Goal: Task Accomplishment & Management: Use online tool/utility

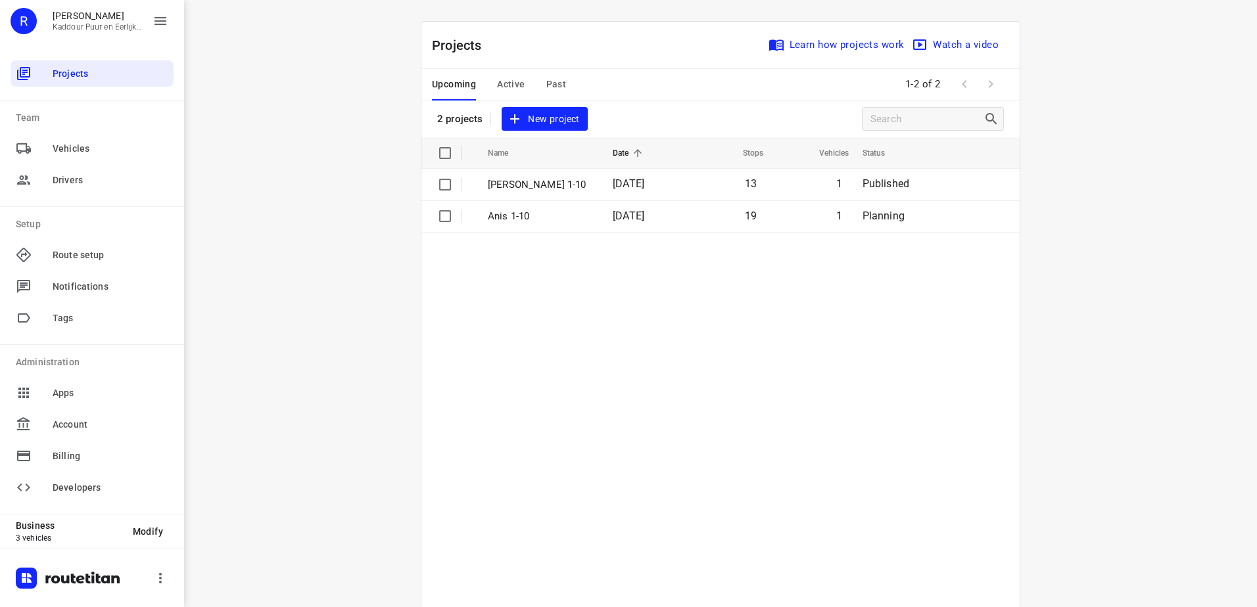
click at [502, 79] on span "Active" at bounding box center [511, 84] width 28 height 16
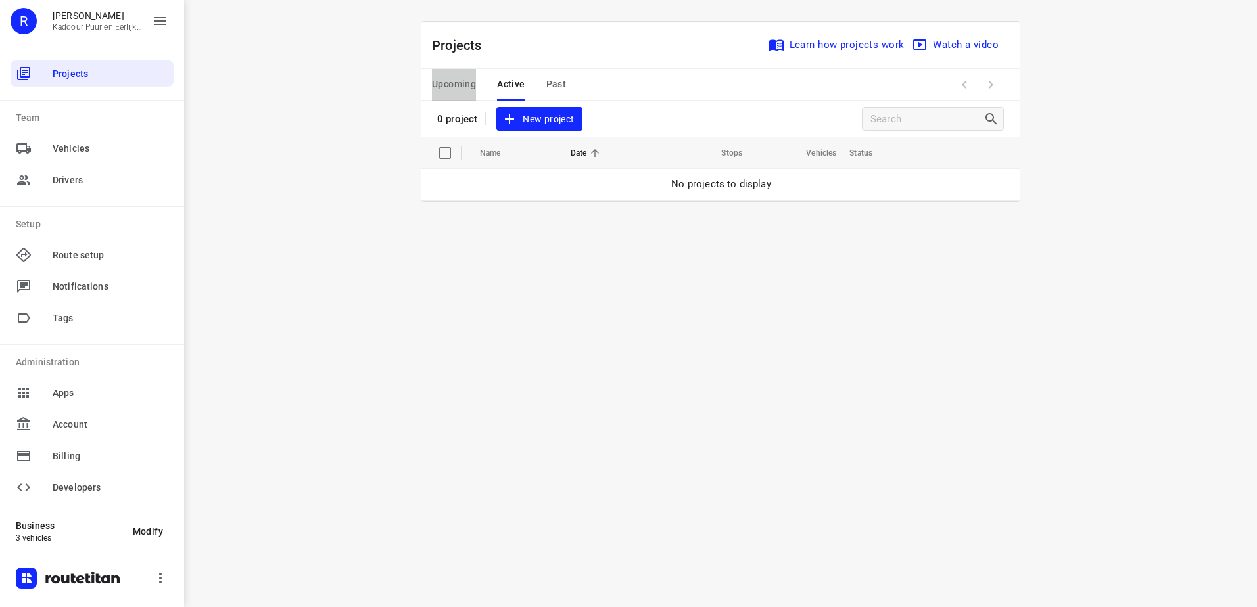
click at [463, 91] on span "Upcoming" at bounding box center [454, 84] width 44 height 16
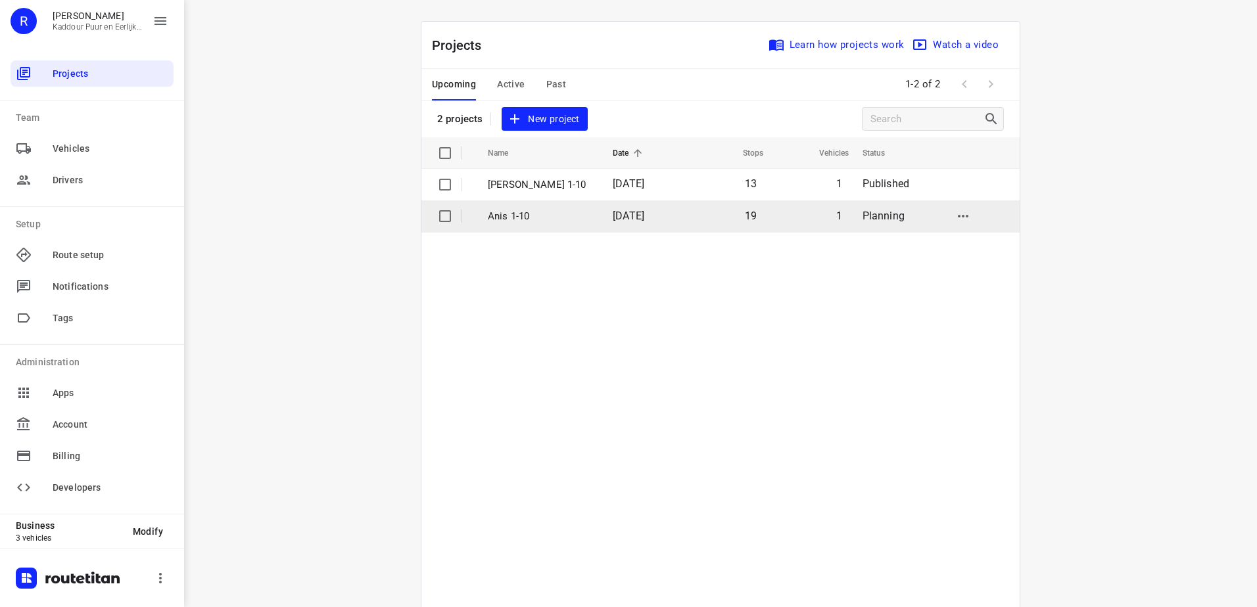
click at [527, 216] on p "Anis 1-10" at bounding box center [540, 216] width 105 height 15
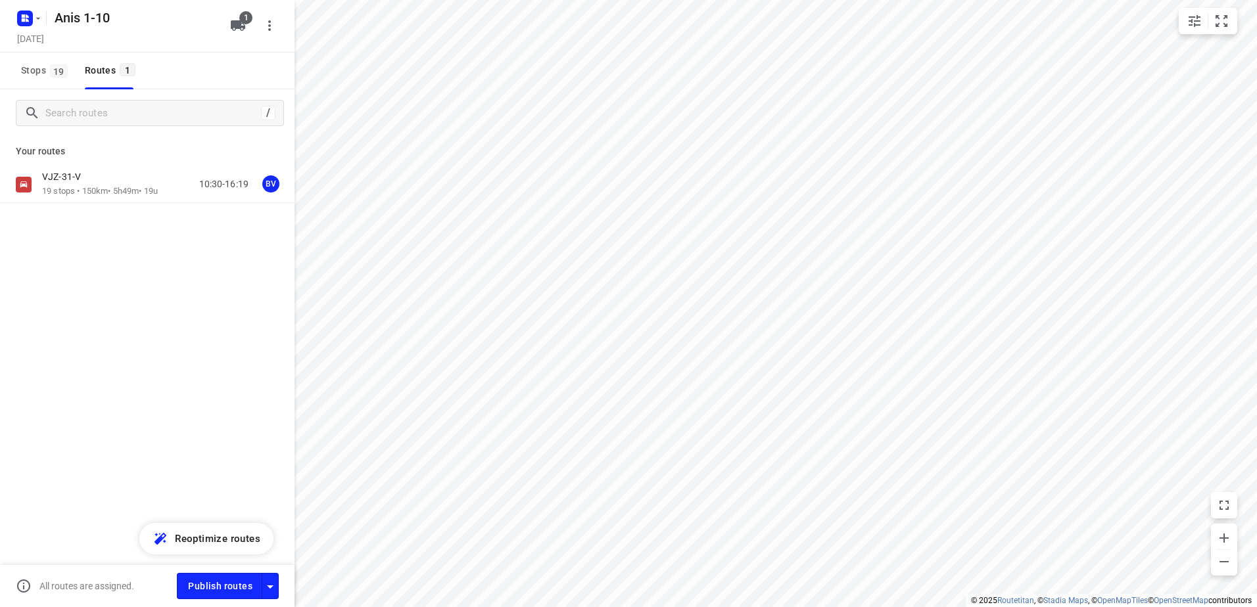
click at [110, 183] on div "VJZ-31-V" at bounding box center [100, 178] width 116 height 14
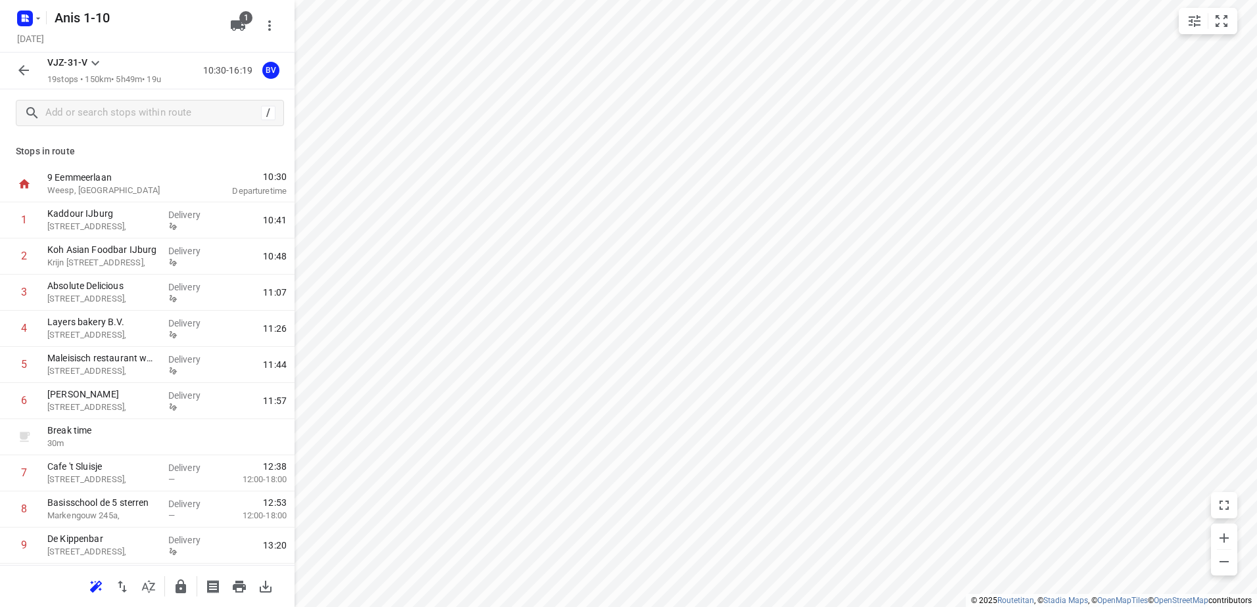
click at [25, 64] on icon "button" at bounding box center [24, 70] width 16 height 16
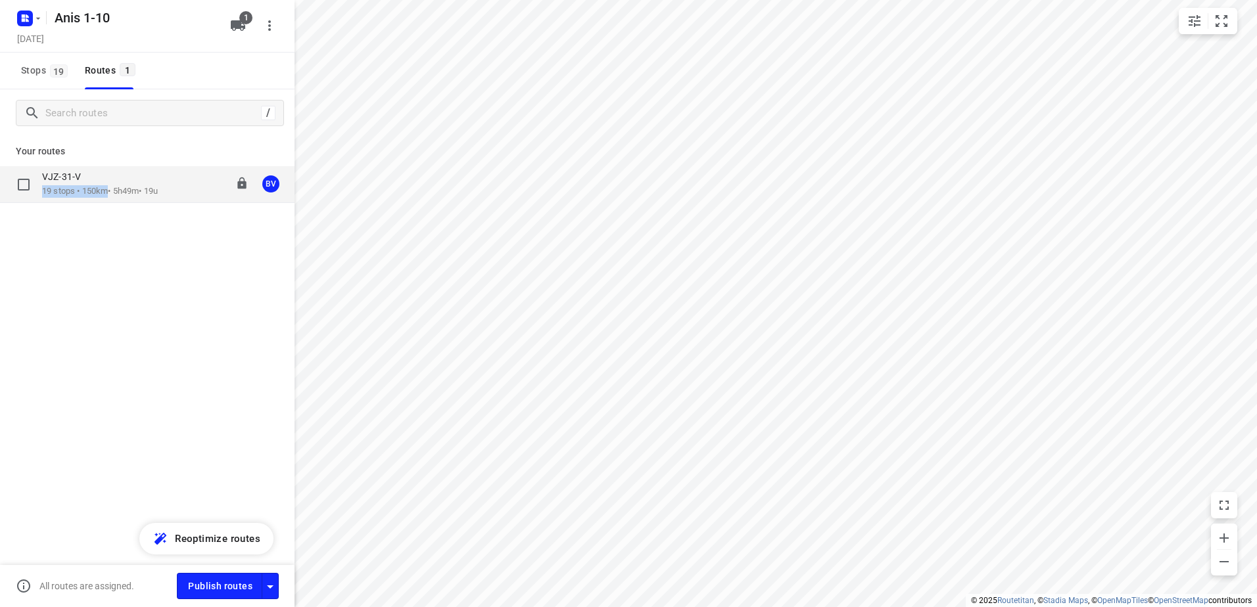
click at [110, 185] on div "VJZ-31-V 19 stops • 150km • 5h49m • 19u" at bounding box center [100, 184] width 116 height 27
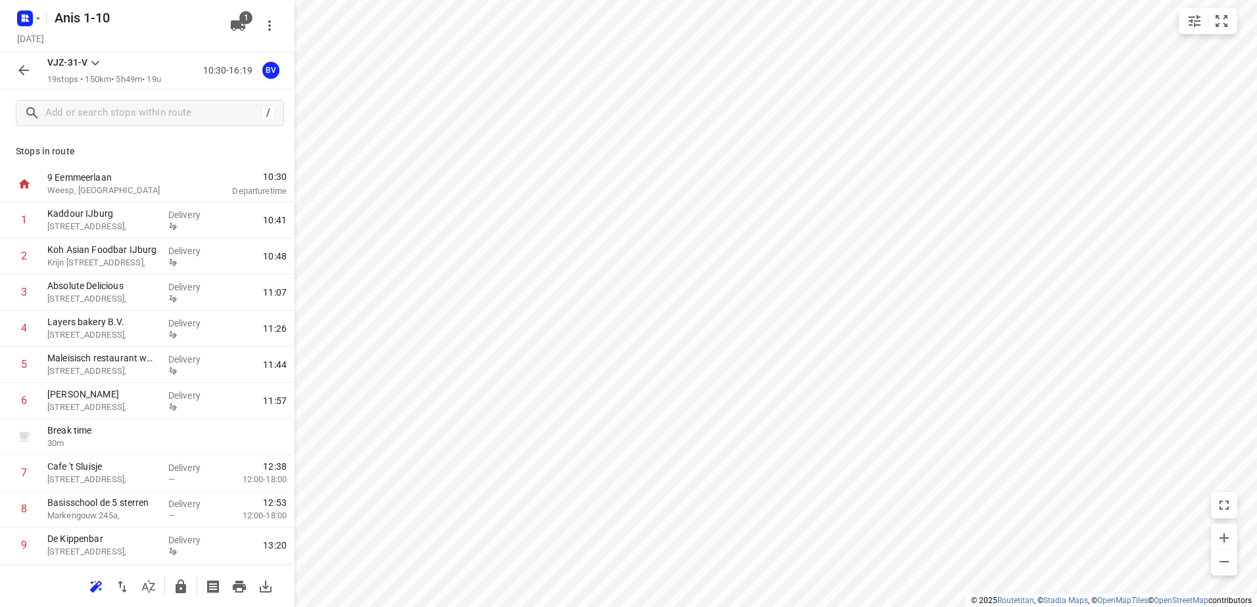
click at [27, 68] on icon "button" at bounding box center [24, 70] width 16 height 16
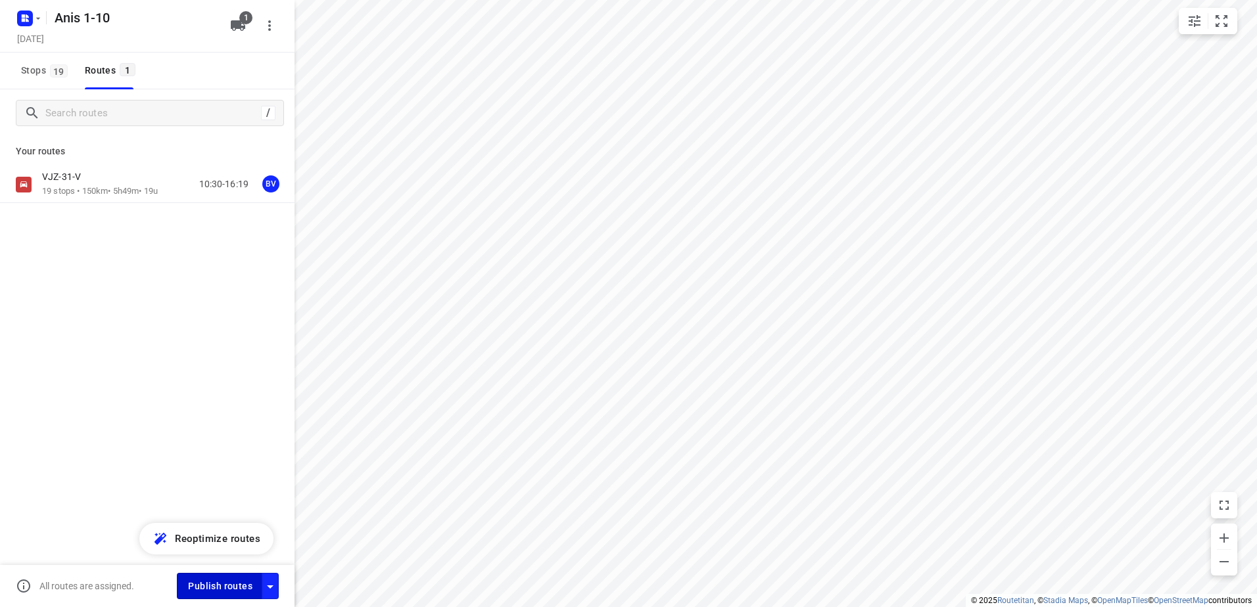
click at [208, 599] on button "Publish routes" at bounding box center [219, 586] width 85 height 26
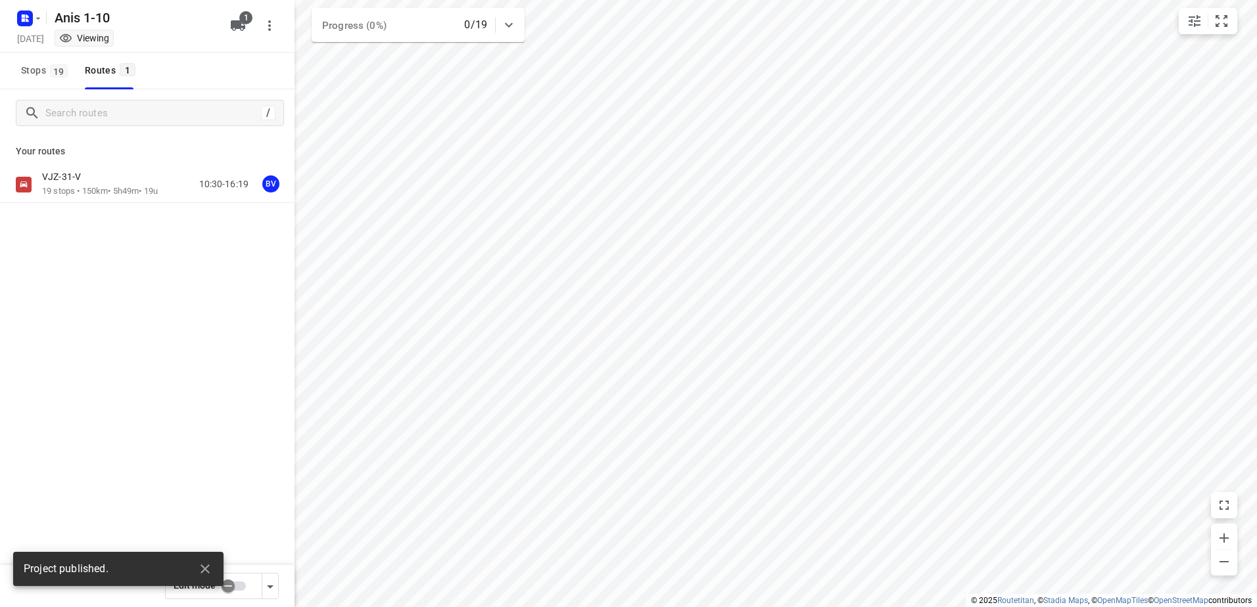
click at [27, 16] on icon "button" at bounding box center [27, 15] width 3 height 3
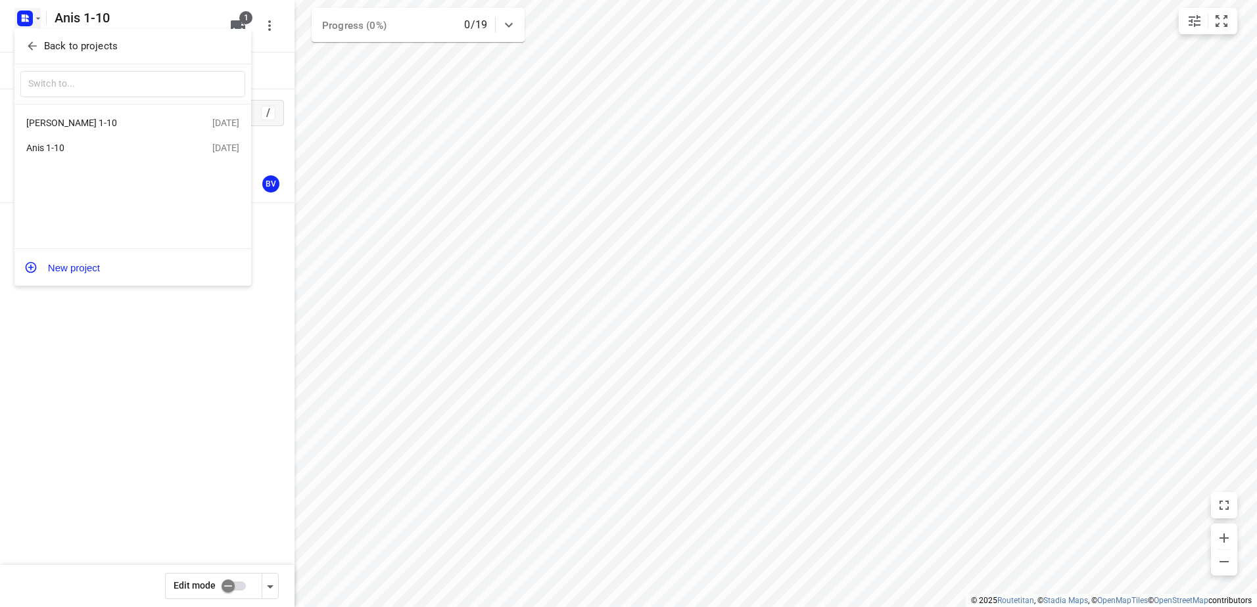
click at [90, 119] on div "[PERSON_NAME] 1-10" at bounding box center [101, 123] width 151 height 11
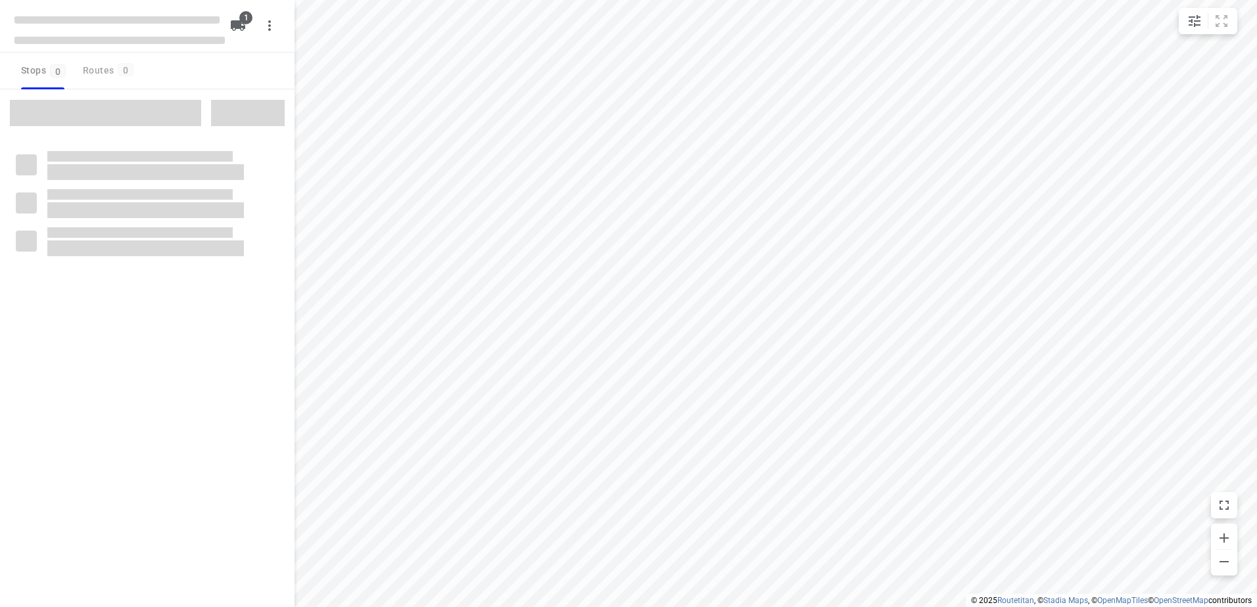
type input "distance"
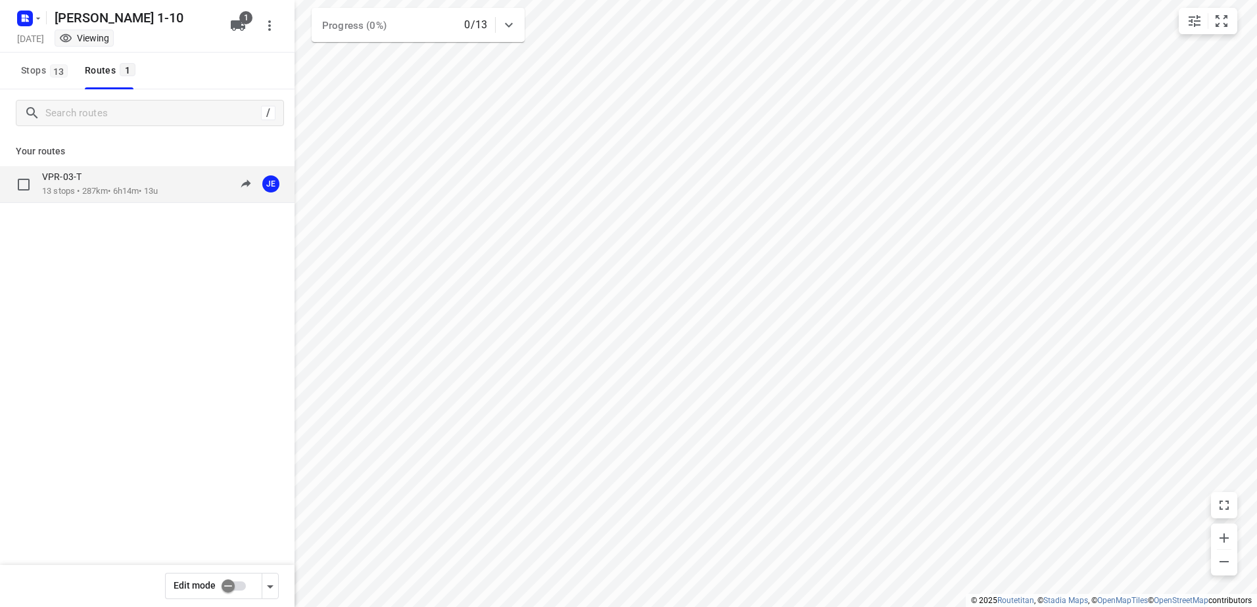
click at [105, 191] on p "13 stops • 287km • 6h14m • 13u" at bounding box center [100, 191] width 116 height 12
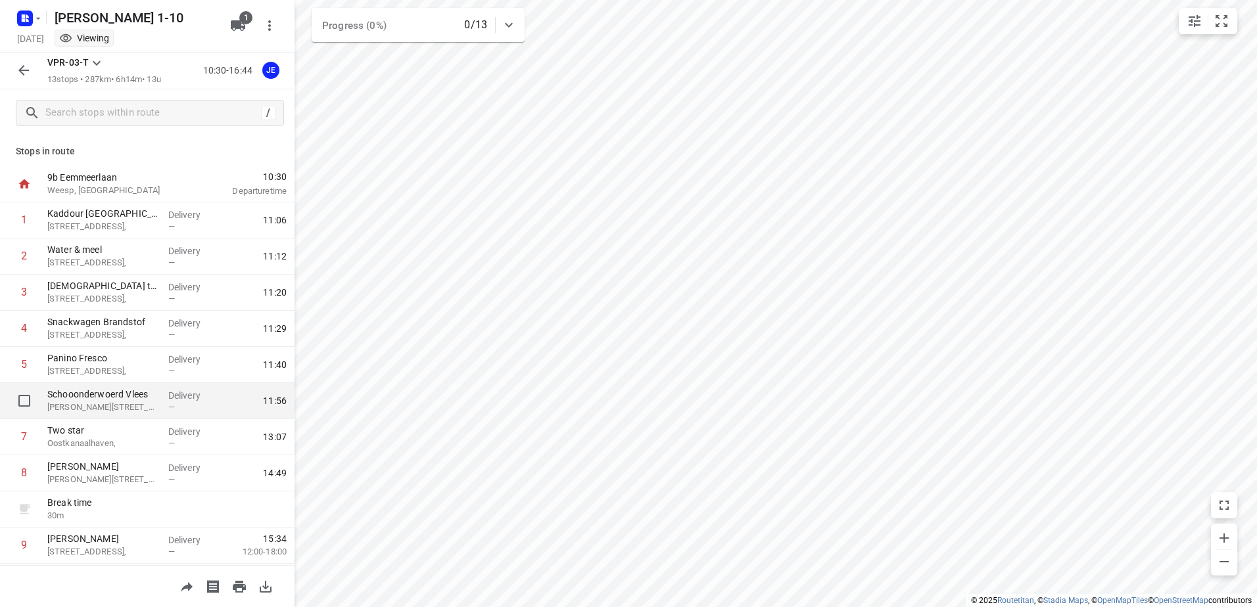
click at [148, 397] on p "Schooonderwoerd Vlees" at bounding box center [102, 394] width 110 height 13
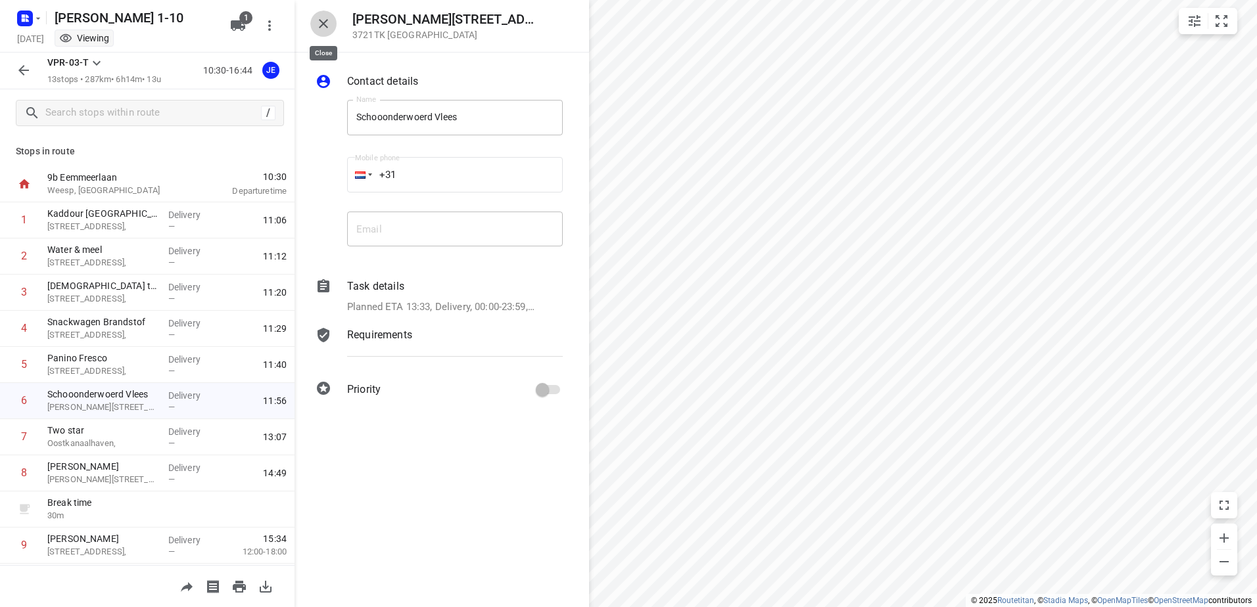
click at [321, 29] on icon "button" at bounding box center [324, 24] width 16 height 16
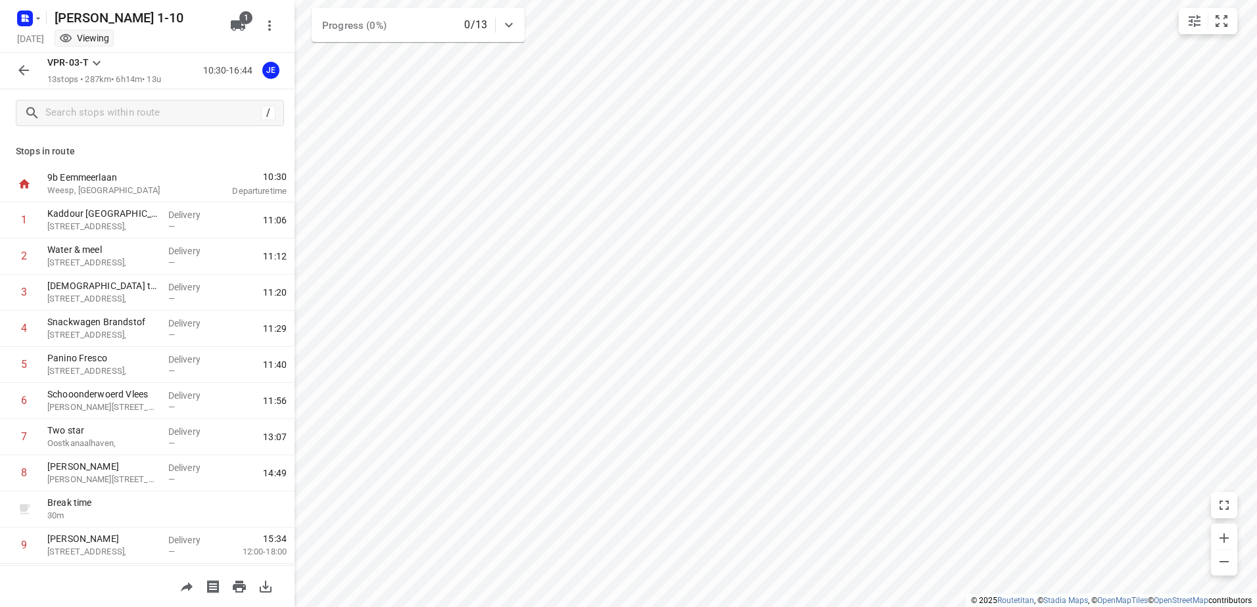
click at [32, 71] on button "button" at bounding box center [24, 70] width 26 height 26
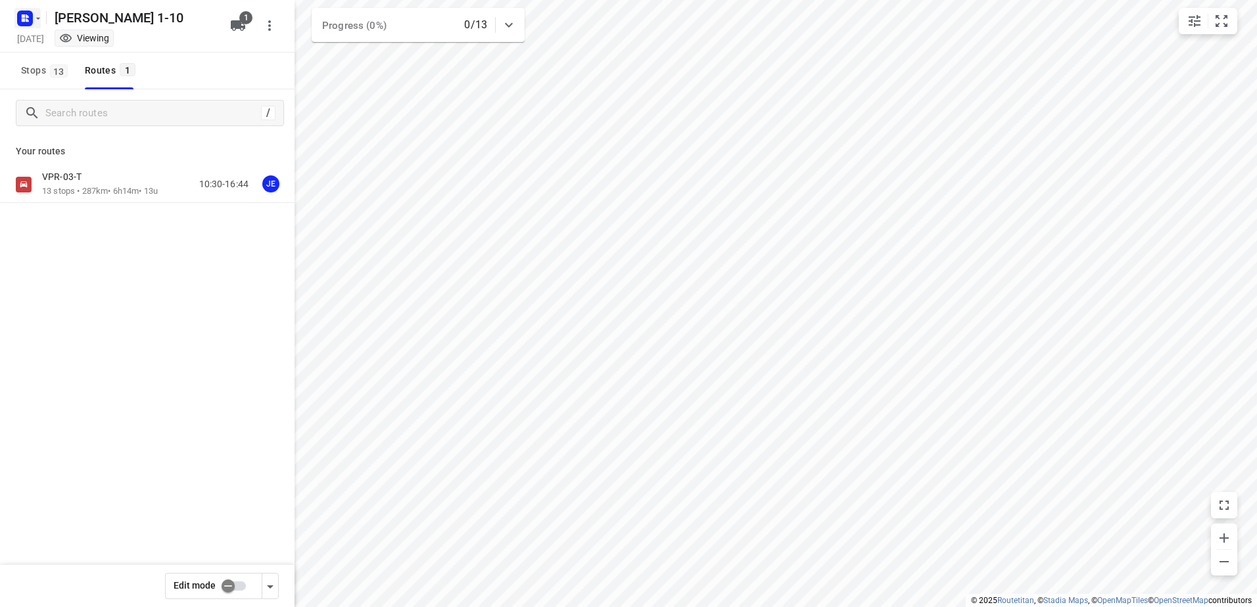
click at [37, 19] on icon "button" at bounding box center [38, 18] width 11 height 11
click at [97, 44] on p "Back to projects" at bounding box center [81, 46] width 74 height 15
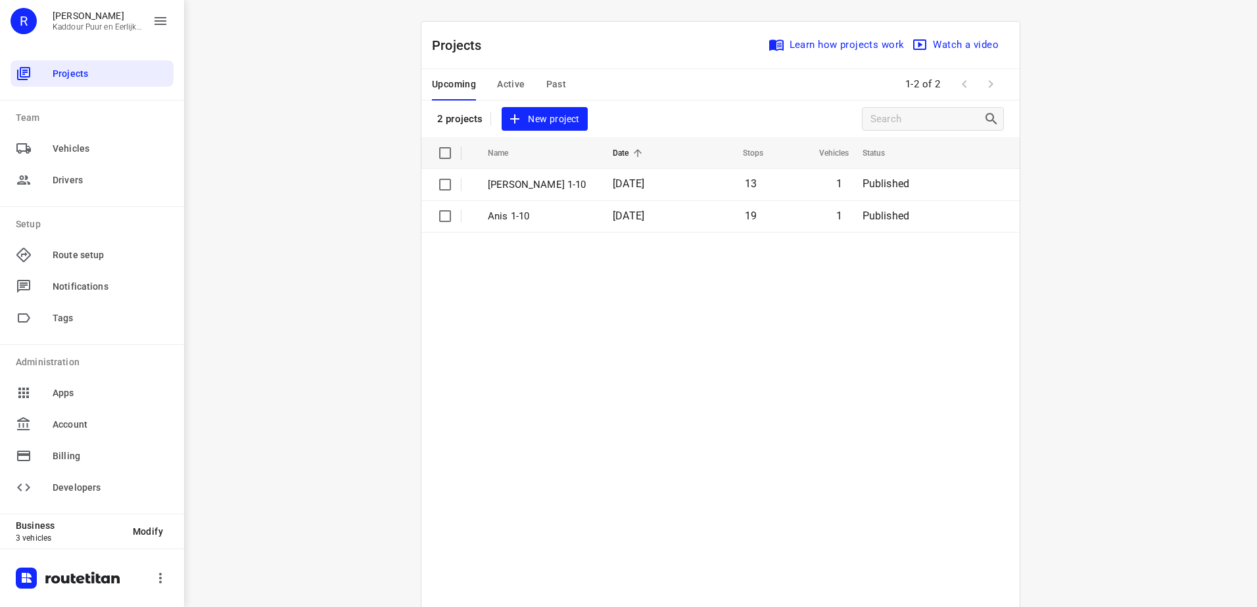
click at [504, 82] on span "Active" at bounding box center [511, 84] width 28 height 16
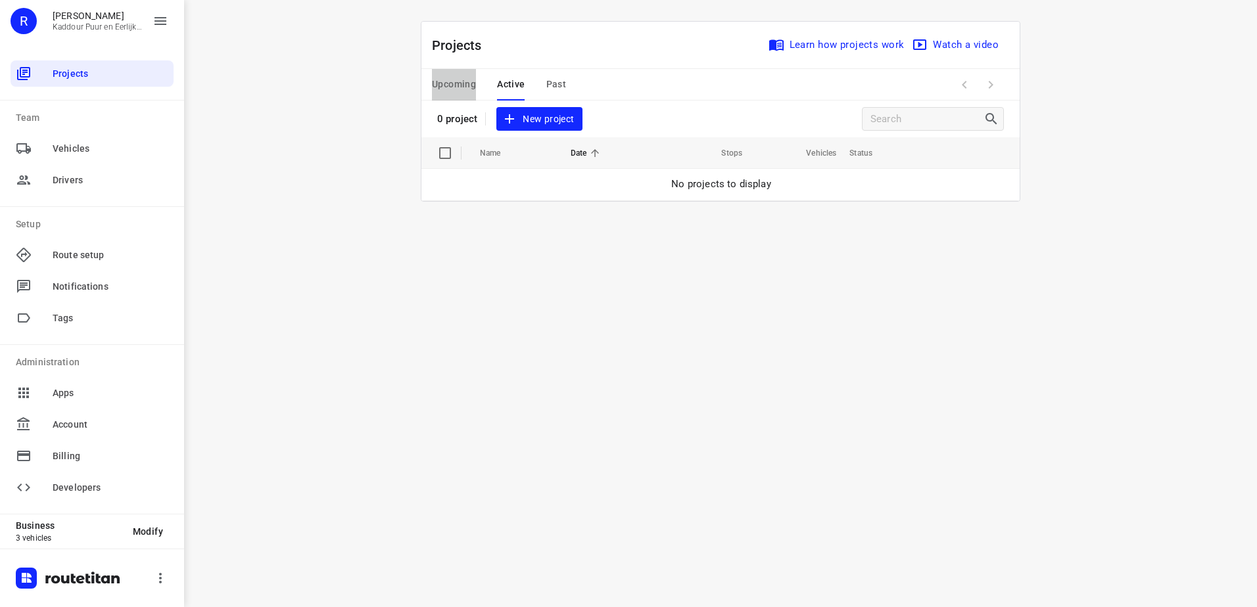
click at [460, 91] on span "Upcoming" at bounding box center [454, 84] width 44 height 16
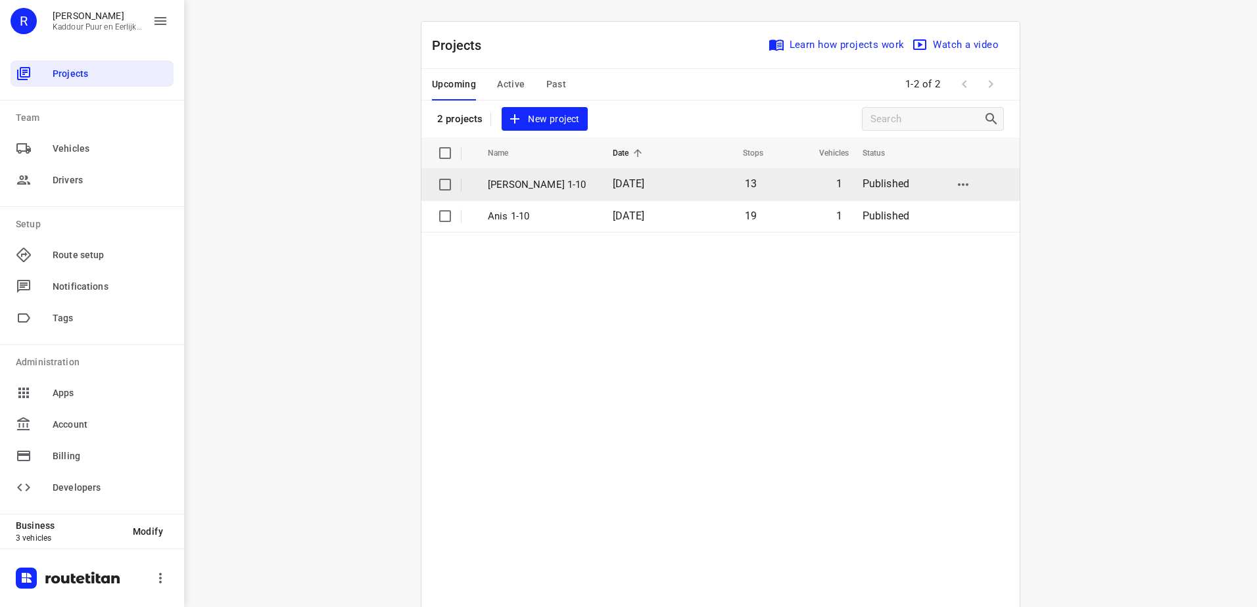
click at [527, 189] on p "[PERSON_NAME] 1-10" at bounding box center [540, 184] width 105 height 15
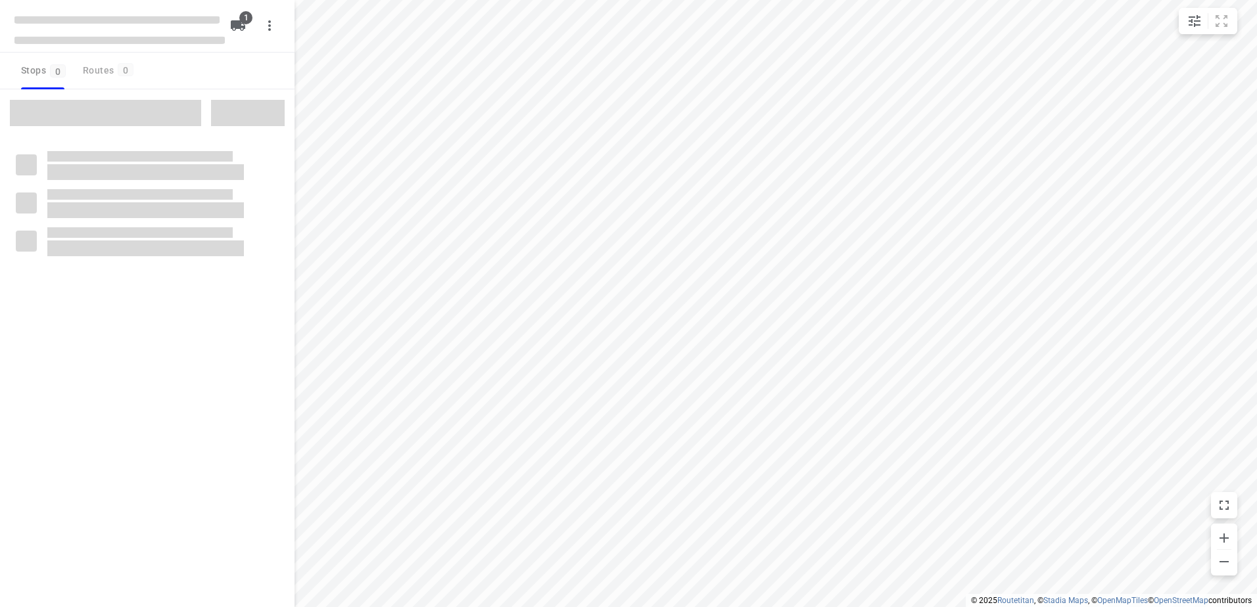
type input "distance"
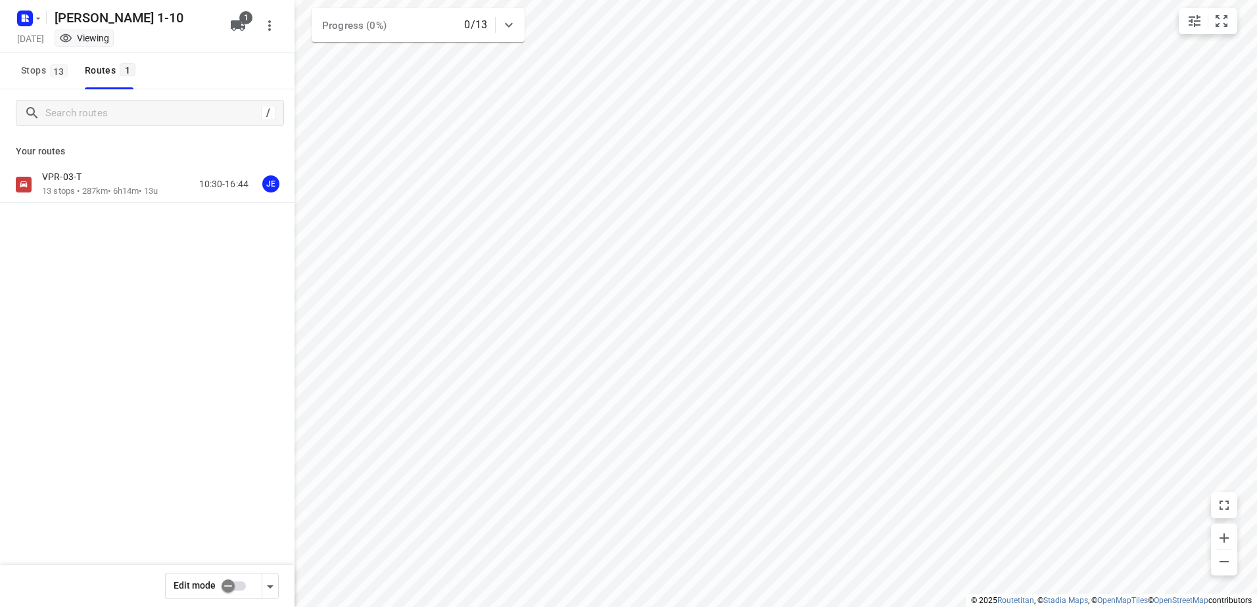
click at [115, 176] on div "VPR-03-T" at bounding box center [100, 178] width 116 height 14
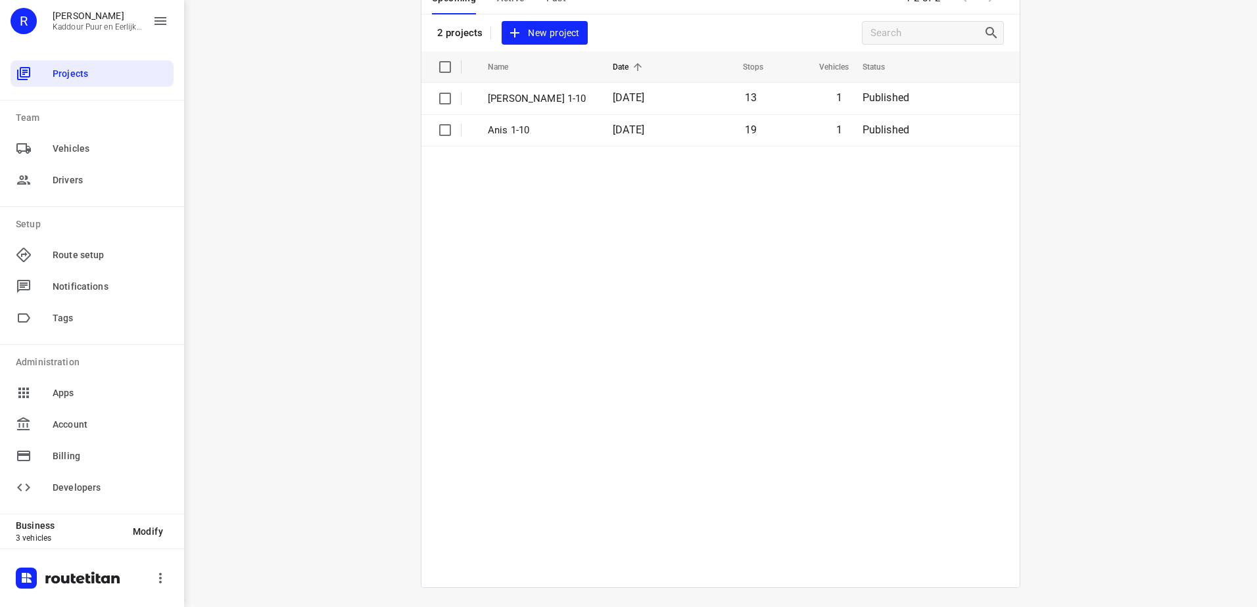
scroll to position [88, 0]
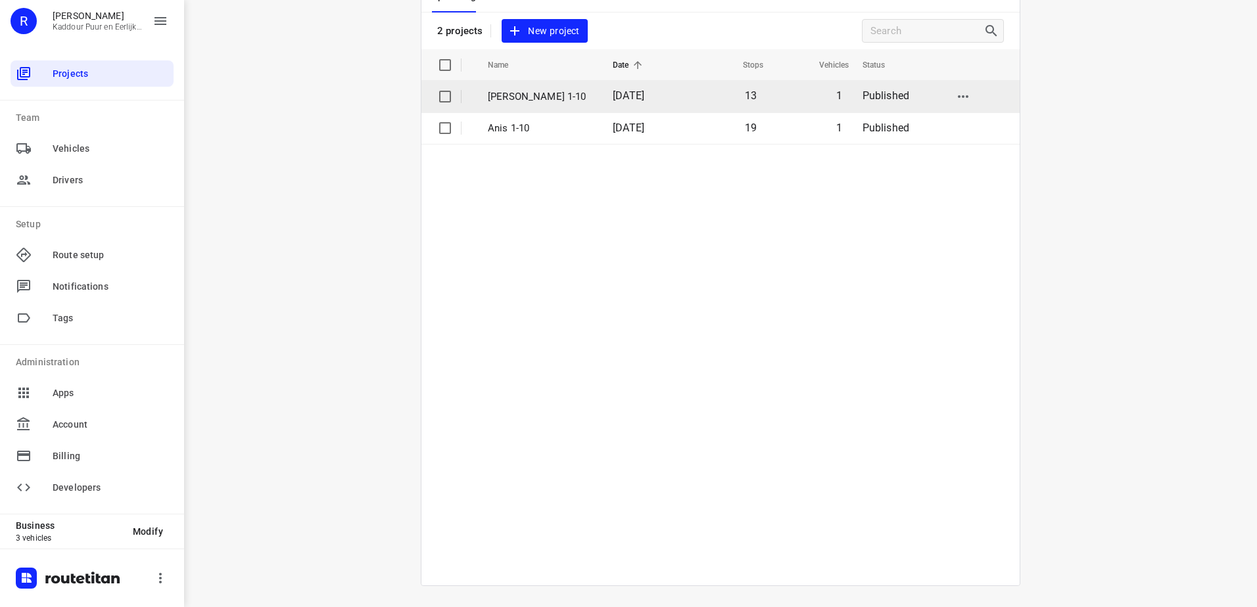
click at [539, 96] on p "[PERSON_NAME] 1-10" at bounding box center [540, 96] width 105 height 15
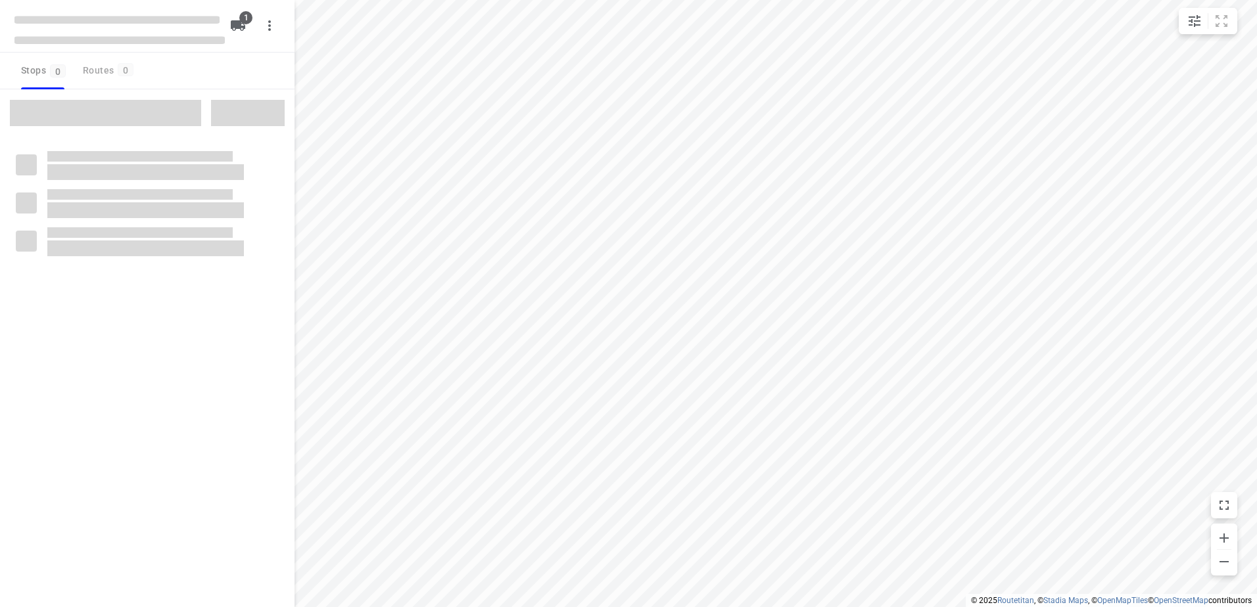
type input "distance"
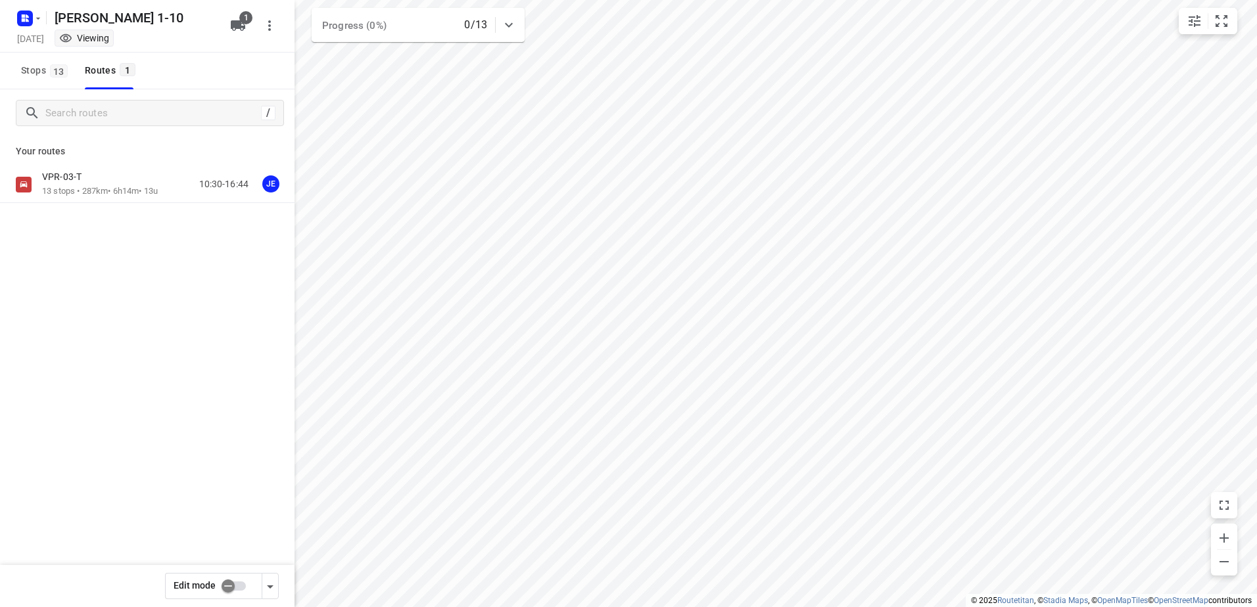
click at [106, 184] on div "VPR-03-T" at bounding box center [100, 178] width 116 height 14
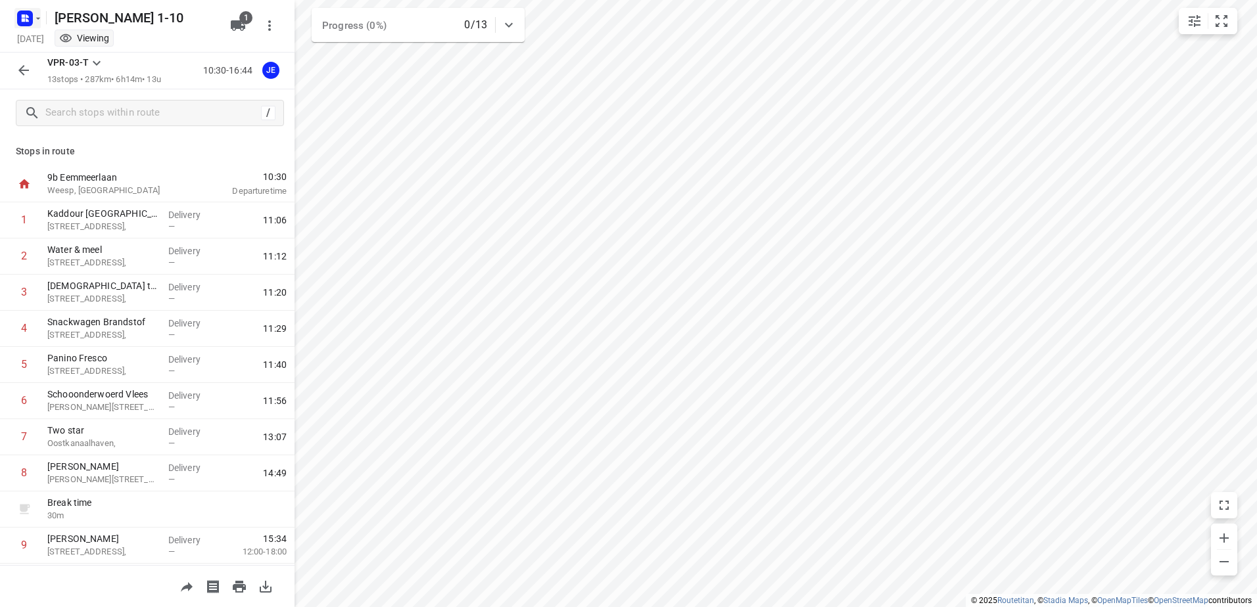
click at [24, 22] on rect "button" at bounding box center [25, 19] width 16 height 16
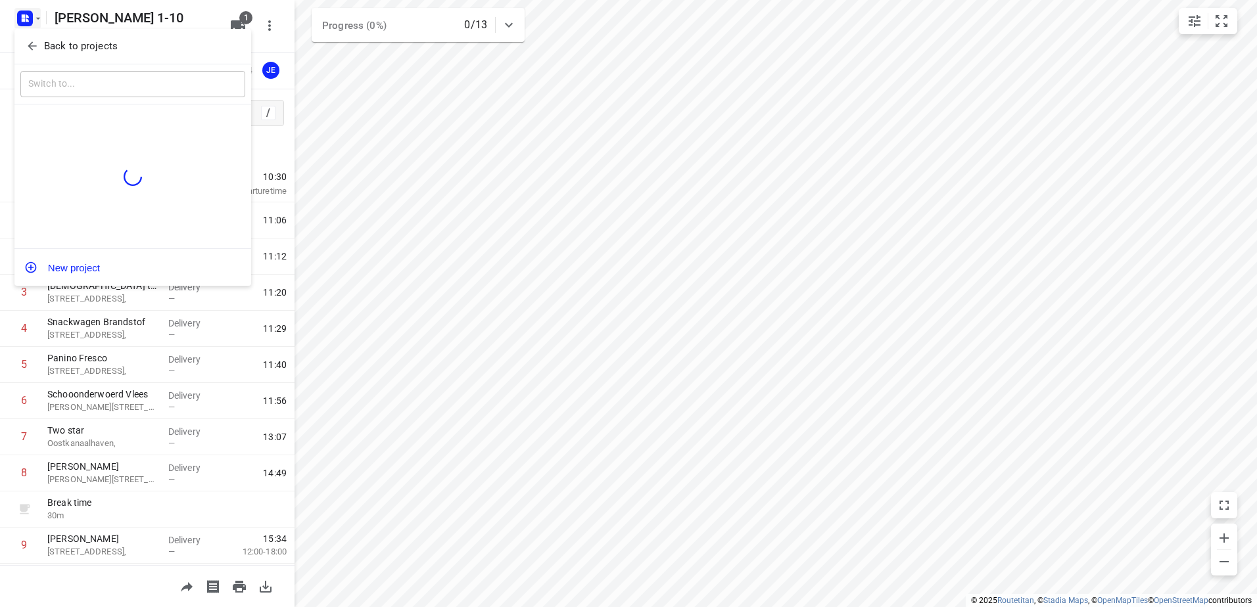
click at [51, 39] on p "Back to projects" at bounding box center [81, 46] width 74 height 15
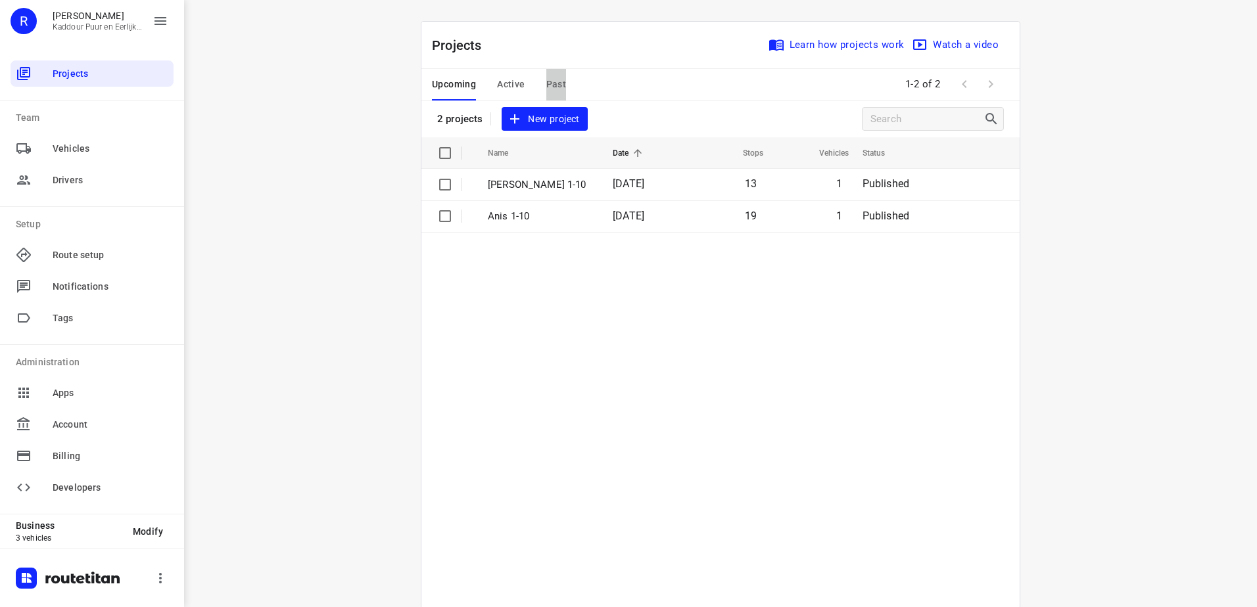
click at [550, 83] on span "Past" at bounding box center [556, 84] width 20 height 16
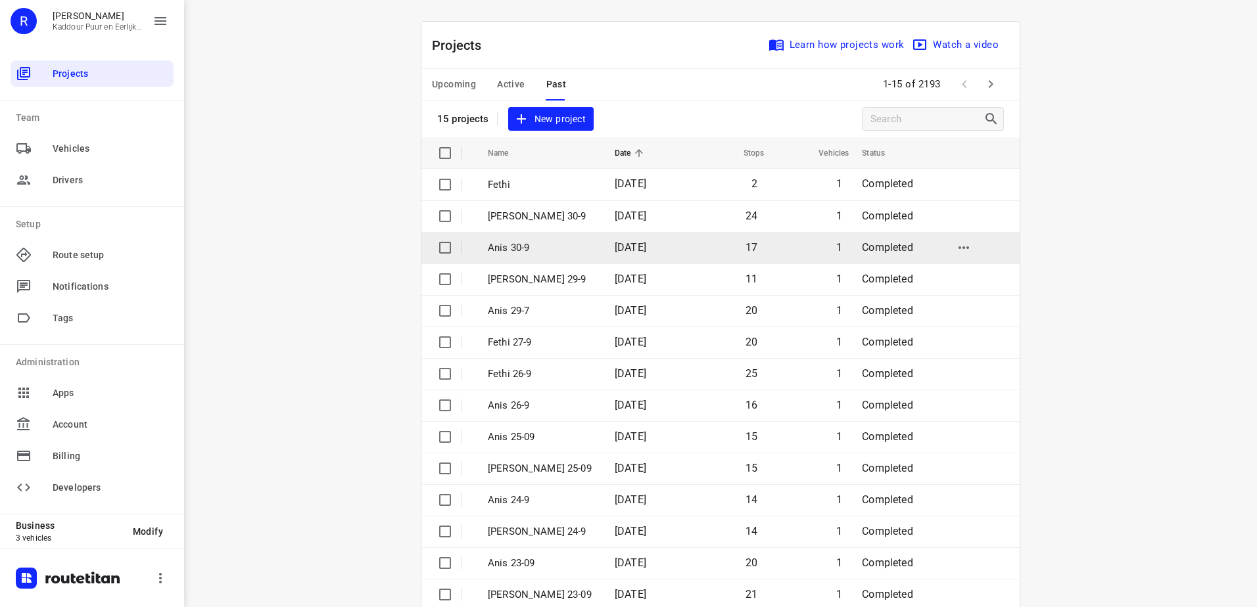
click at [521, 250] on p "Anis 30-9" at bounding box center [541, 248] width 107 height 15
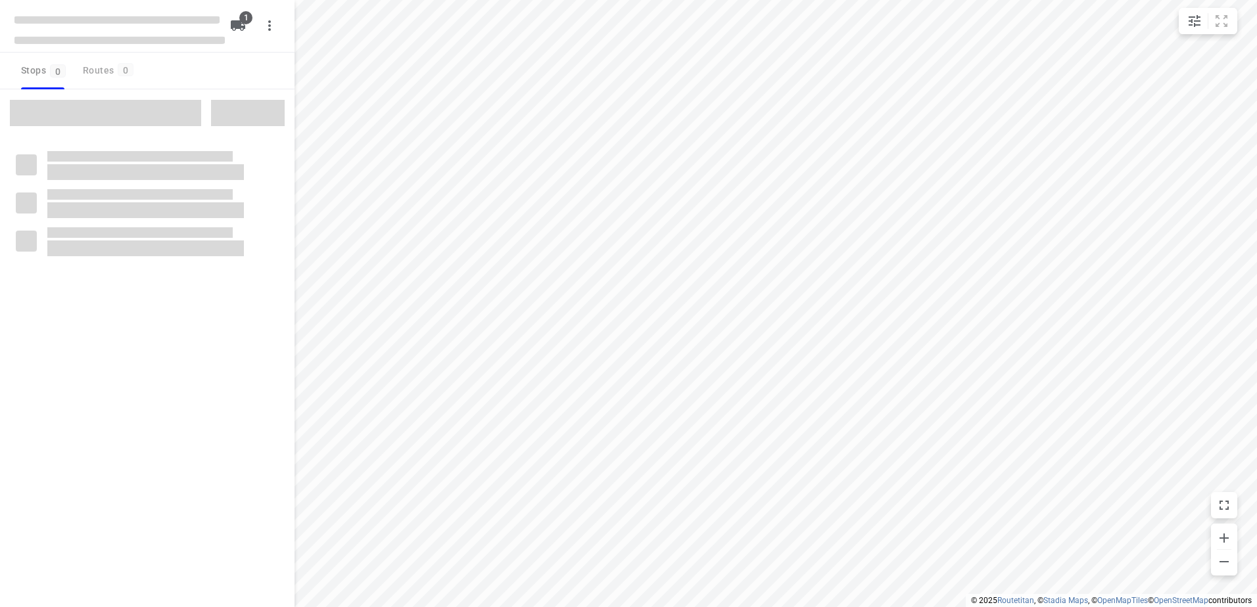
type input "distance"
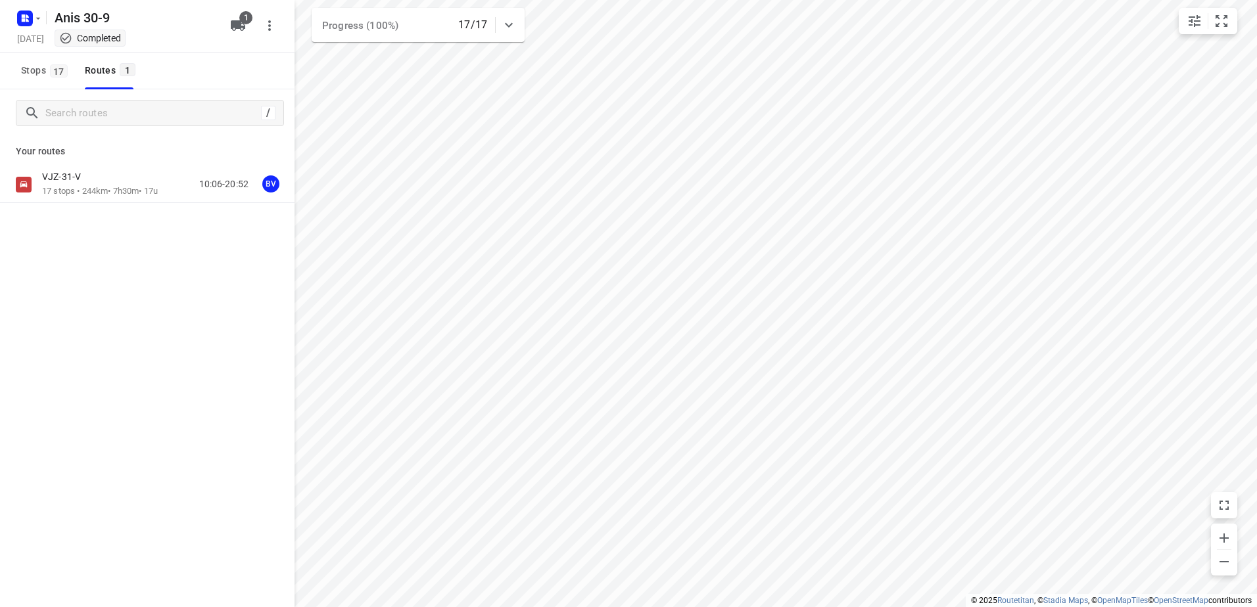
click at [119, 185] on div "VJZ-31-V" at bounding box center [100, 178] width 116 height 14
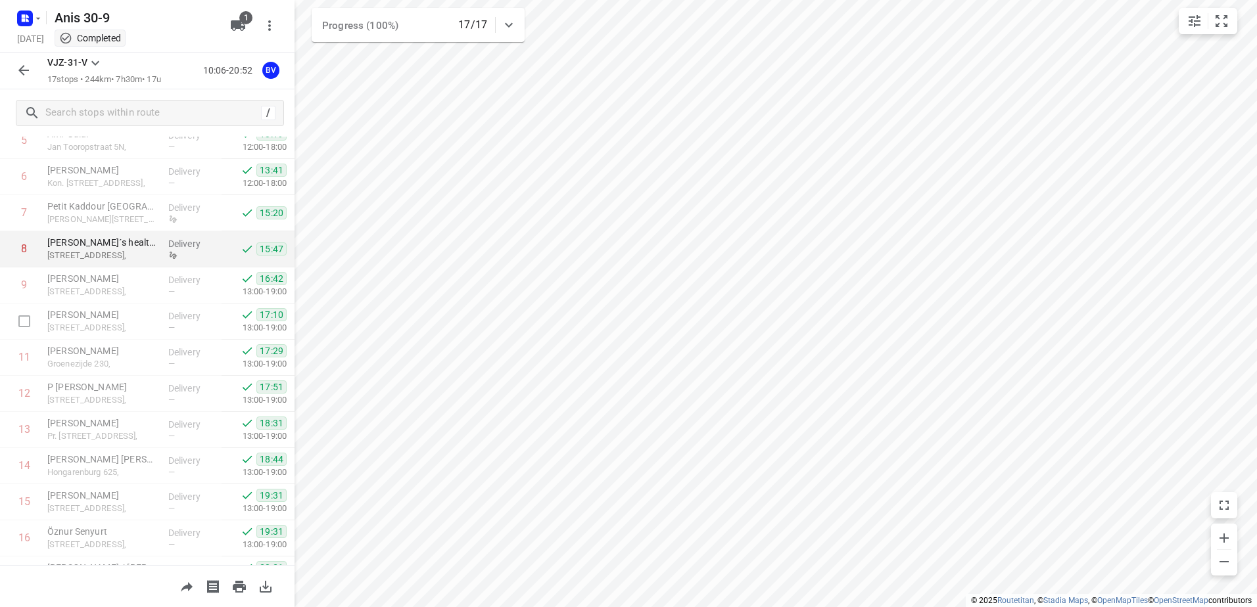
scroll to position [288, 0]
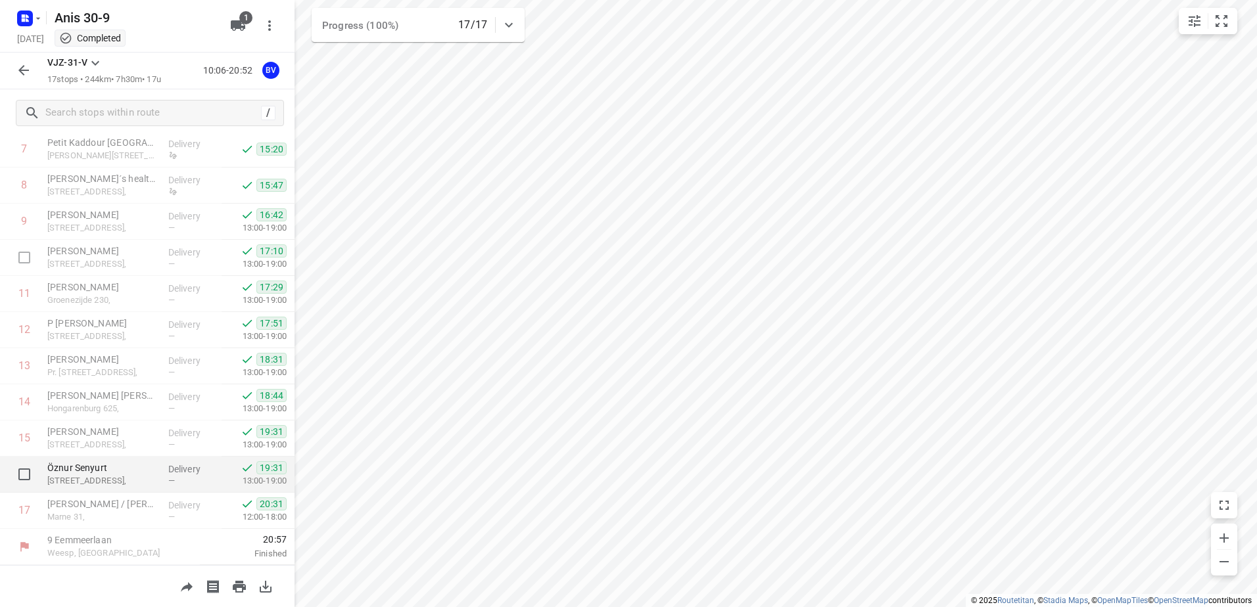
click at [184, 461] on div "Delivery —" at bounding box center [192, 475] width 59 height 36
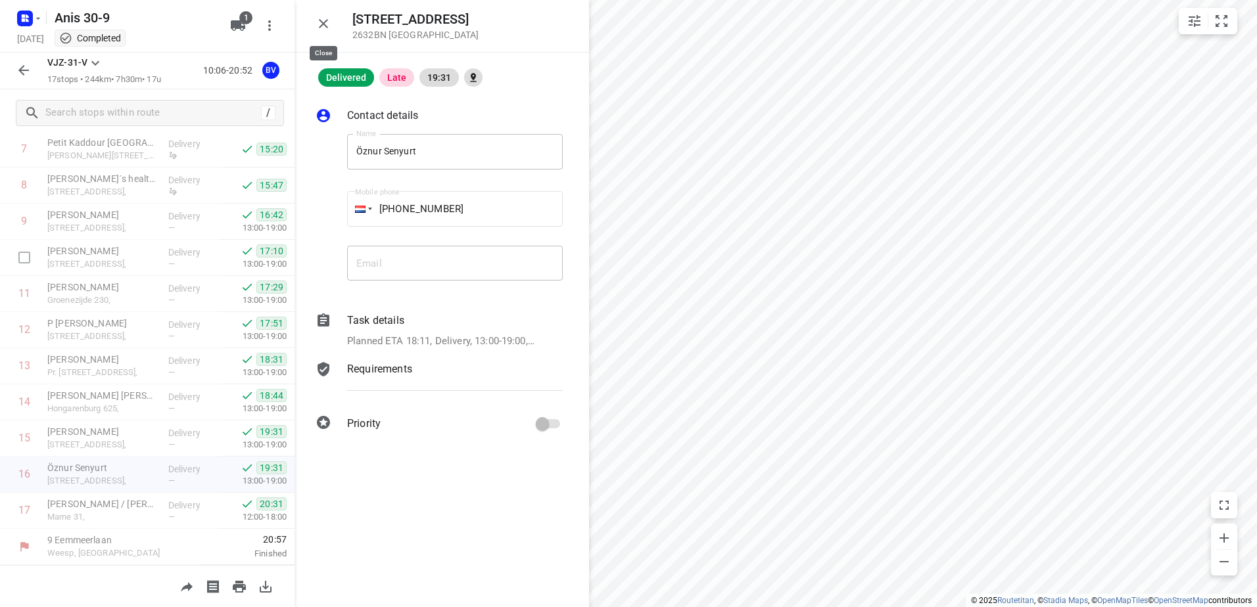
click at [321, 24] on icon "button" at bounding box center [324, 24] width 16 height 16
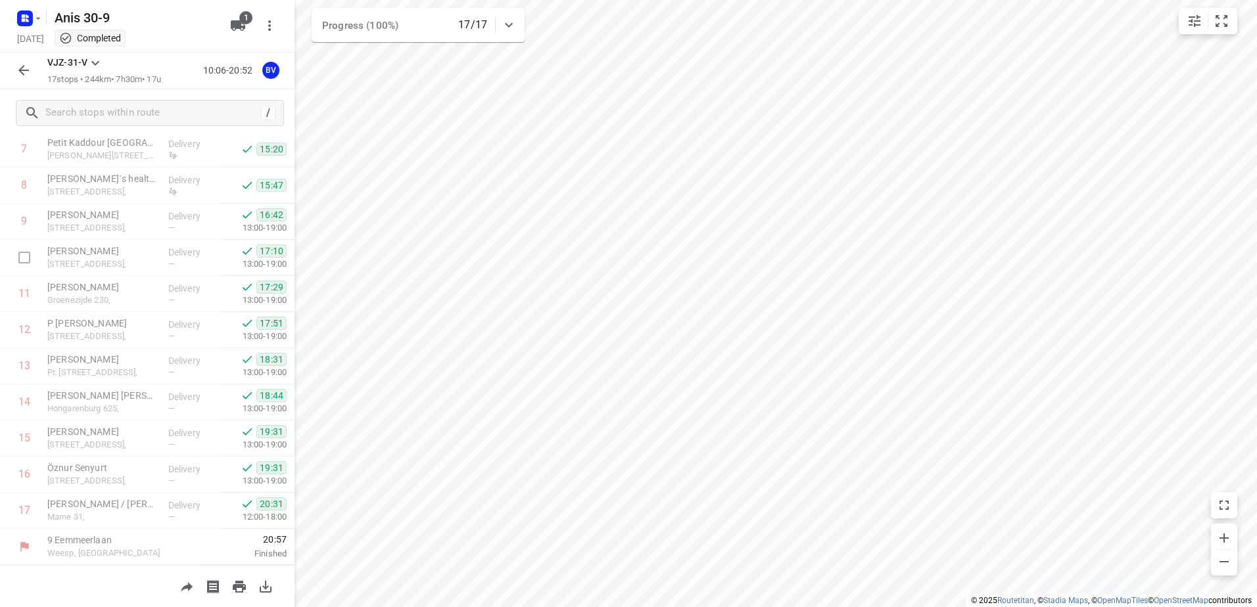
click at [12, 23] on div at bounding box center [28, 18] width 32 height 26
click at [20, 22] on rect "button" at bounding box center [25, 19] width 16 height 16
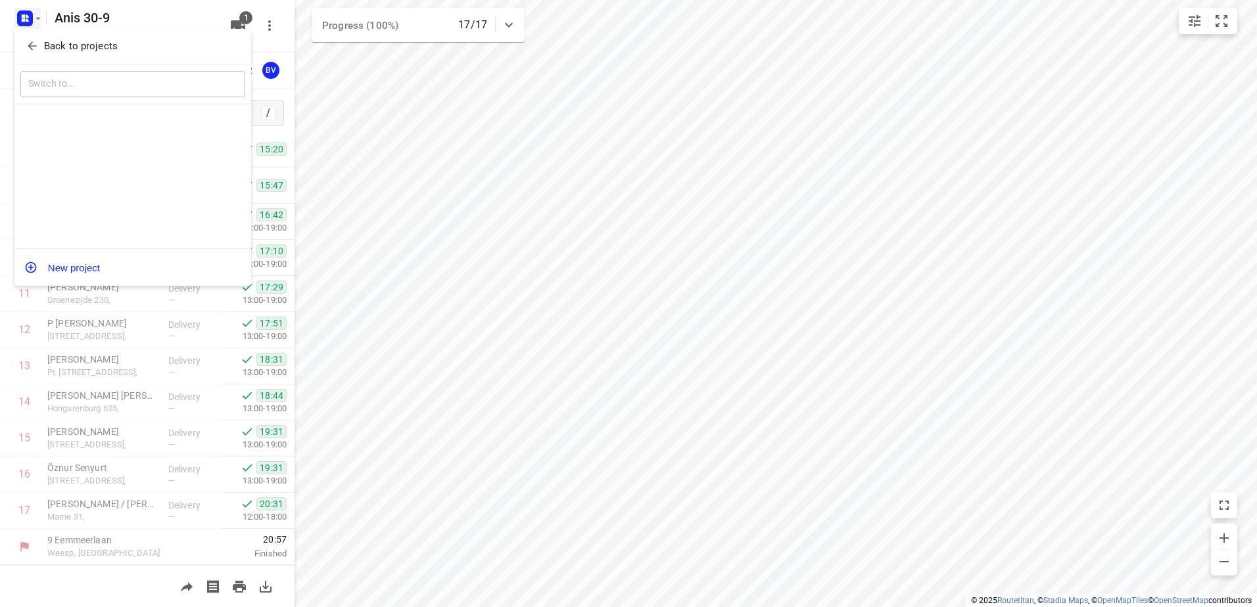
click at [59, 42] on p "Back to projects" at bounding box center [81, 46] width 74 height 15
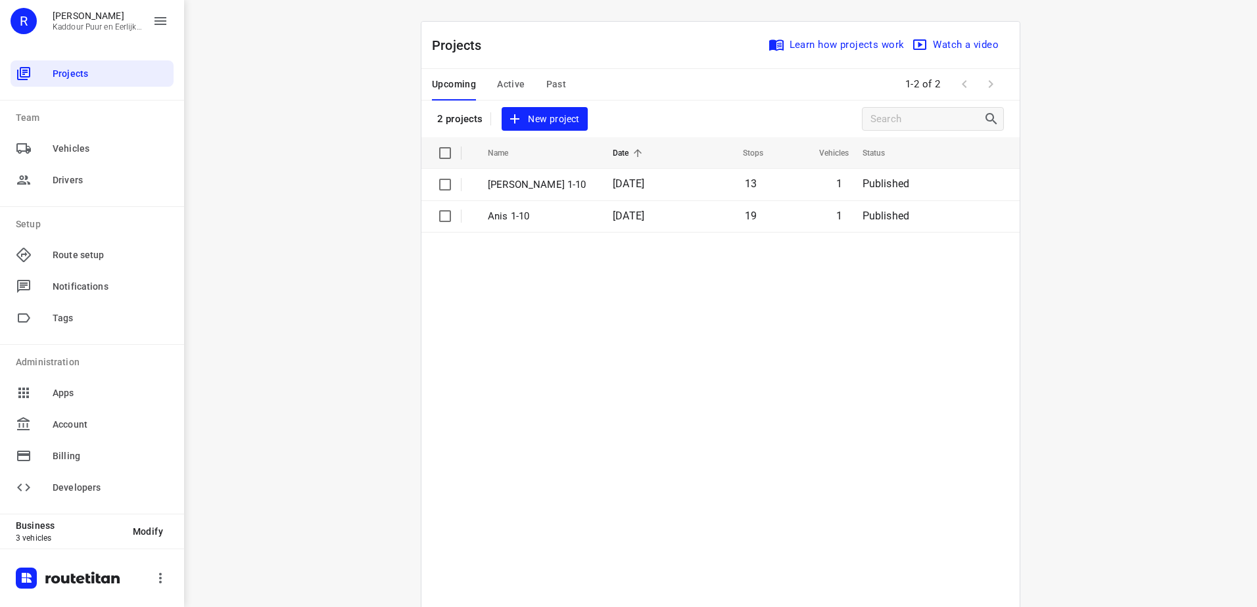
click at [561, 123] on span "New project" at bounding box center [544, 119] width 70 height 16
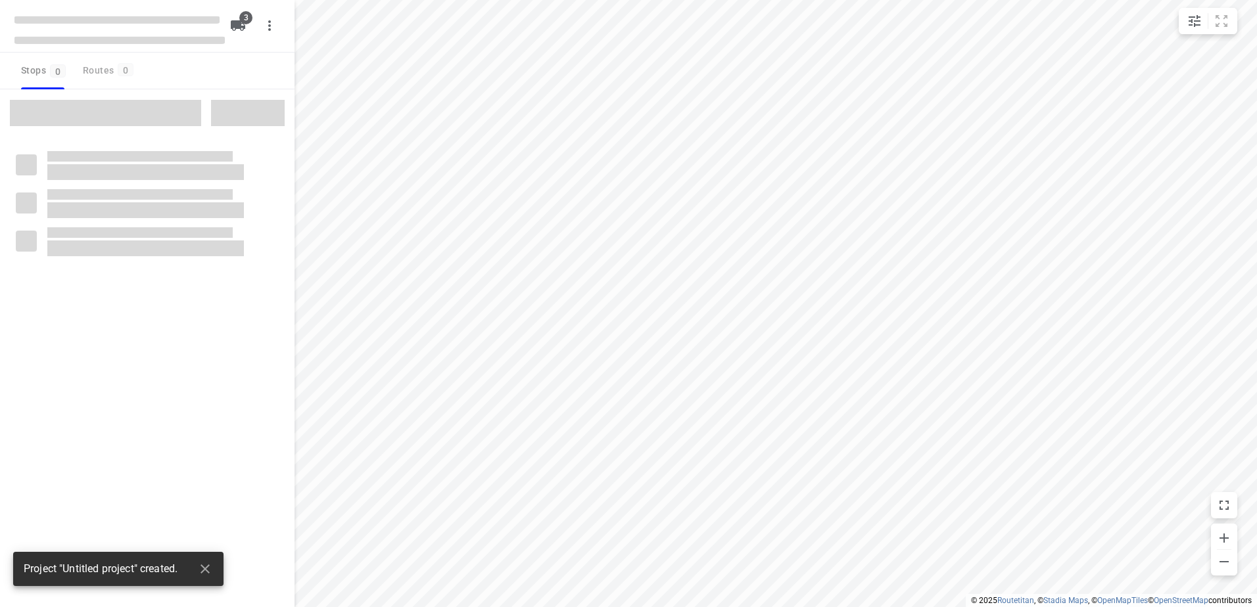
type input "distance"
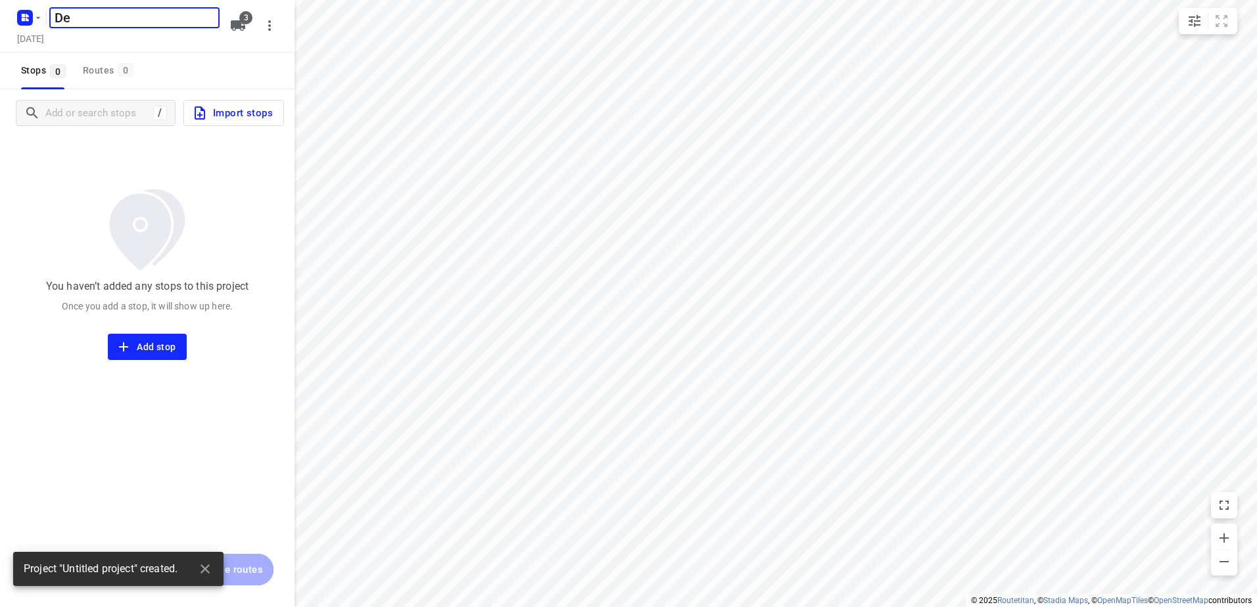
type input "D"
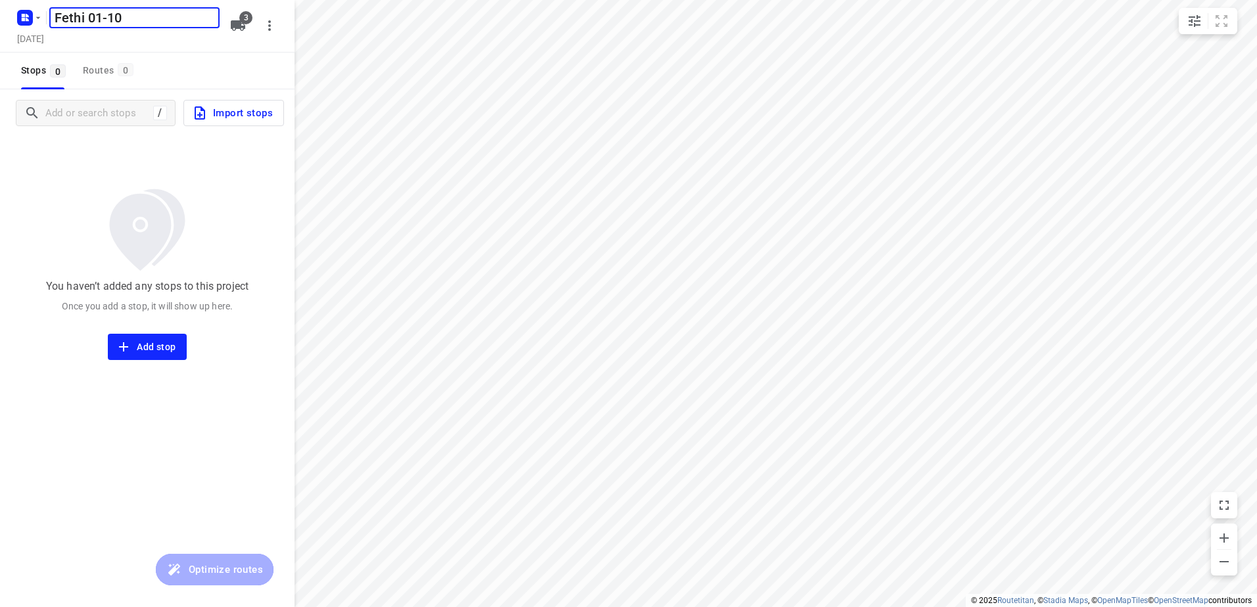
type input "Fethi 01-10"
click at [250, 26] on button "3" at bounding box center [238, 25] width 26 height 26
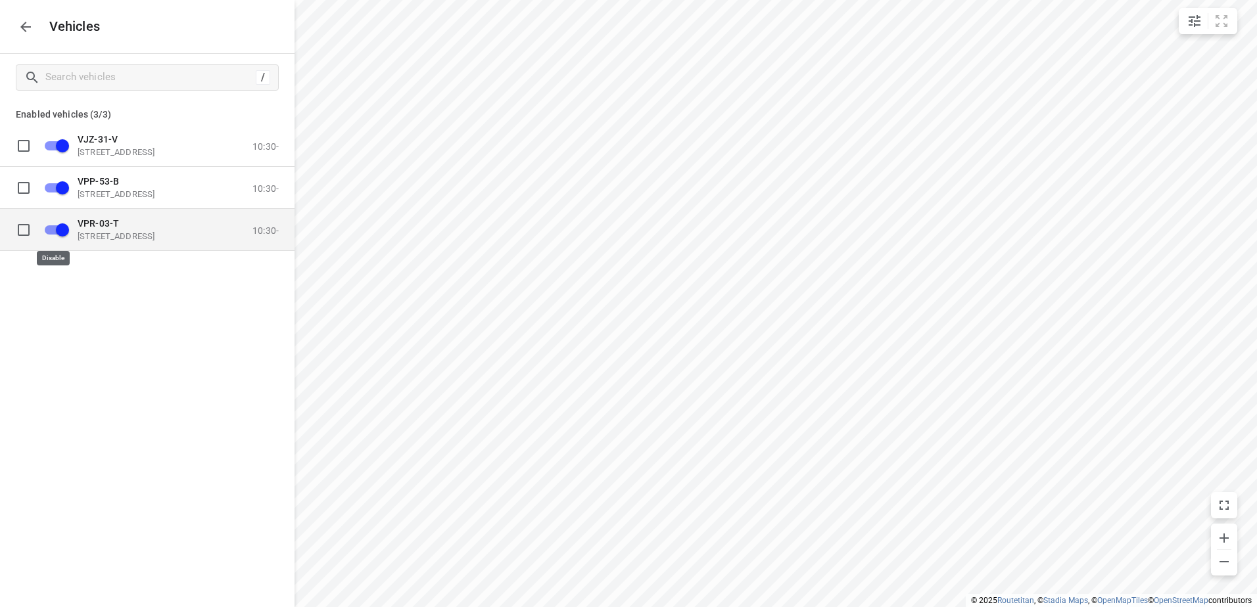
click at [54, 226] on input "grid" at bounding box center [62, 229] width 75 height 25
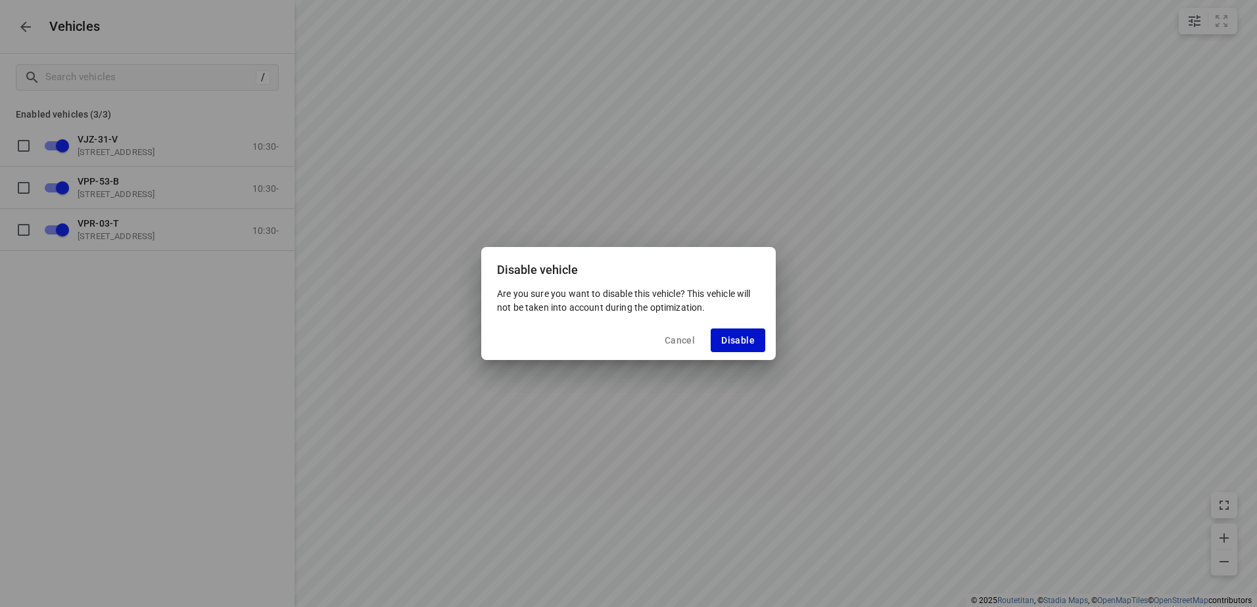
click at [713, 342] on button "Disable" at bounding box center [738, 341] width 55 height 24
checkbox input "false"
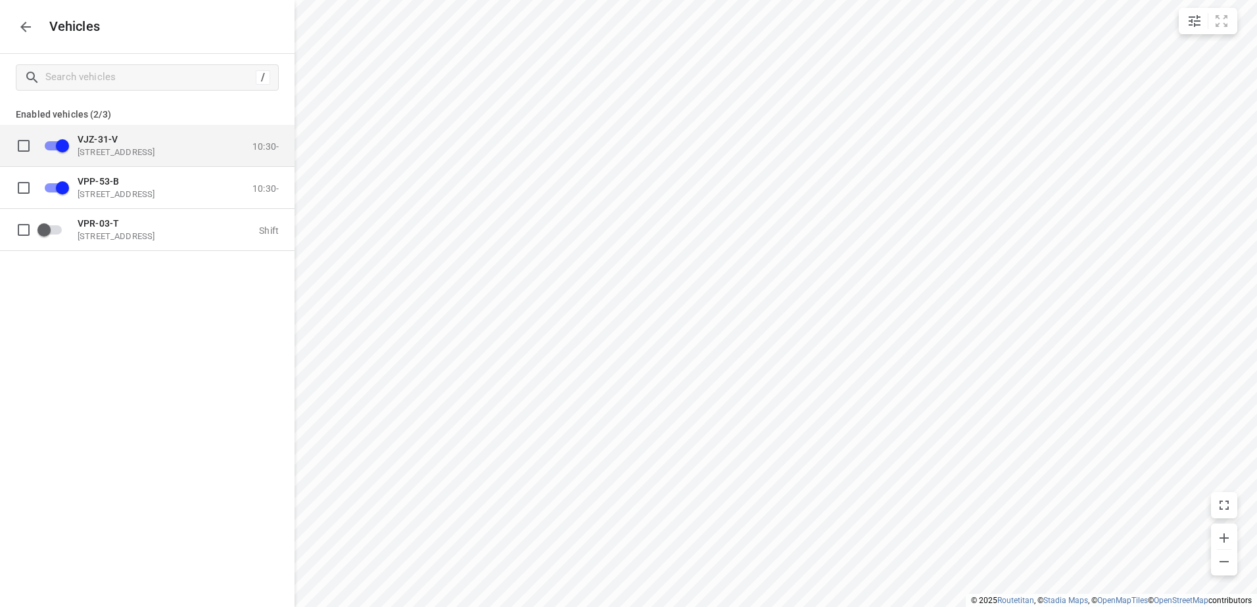
click at [59, 143] on input "grid" at bounding box center [62, 145] width 75 height 25
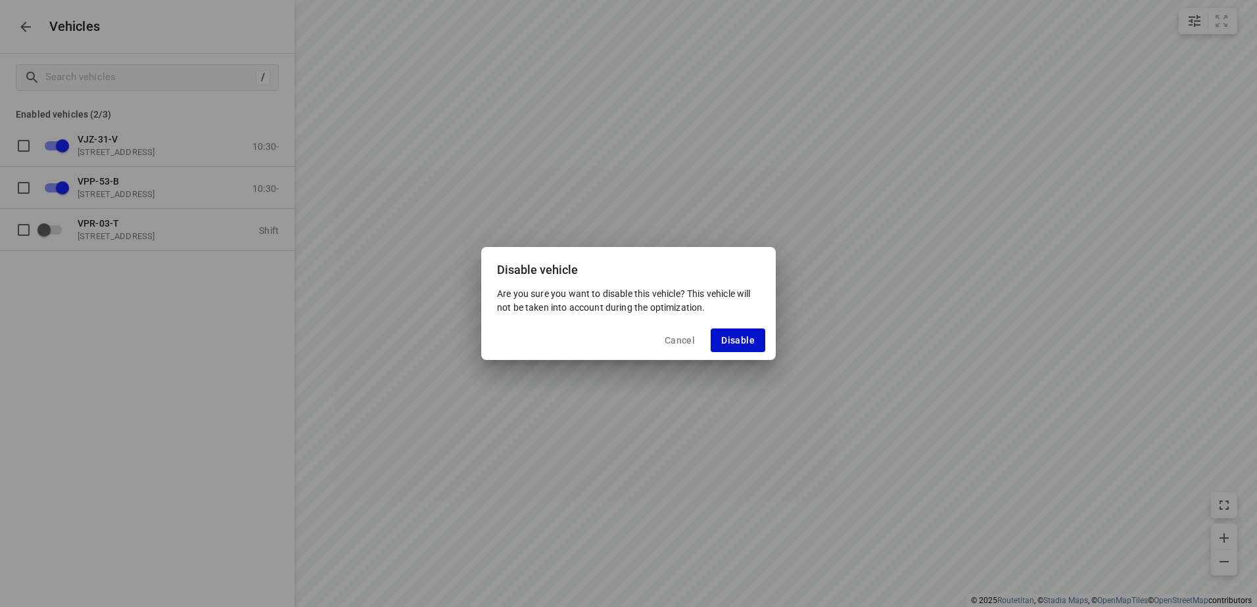
click at [739, 332] on button "Disable" at bounding box center [738, 341] width 55 height 24
checkbox input "false"
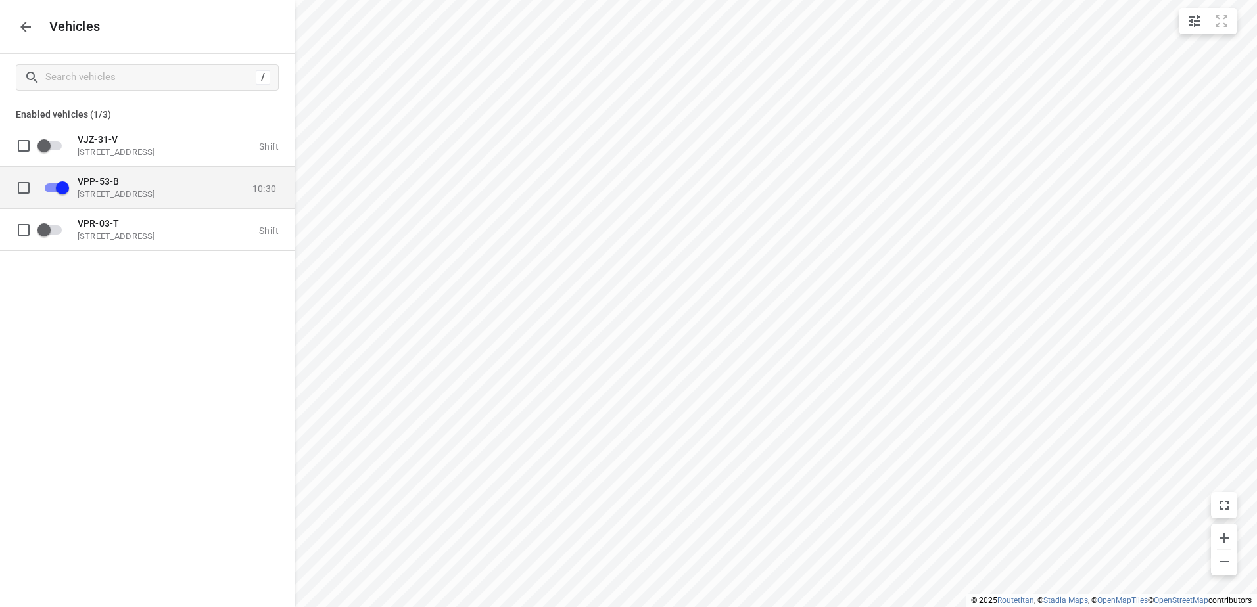
click at [191, 185] on p "VPP-53-B" at bounding box center [143, 181] width 131 height 11
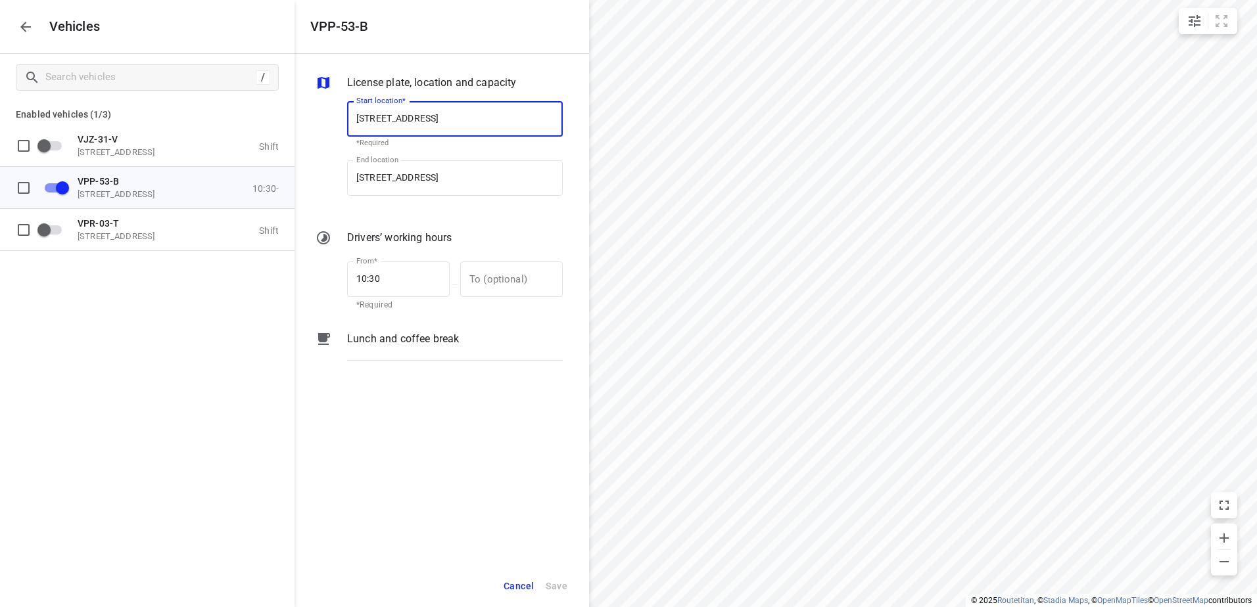
click at [387, 346] on p "Lunch and coffee break" at bounding box center [403, 339] width 112 height 16
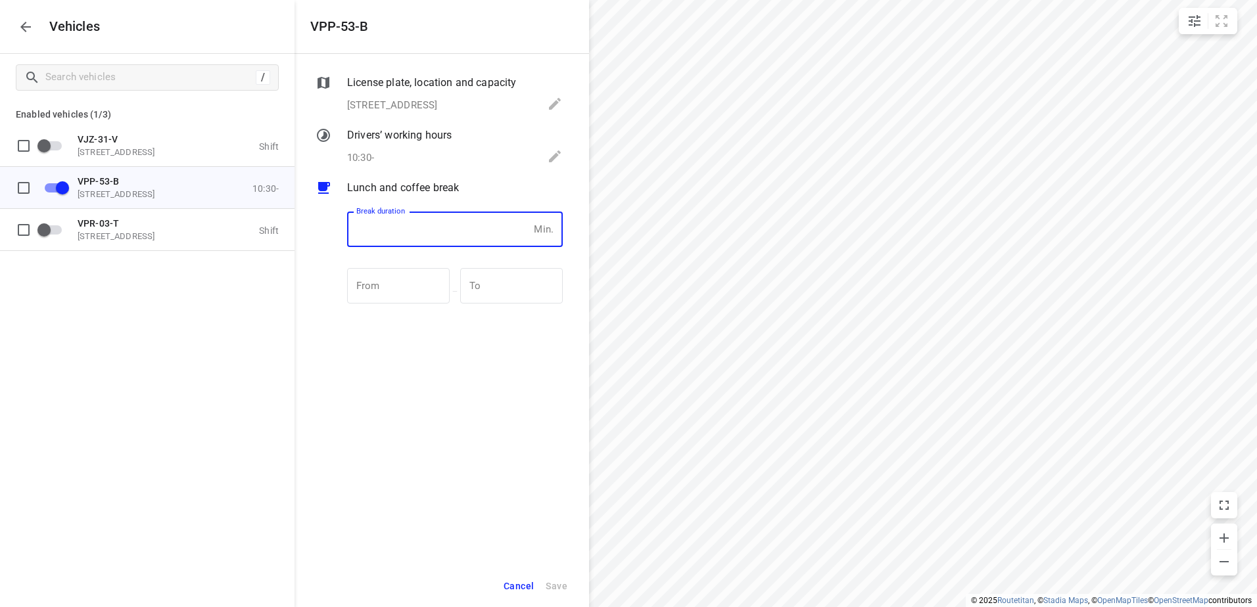
click at [461, 234] on input "number" at bounding box center [437, 229] width 181 height 35
type input "30"
click at [559, 580] on span "Save" at bounding box center [557, 586] width 22 height 16
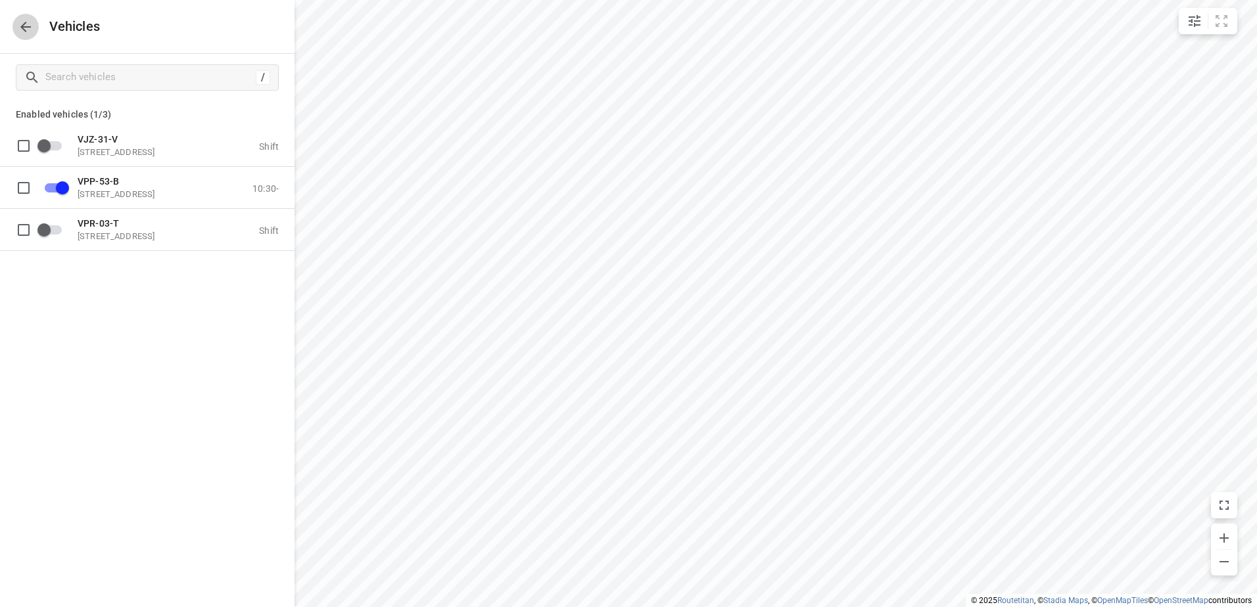
click at [26, 28] on icon "button" at bounding box center [26, 27] width 16 height 16
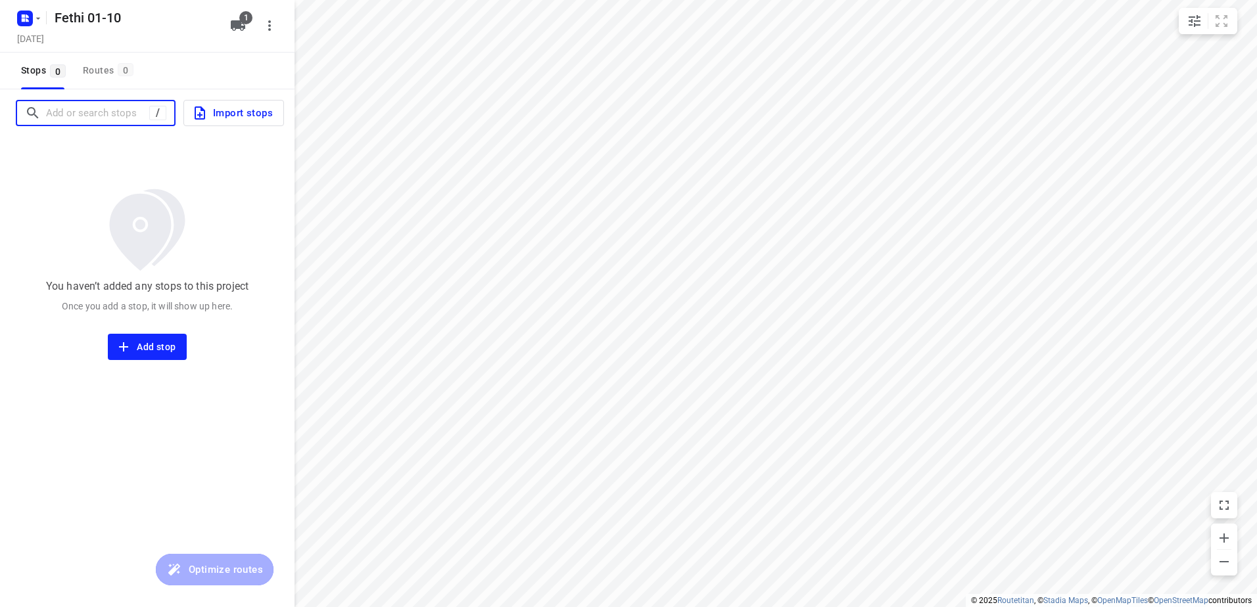
click at [119, 111] on input "Add or search stops" at bounding box center [97, 113] width 103 height 20
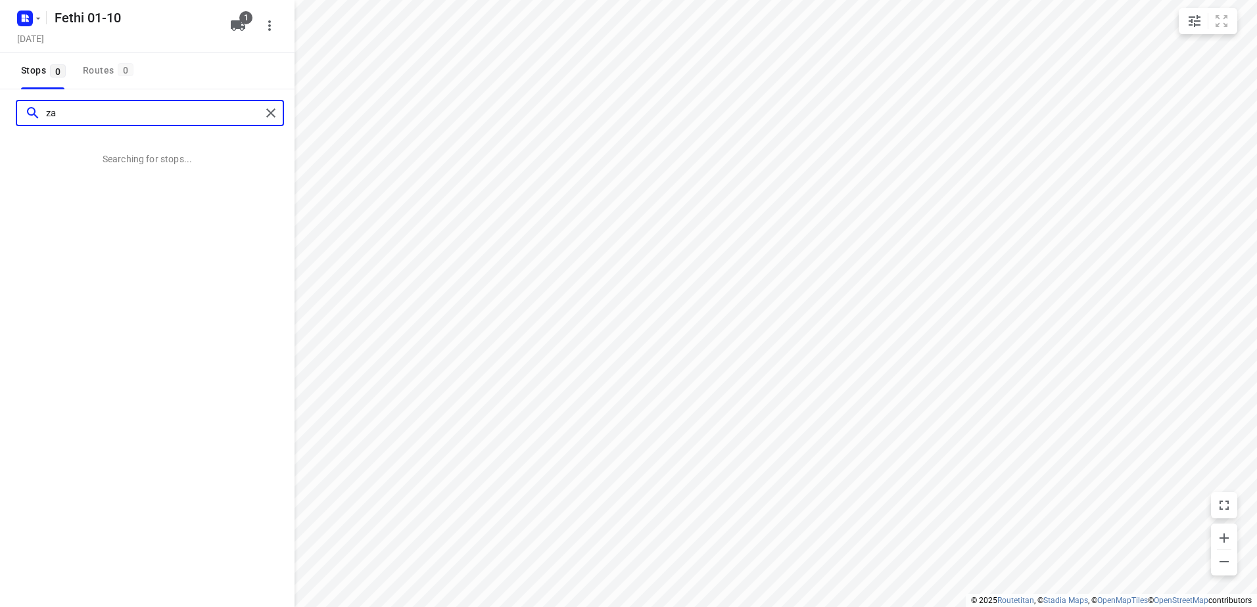
type input "z"
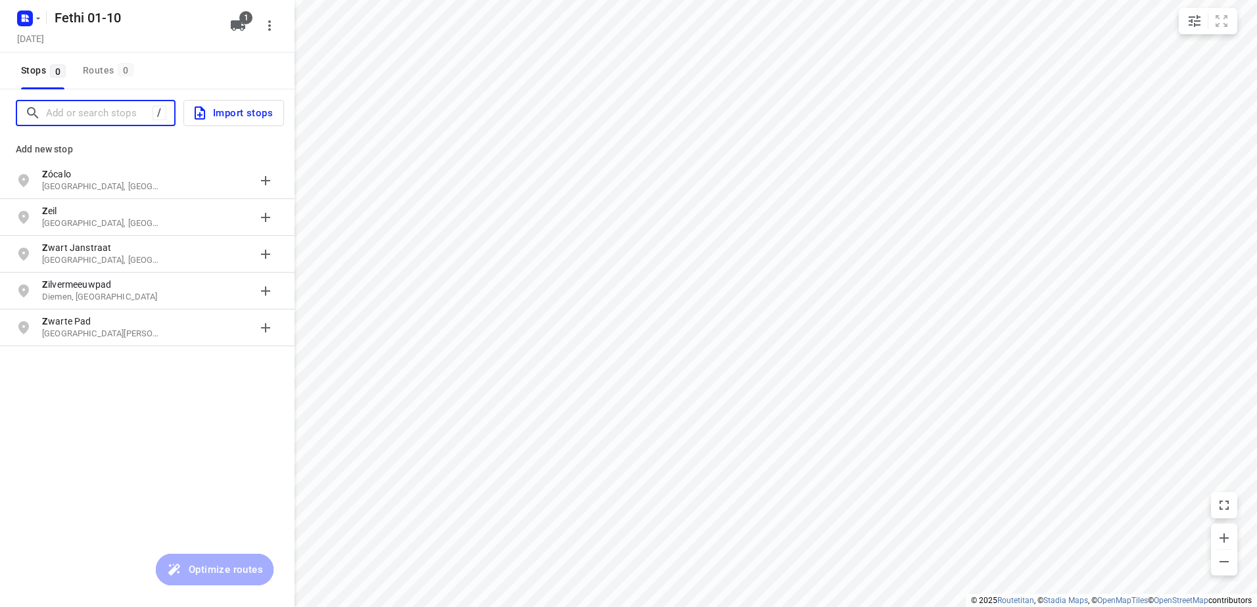
click at [68, 118] on input "Add or search stops" at bounding box center [99, 113] width 106 height 20
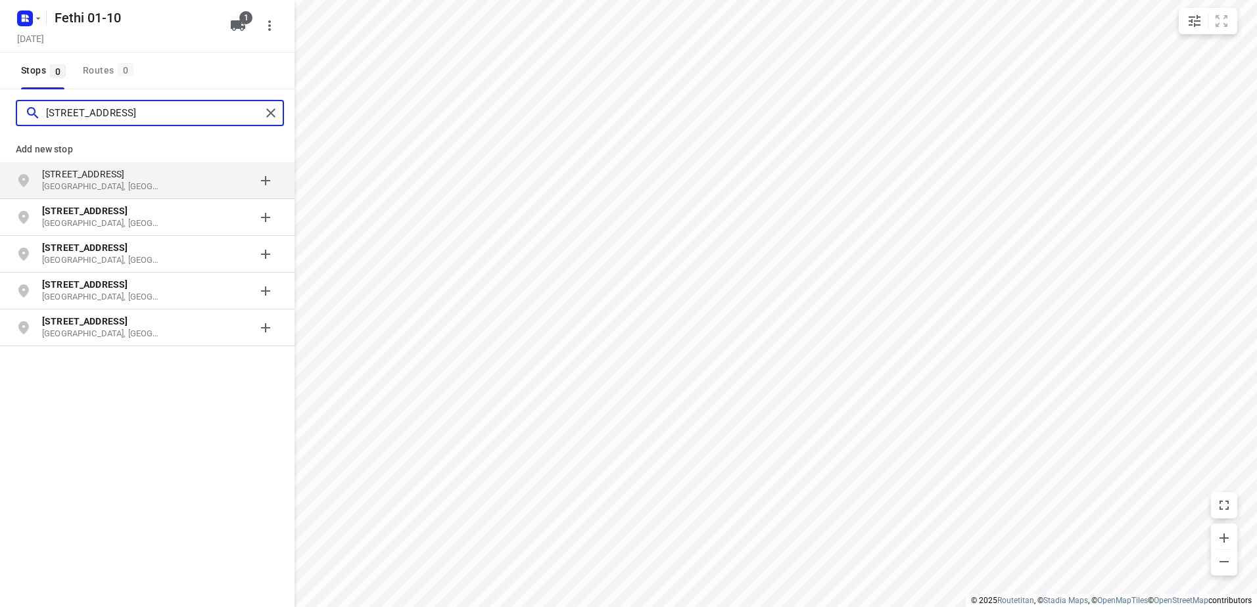
type input "[STREET_ADDRESS]"
click at [82, 172] on p "[STREET_ADDRESS]" at bounding box center [102, 174] width 121 height 13
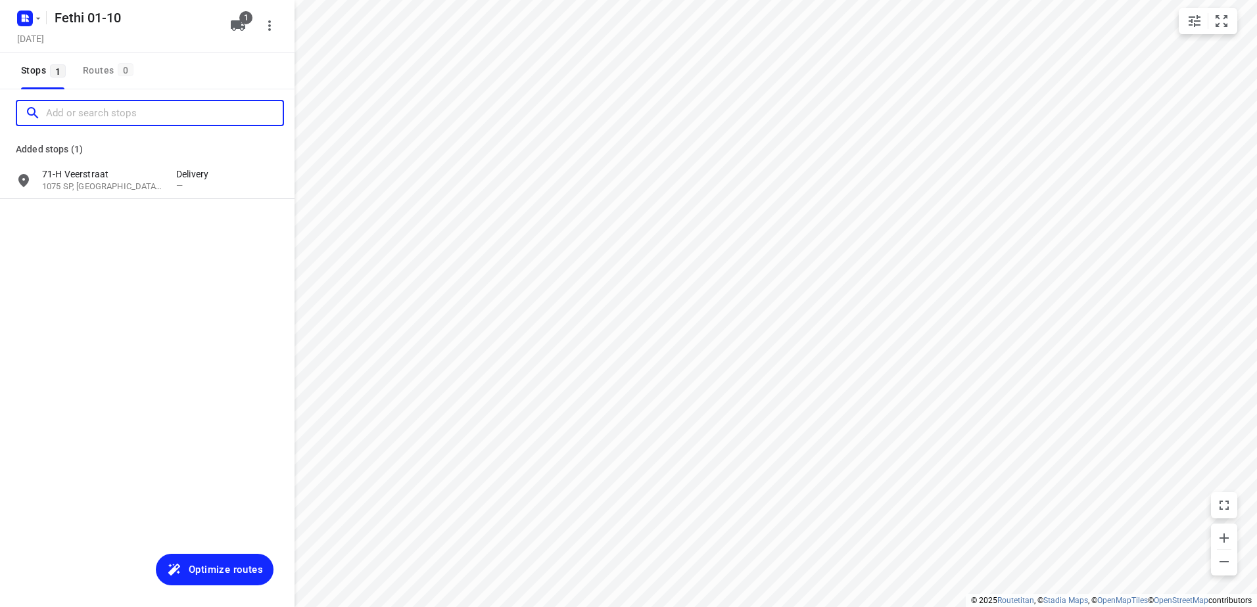
click at [112, 111] on input "Add or search stops" at bounding box center [164, 113] width 237 height 20
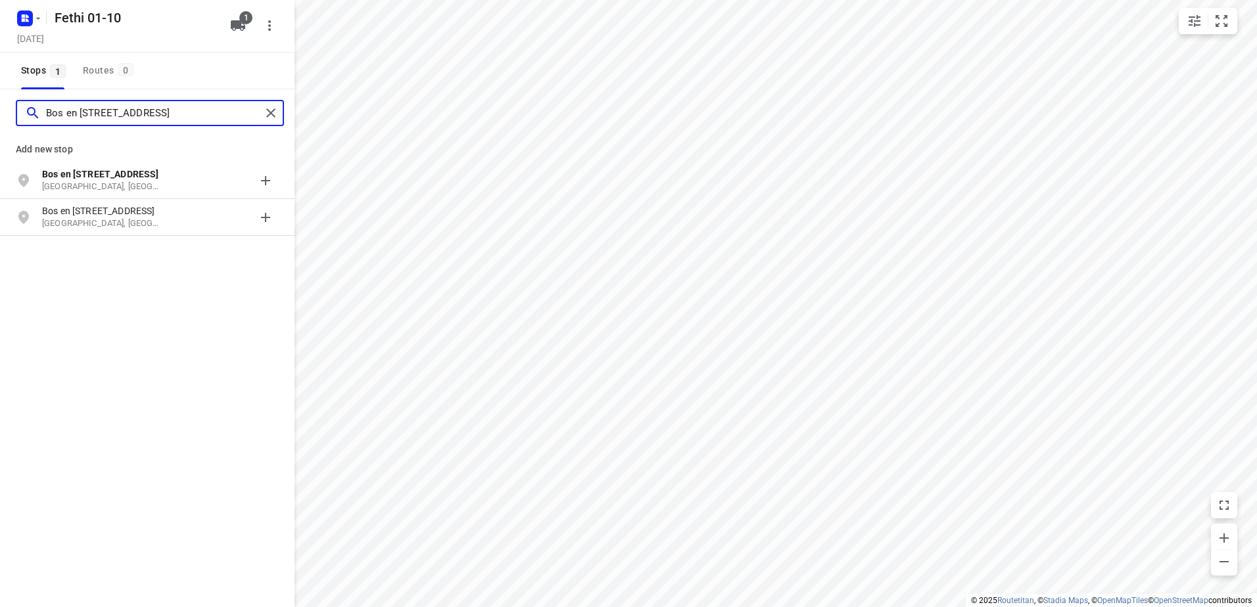
type input "Bos en [STREET_ADDRESS]"
click at [121, 172] on b "Bos en [STREET_ADDRESS]" at bounding box center [100, 174] width 116 height 11
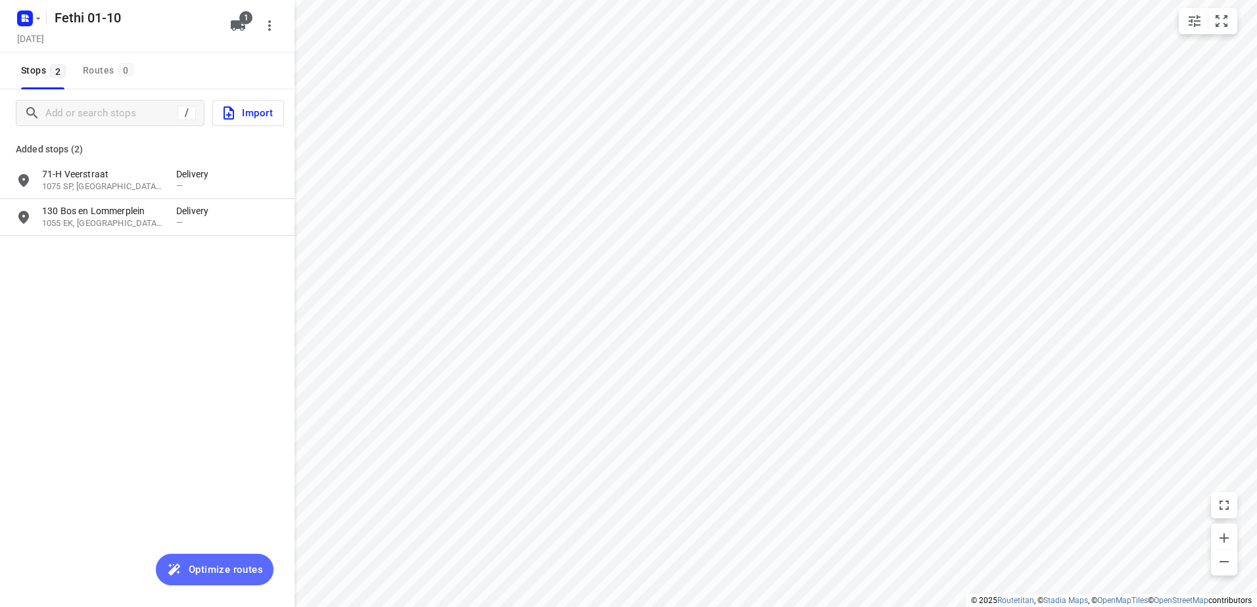
click at [212, 562] on span "Optimize routes" at bounding box center [226, 569] width 74 height 17
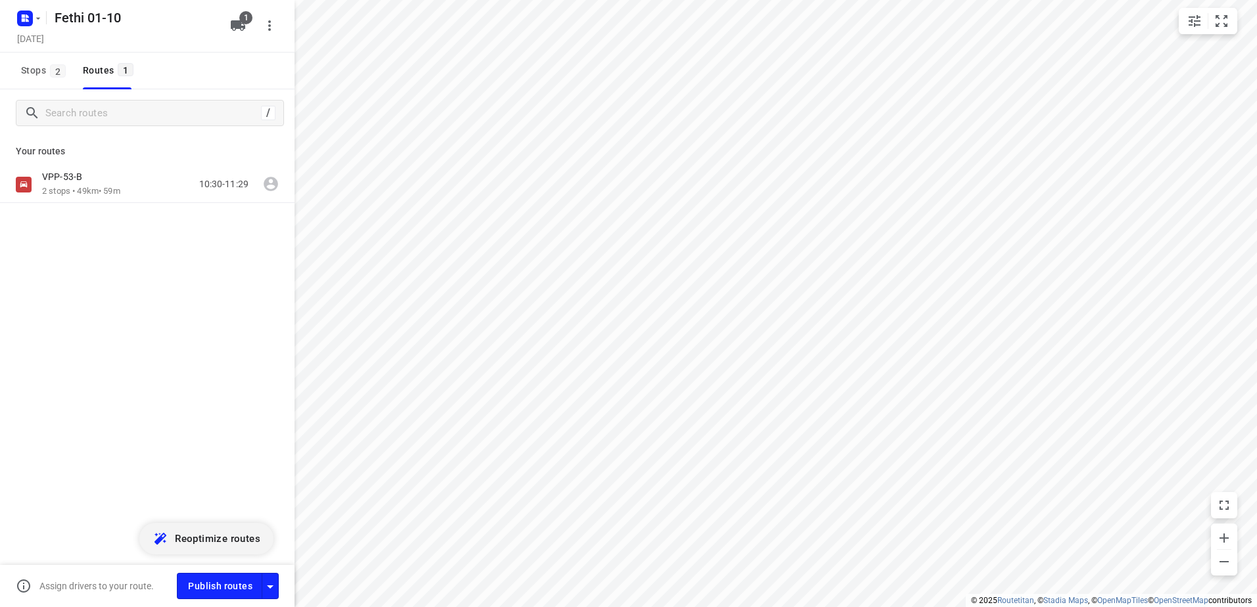
click at [26, 21] on icon "button" at bounding box center [27, 19] width 3 height 3
drag, startPoint x: 160, startPoint y: 379, endPoint x: 235, endPoint y: 300, distance: 108.8
click at [160, 379] on div at bounding box center [628, 303] width 1257 height 607
click at [268, 183] on icon "button" at bounding box center [271, 184] width 14 height 14
click at [151, 283] on div "Fethi B" at bounding box center [182, 283] width 138 height 11
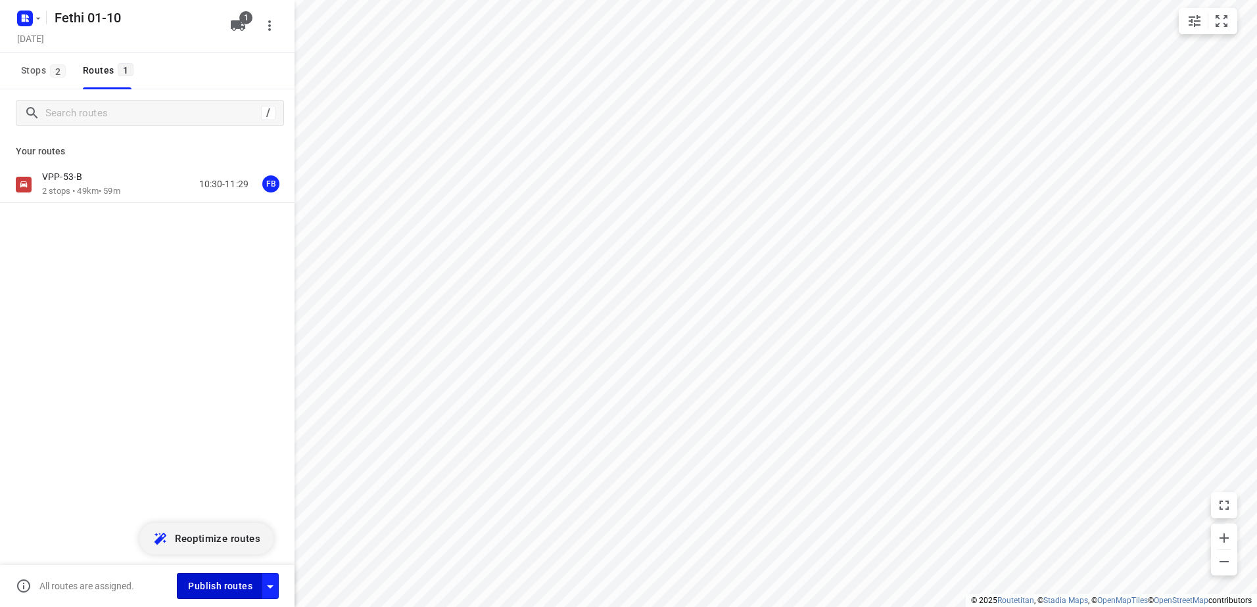
click at [214, 587] on span "Publish routes" at bounding box center [220, 586] width 64 height 16
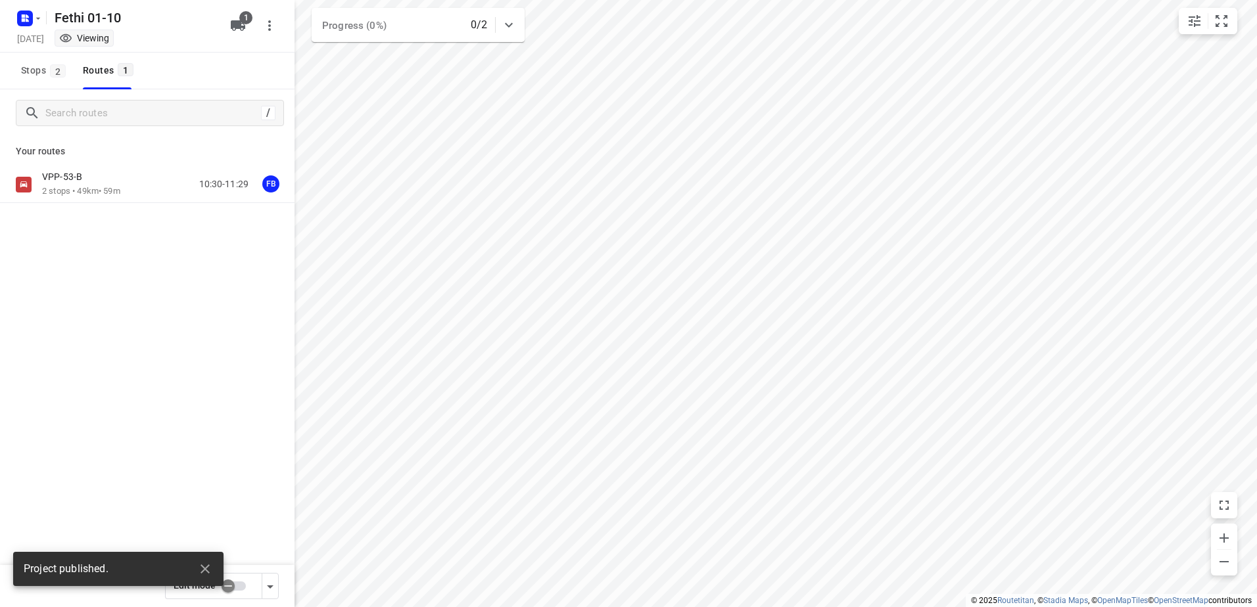
click at [28, 15] on icon "button" at bounding box center [27, 15] width 3 height 3
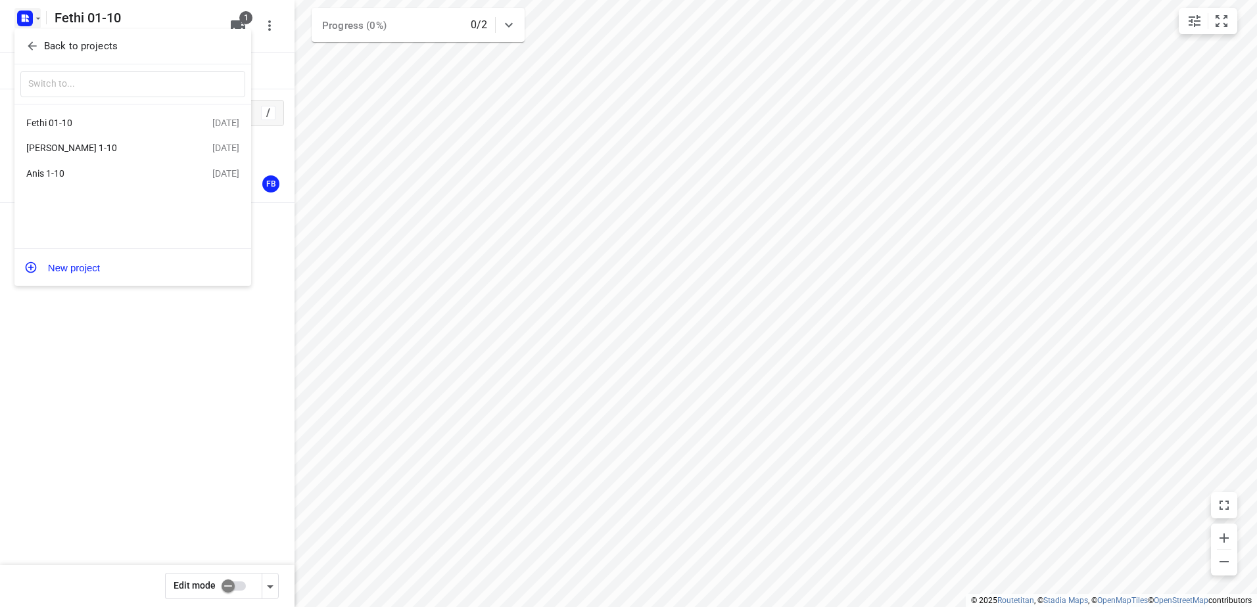
click at [73, 149] on div "[PERSON_NAME] 1-10" at bounding box center [101, 148] width 151 height 11
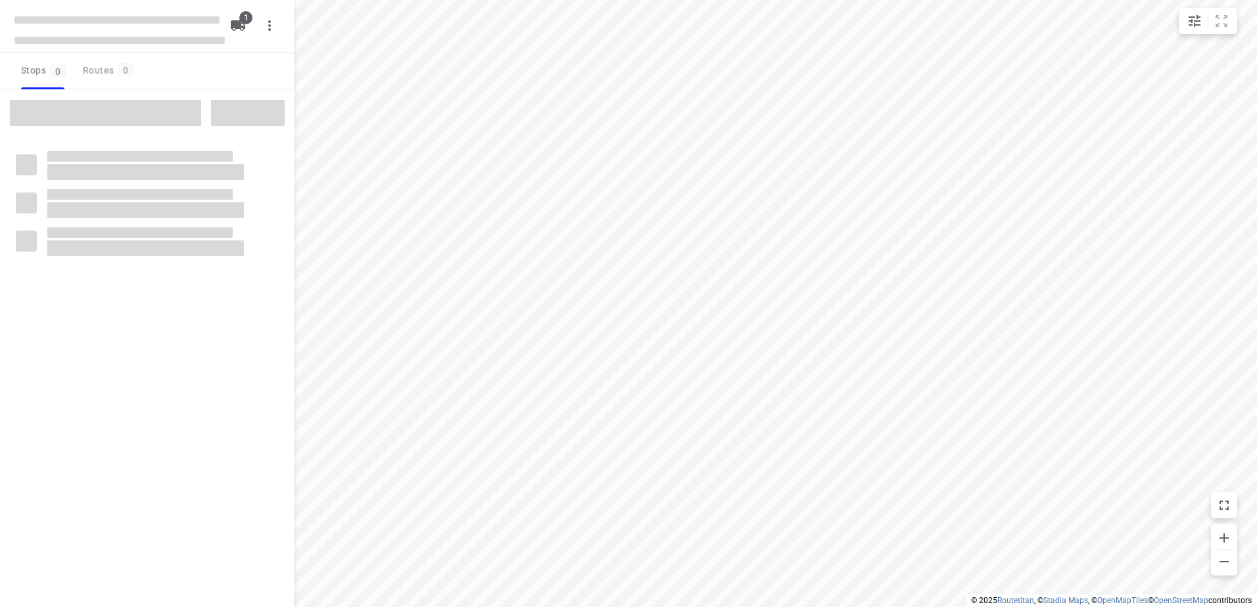
type input "distance"
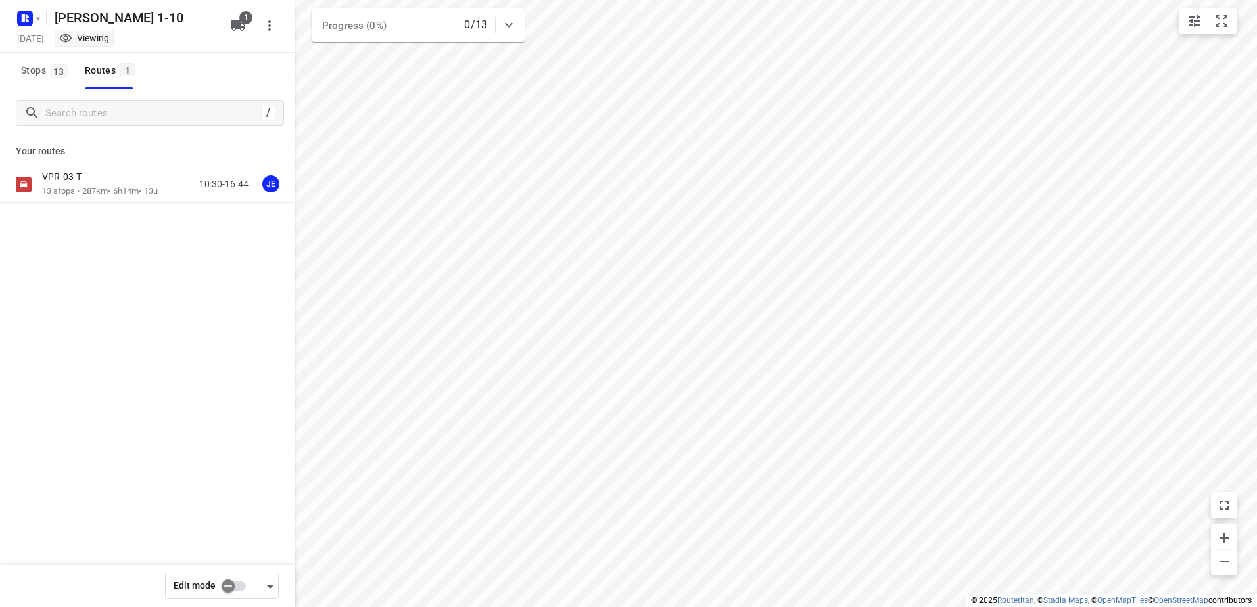
click at [247, 583] on input "checkbox" at bounding box center [228, 586] width 75 height 25
checkbox input "true"
click at [91, 181] on div "VPR-03-T" at bounding box center [100, 178] width 116 height 14
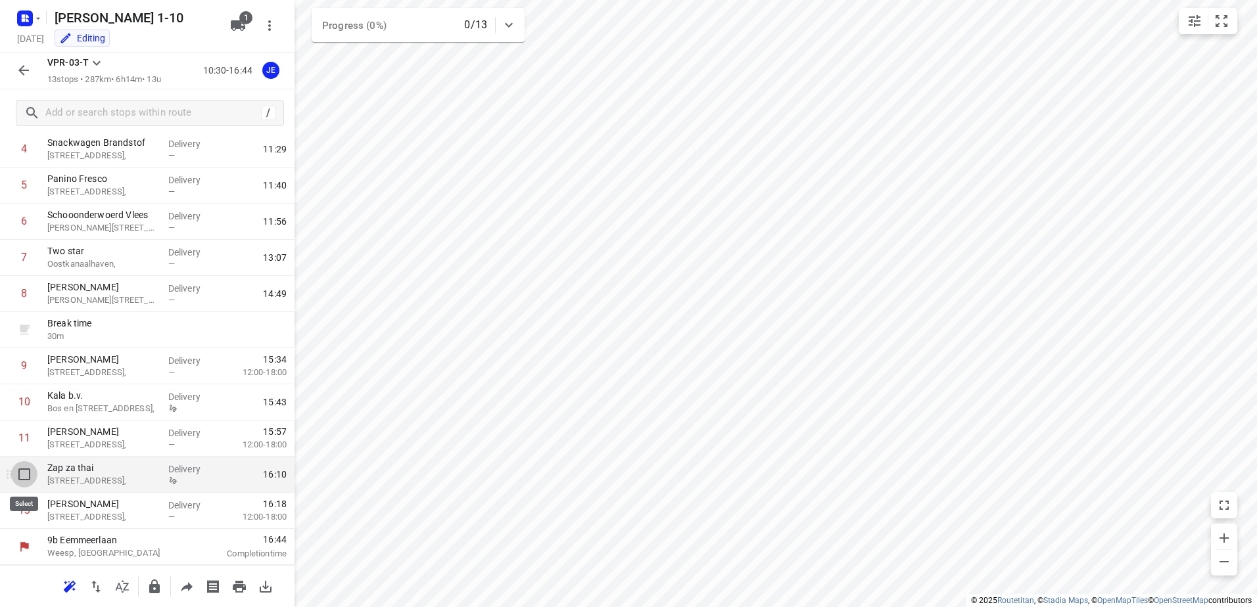
click at [30, 476] on input "checkbox" at bounding box center [24, 474] width 26 height 26
checkbox input "true"
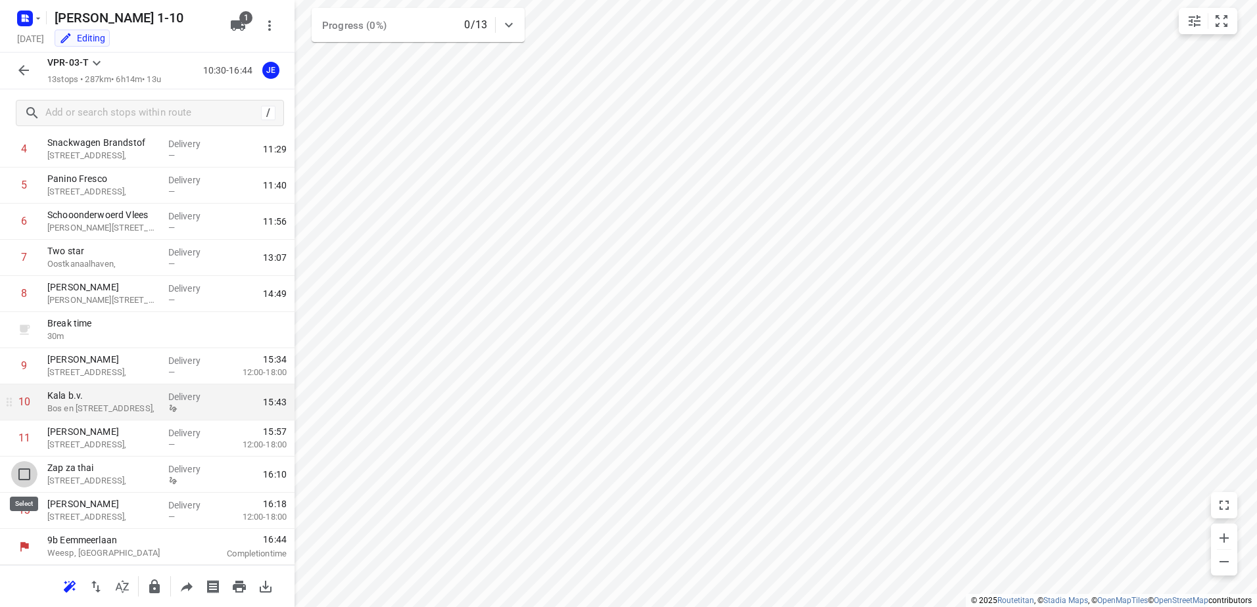
scroll to position [174, 0]
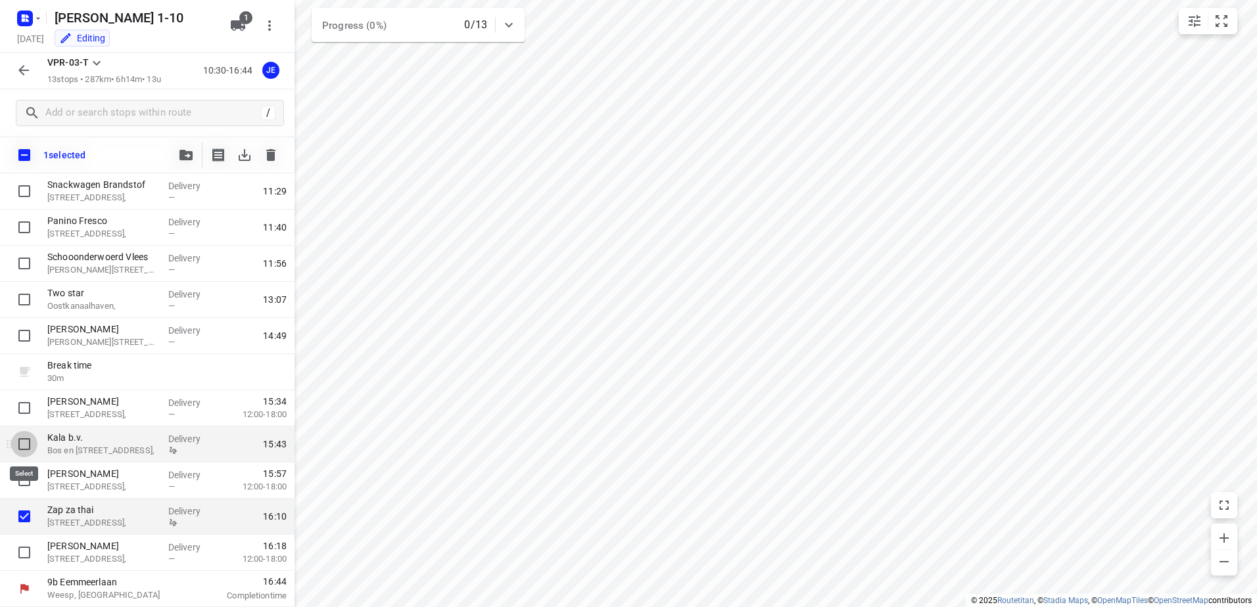
click at [26, 442] on input "checkbox" at bounding box center [24, 444] width 26 height 26
checkbox input "true"
click at [273, 154] on icon "button" at bounding box center [270, 155] width 9 height 12
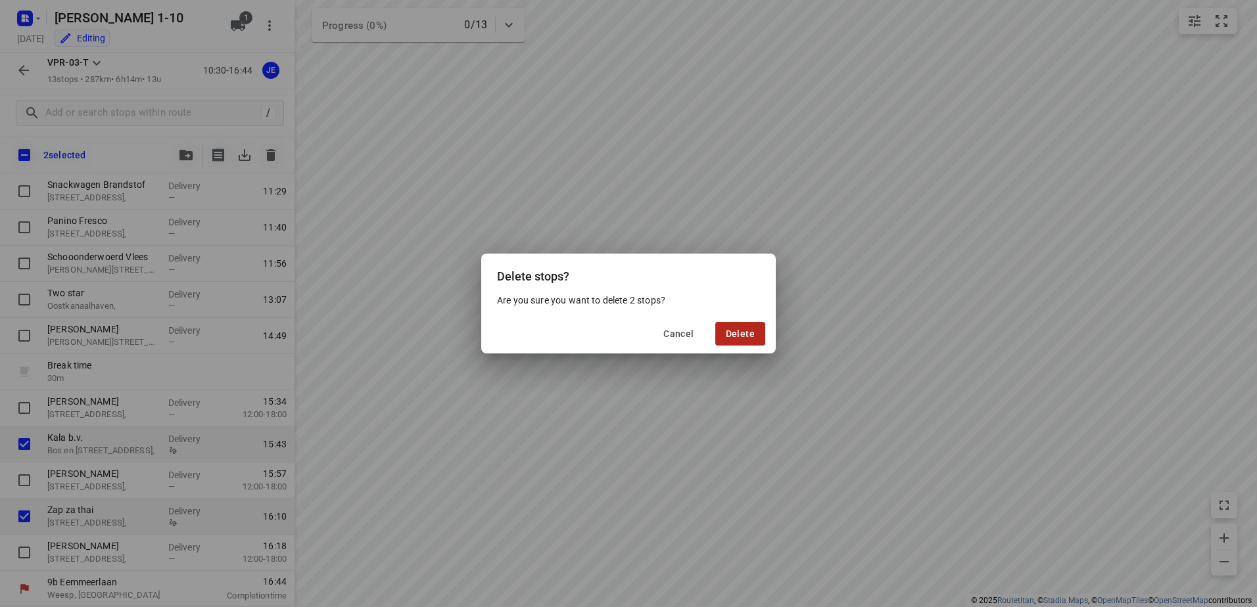
click at [745, 340] on button "Delete" at bounding box center [740, 334] width 50 height 24
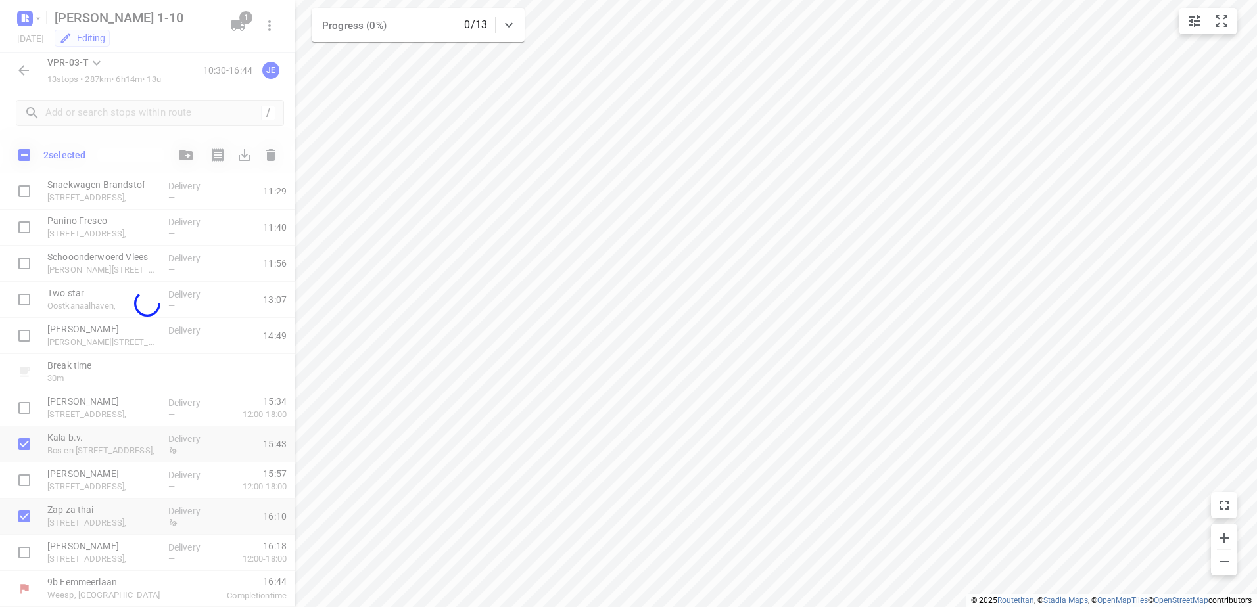
scroll to position [107, 0]
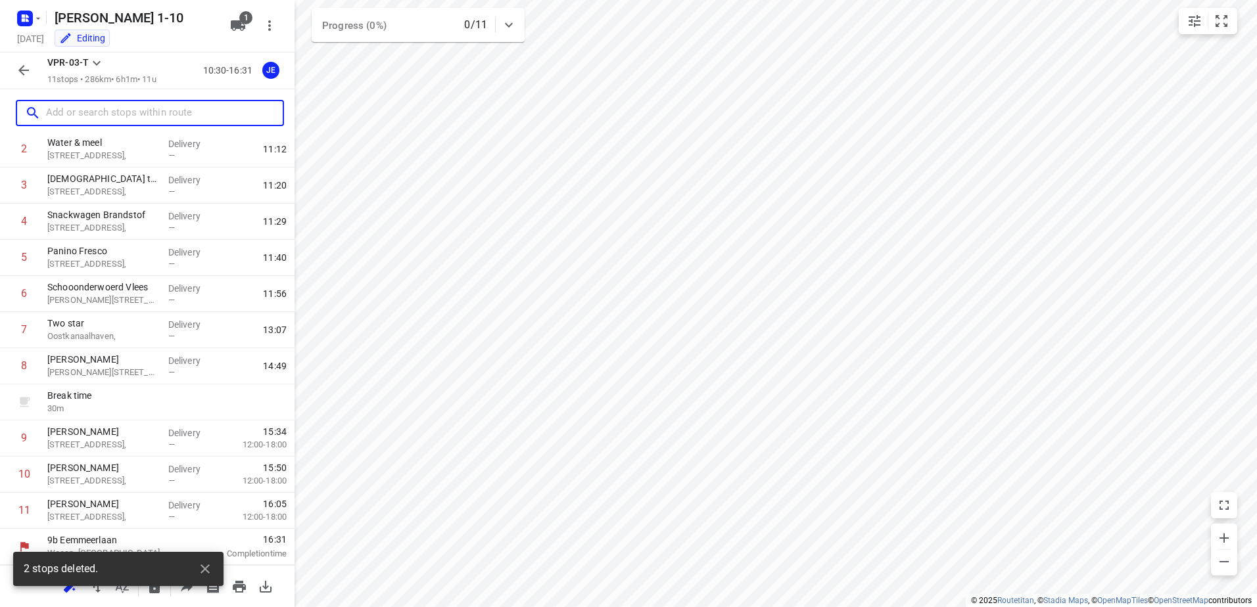
click at [126, 122] on input "text" at bounding box center [164, 113] width 237 height 20
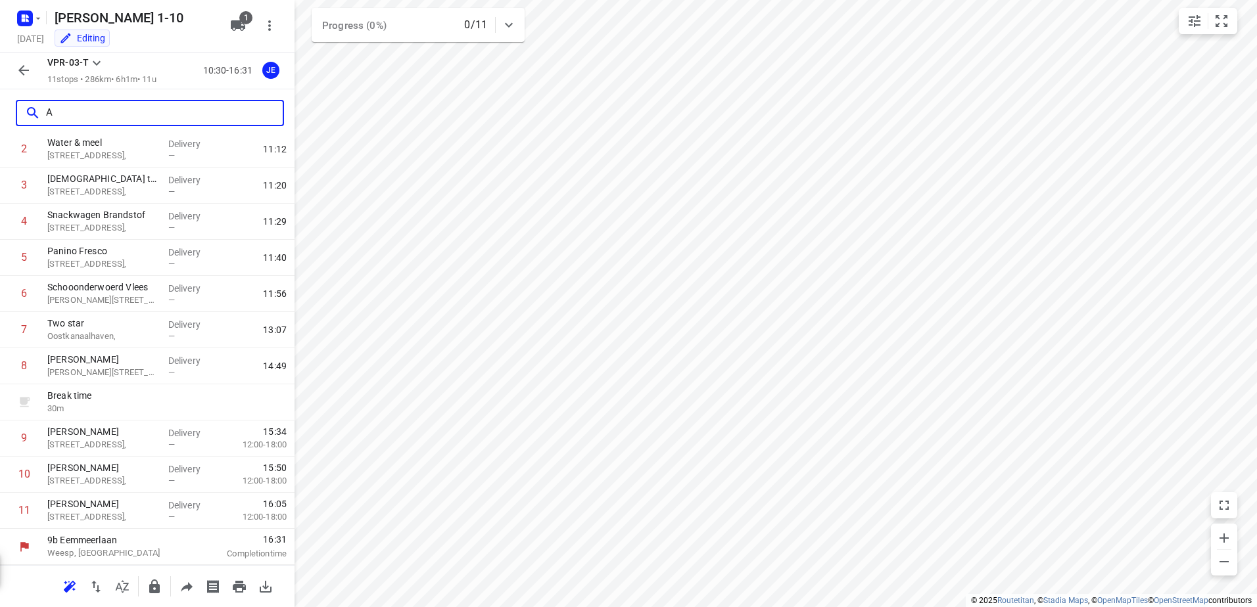
scroll to position [0, 0]
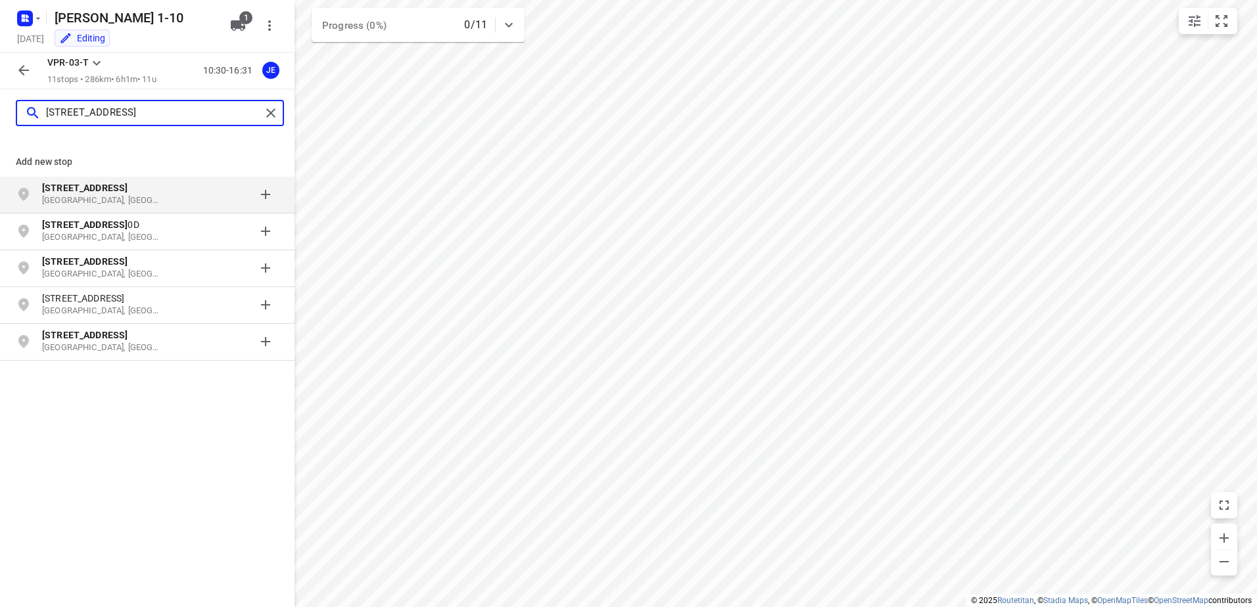
type input "[STREET_ADDRESS]"
click at [121, 193] on b "[STREET_ADDRESS]" at bounding box center [84, 188] width 85 height 11
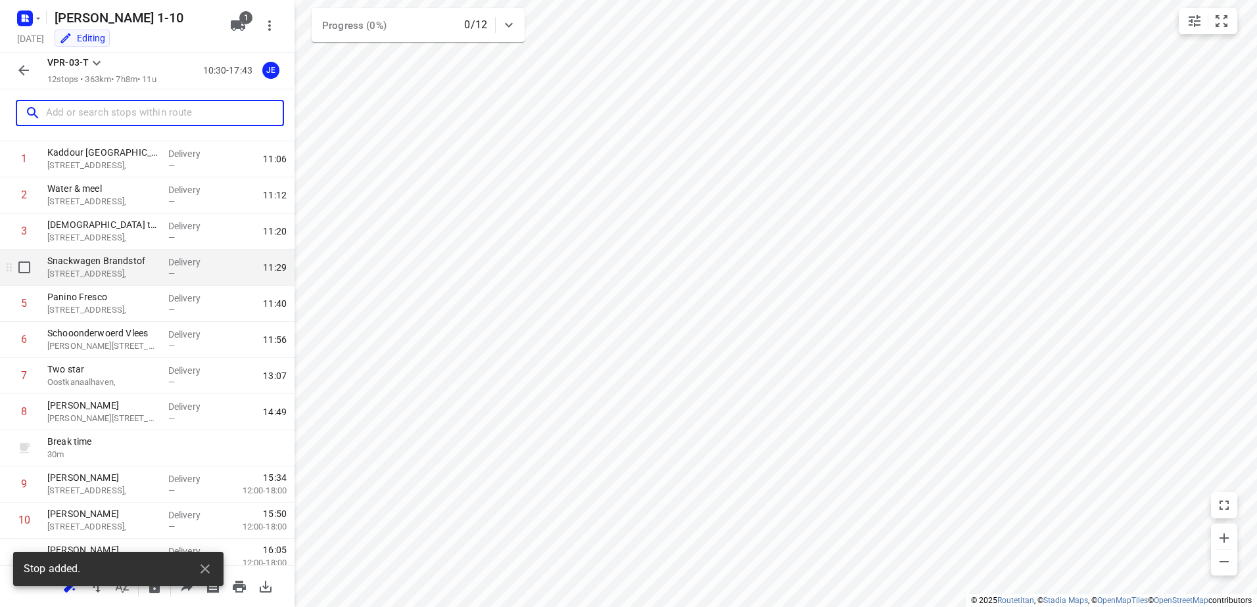
scroll to position [143, 0]
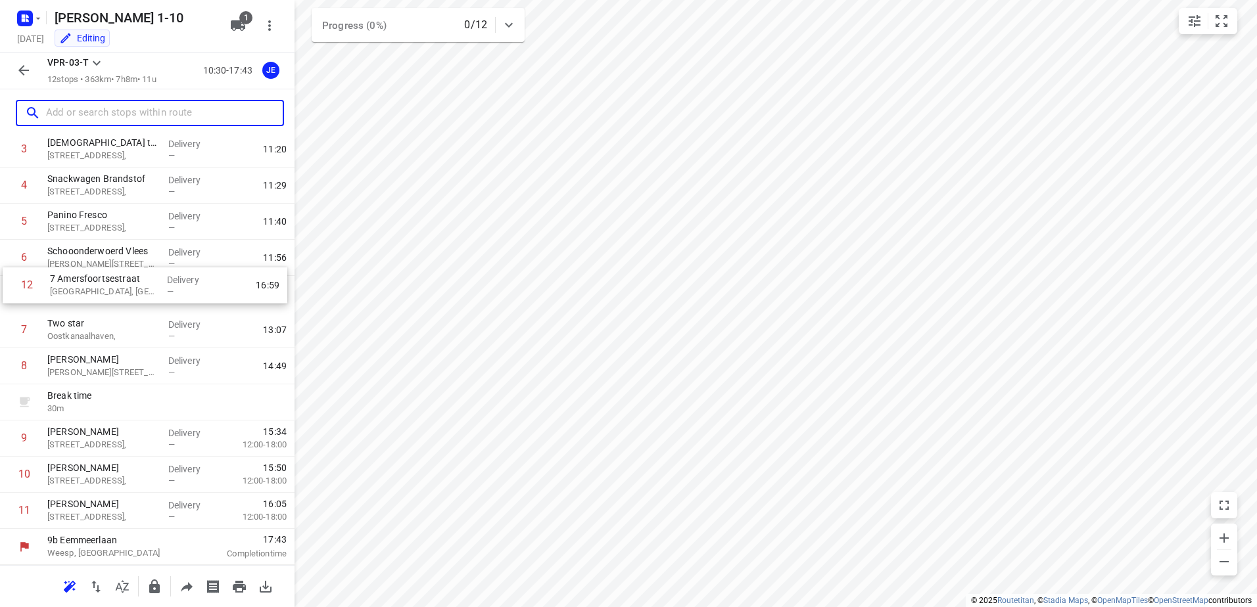
drag, startPoint x: 116, startPoint y: 502, endPoint x: 120, endPoint y: 273, distance: 228.8
click at [120, 273] on div "1 Kaddour Utrecht [STREET_ADDRESS], Delivery — 11:06 2 Water & meel [STREET_ADD…" at bounding box center [147, 294] width 294 height 470
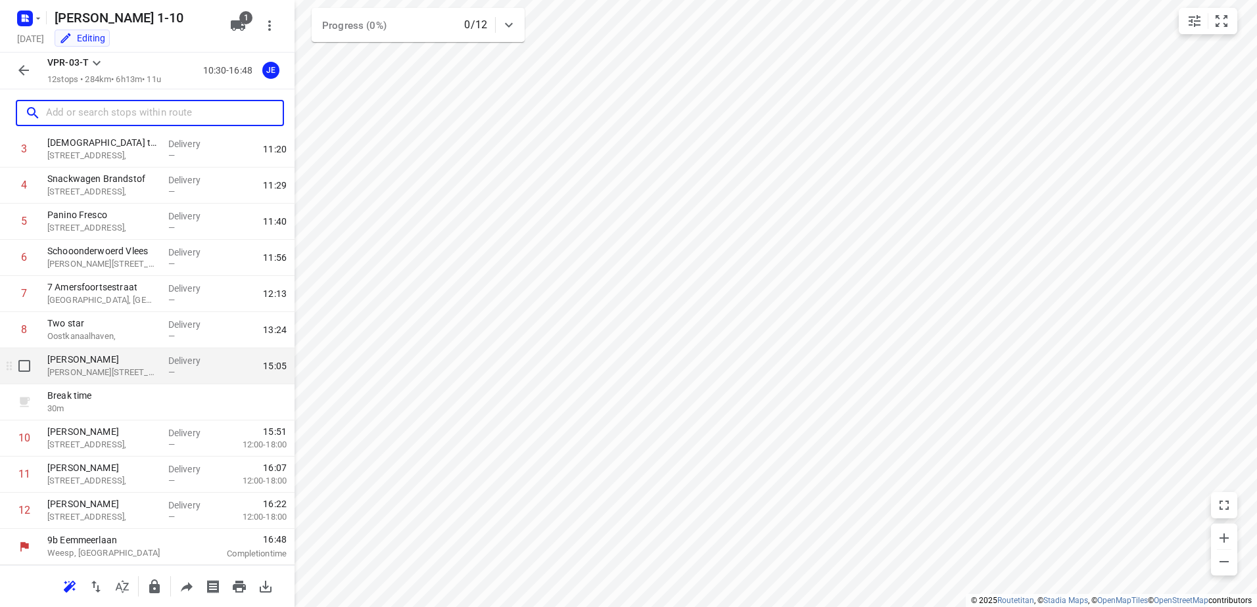
click at [143, 369] on p "[PERSON_NAME][STREET_ADDRESS]," at bounding box center [102, 372] width 110 height 13
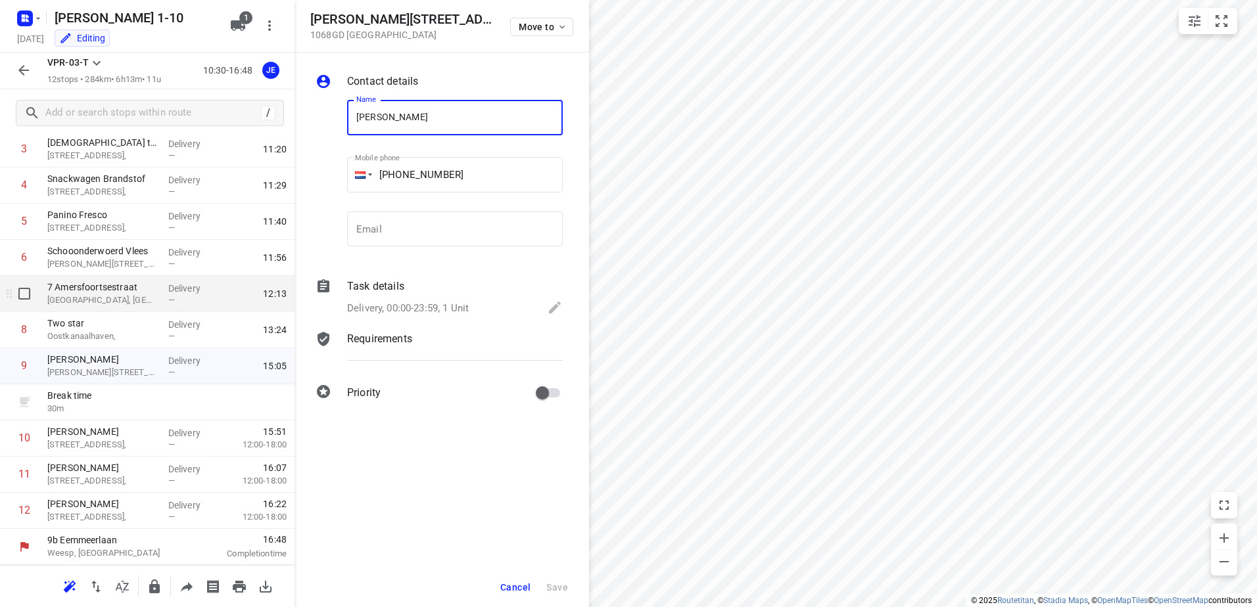
click at [152, 291] on p "7 Amersfoortsestraat" at bounding box center [102, 287] width 110 height 13
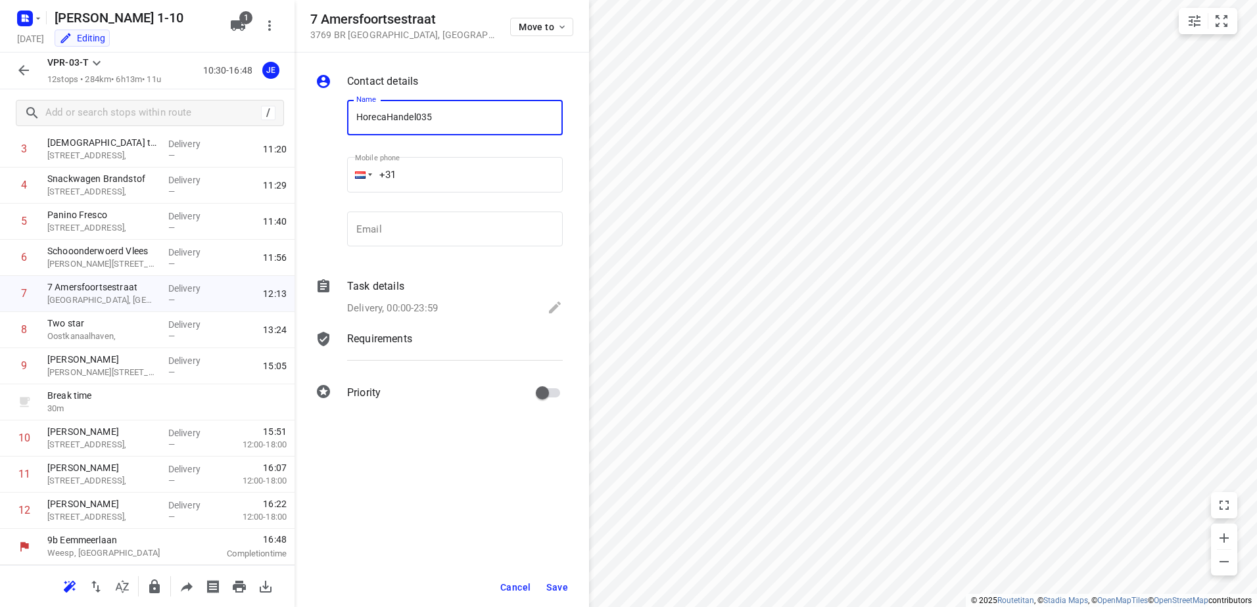
type input "HorecaHandel035"
click at [410, 300] on div "Delivery, 00:00-23:59" at bounding box center [455, 309] width 216 height 18
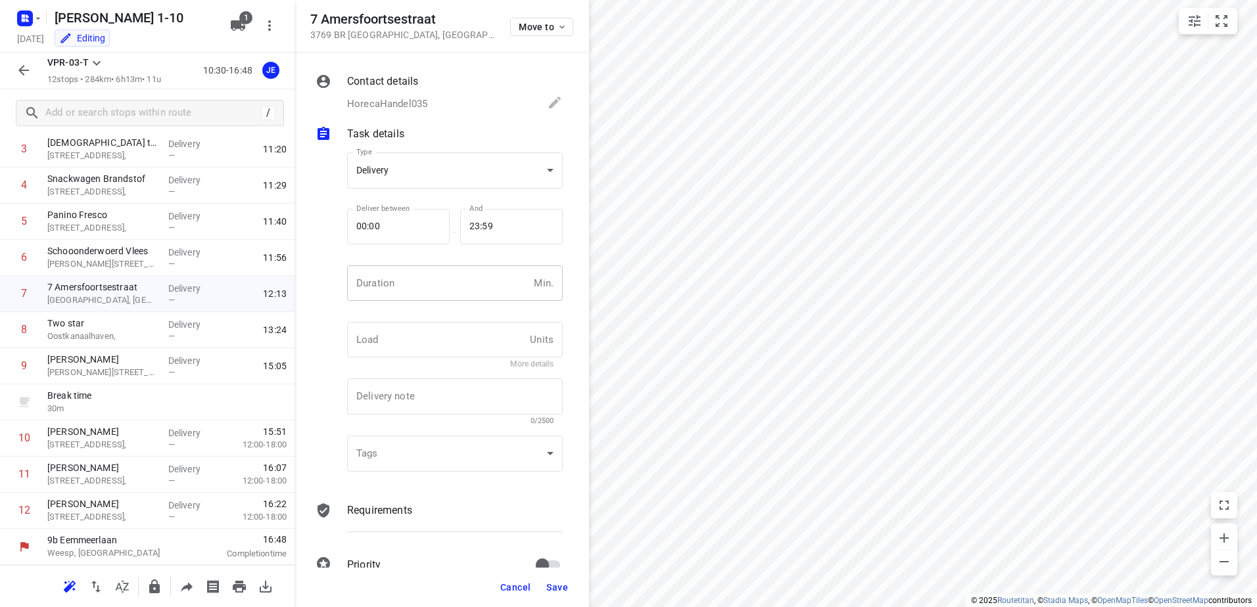
click at [410, 296] on input "number" at bounding box center [437, 283] width 181 height 35
type input "5"
type input "15"
click at [572, 598] on button "Save" at bounding box center [557, 588] width 32 height 24
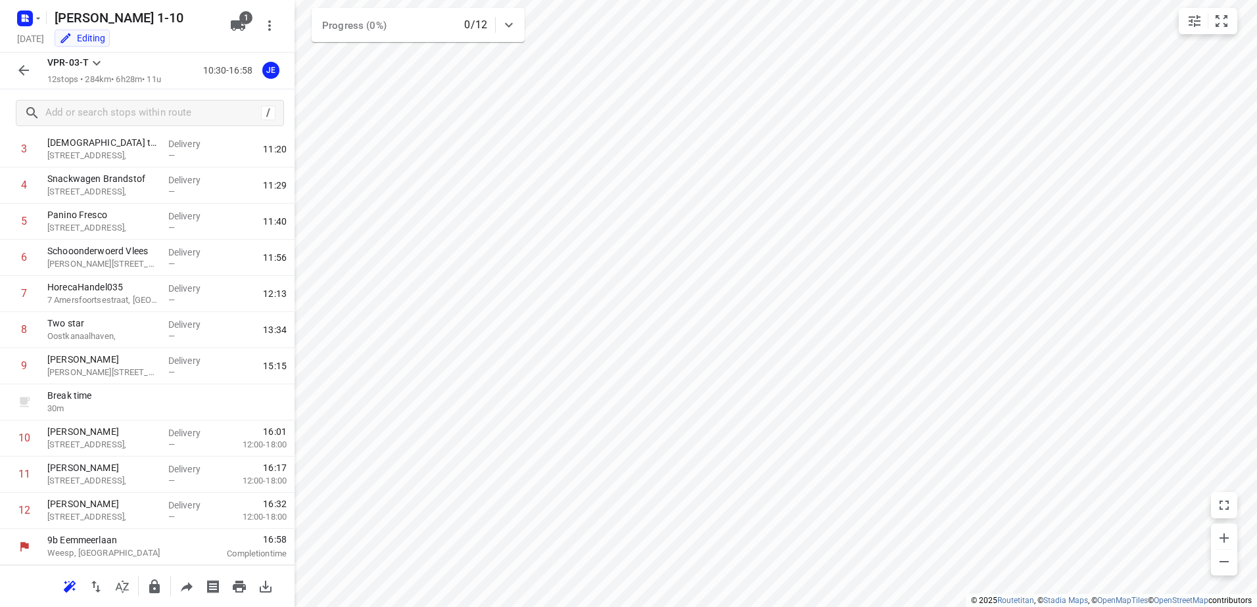
click at [32, 72] on button "button" at bounding box center [24, 70] width 26 height 26
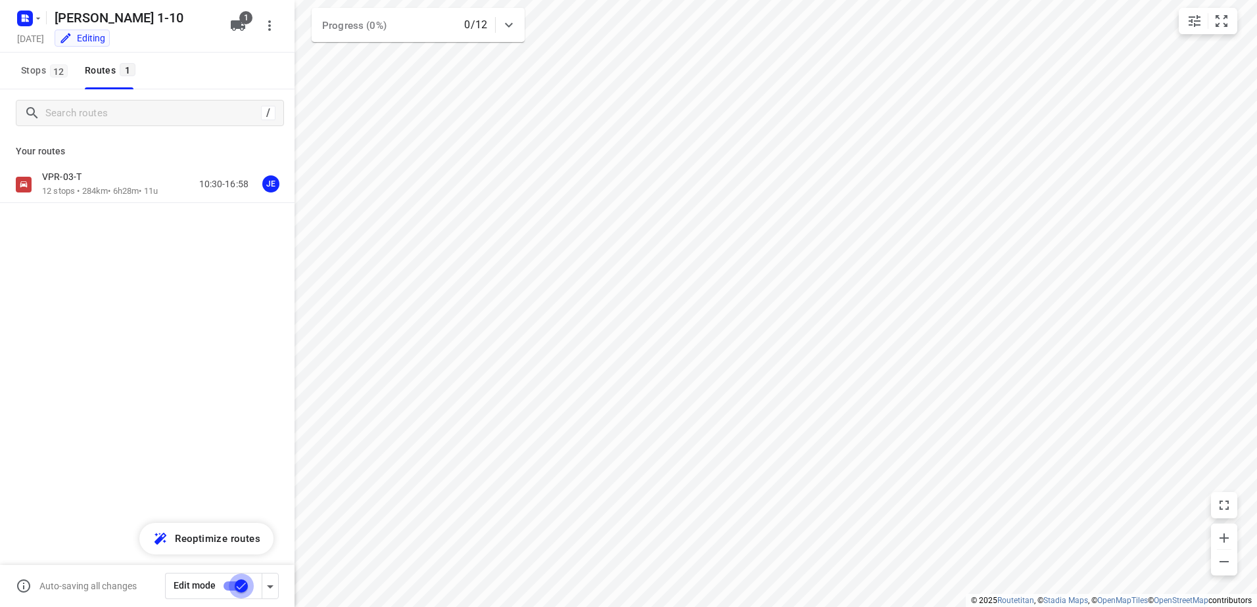
click at [223, 590] on input "checkbox" at bounding box center [241, 586] width 75 height 25
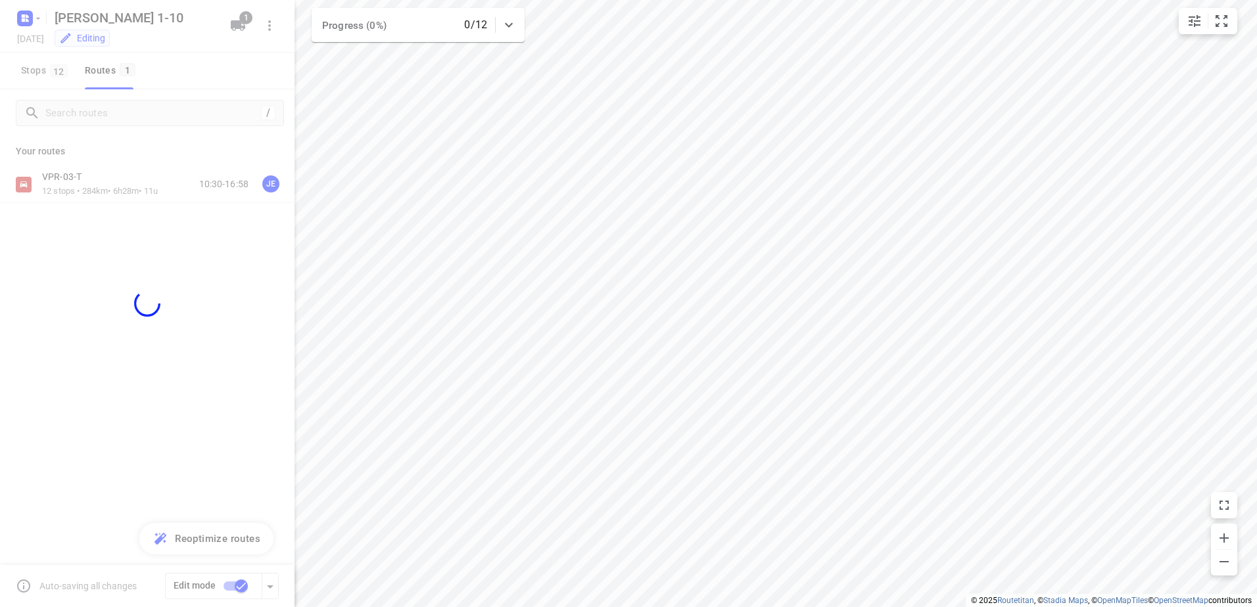
checkbox input "false"
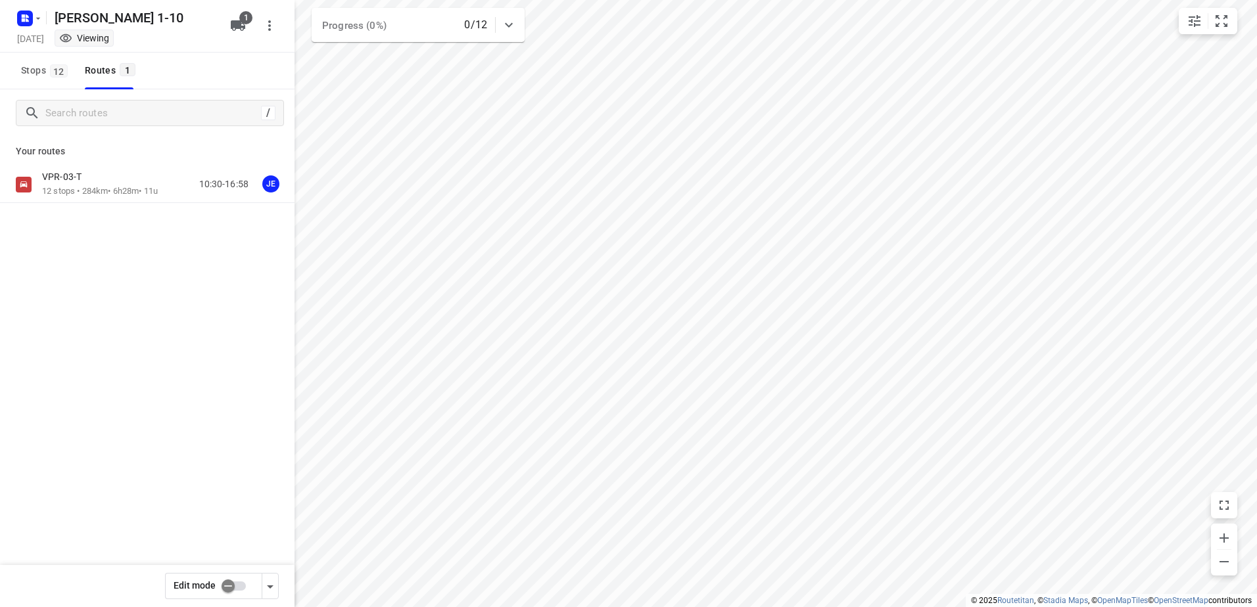
click at [79, 179] on p "VPR-03-T" at bounding box center [65, 177] width 47 height 12
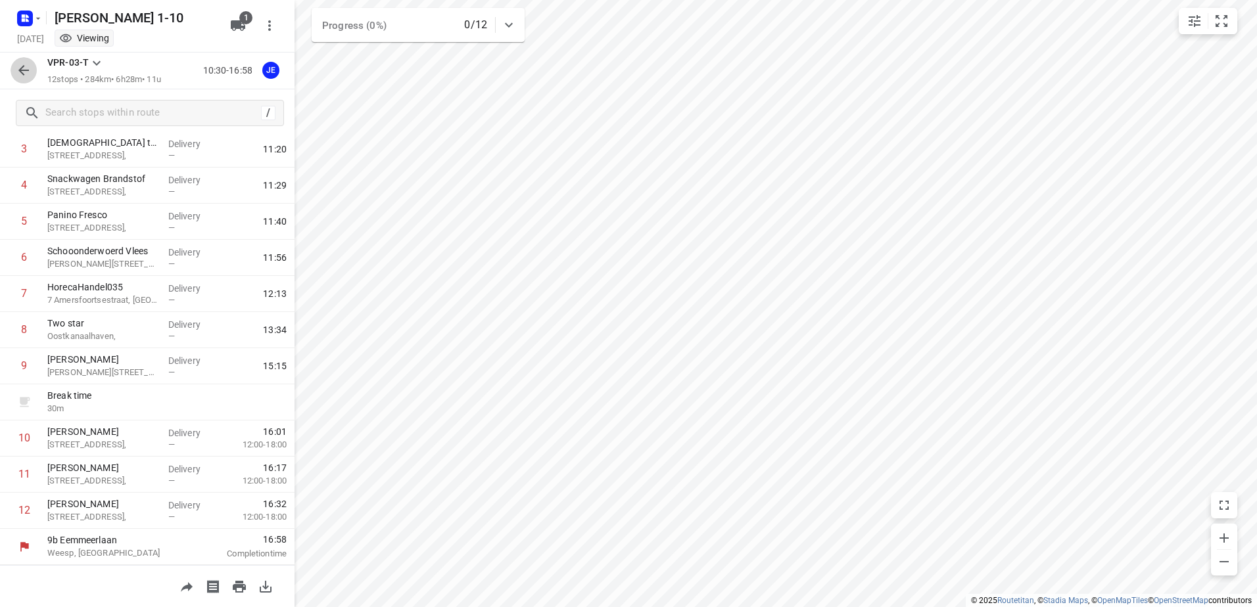
click at [20, 70] on icon "button" at bounding box center [23, 70] width 11 height 11
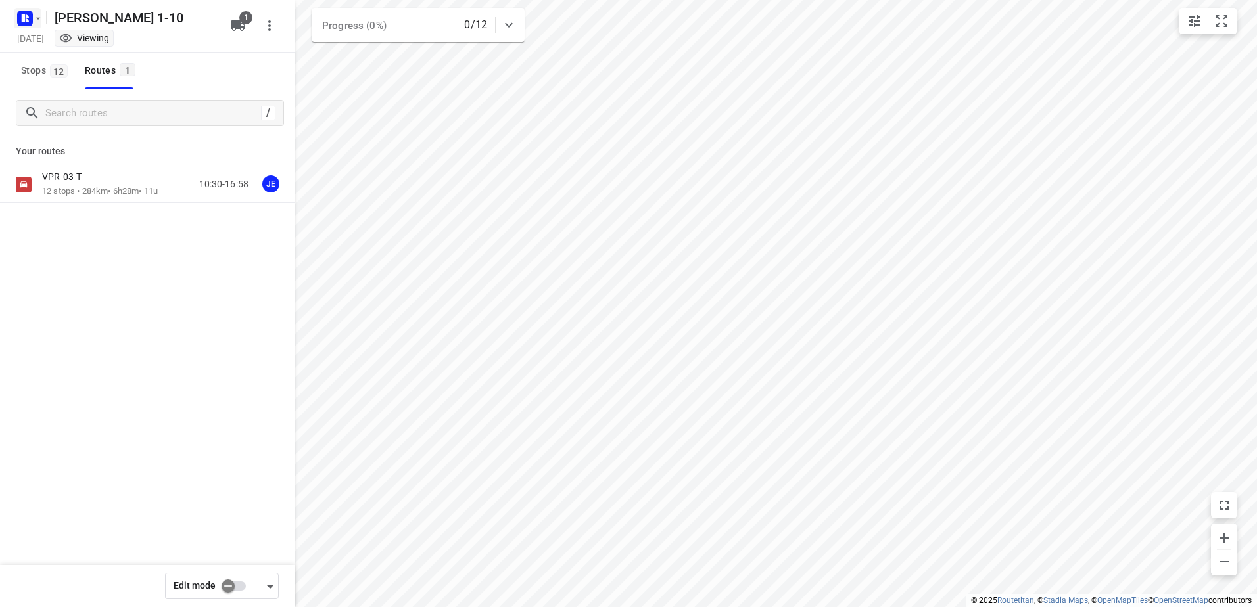
click at [32, 11] on icon "button" at bounding box center [24, 18] width 21 height 21
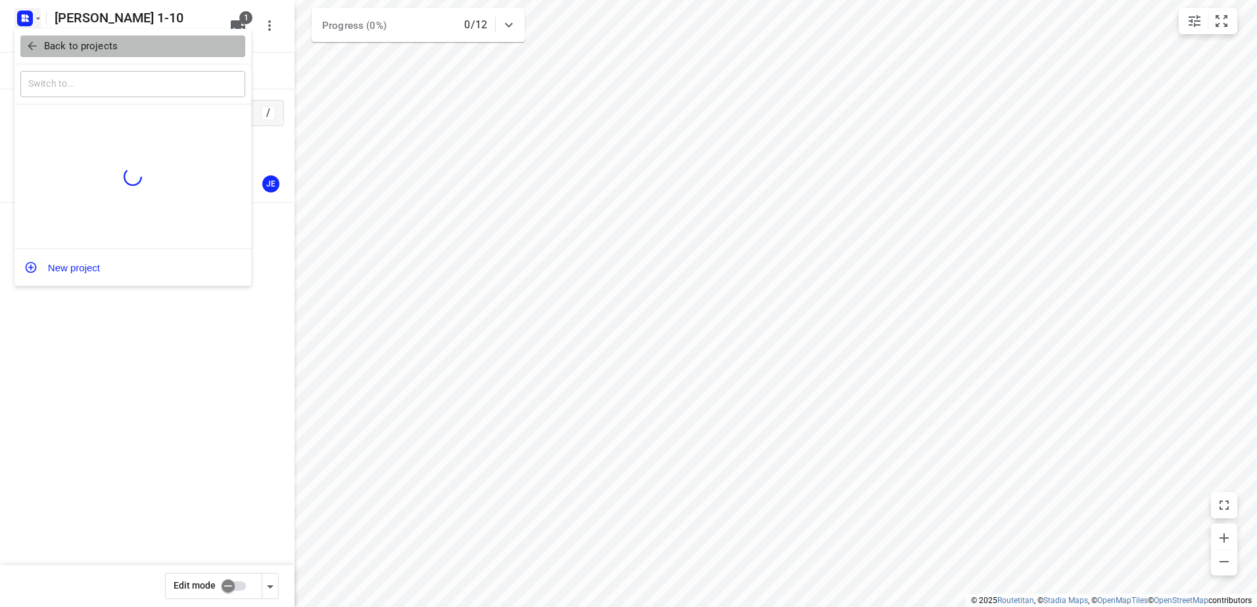
click at [125, 55] on button "Back to projects" at bounding box center [132, 46] width 225 height 22
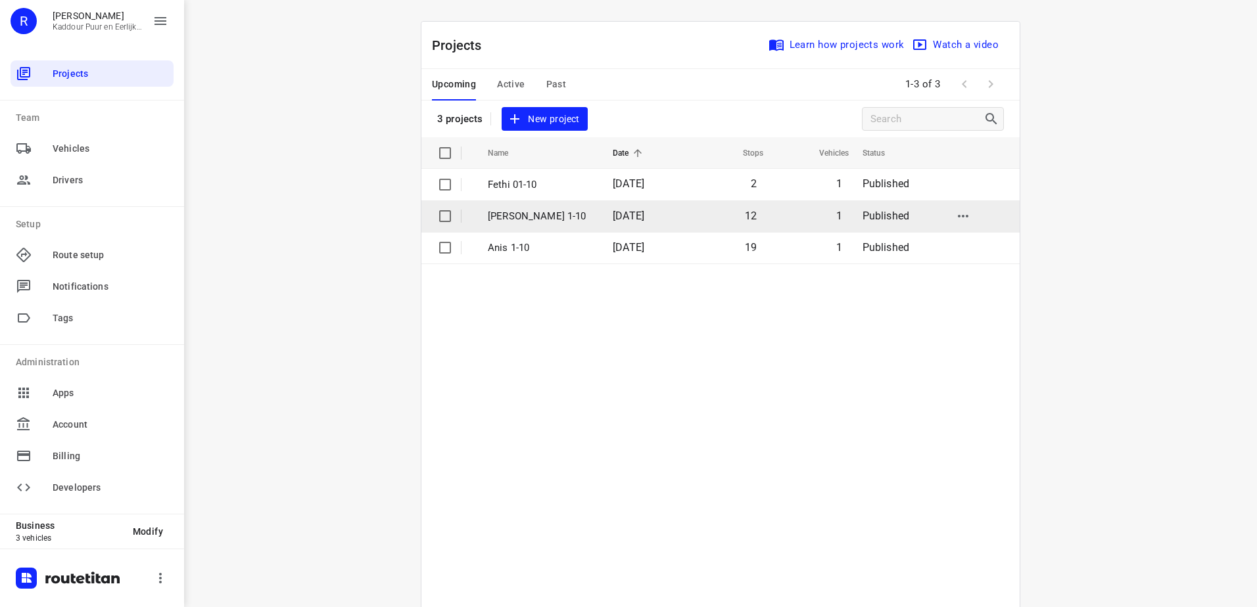
click at [538, 224] on td "[PERSON_NAME] 1-10" at bounding box center [539, 216] width 128 height 32
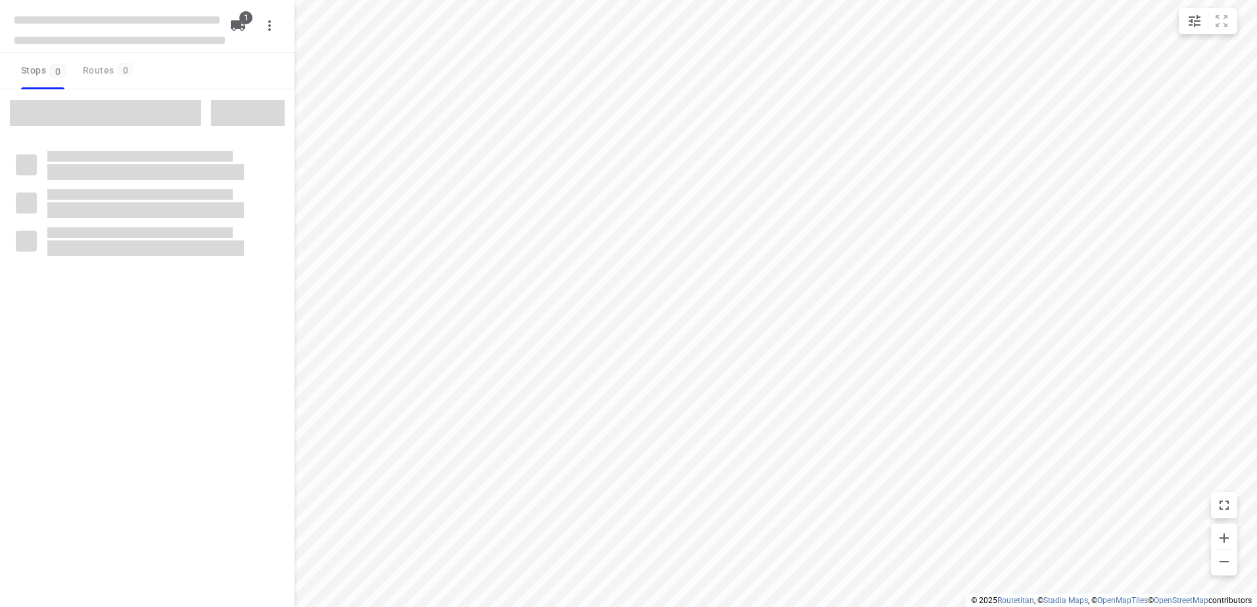
type input "distance"
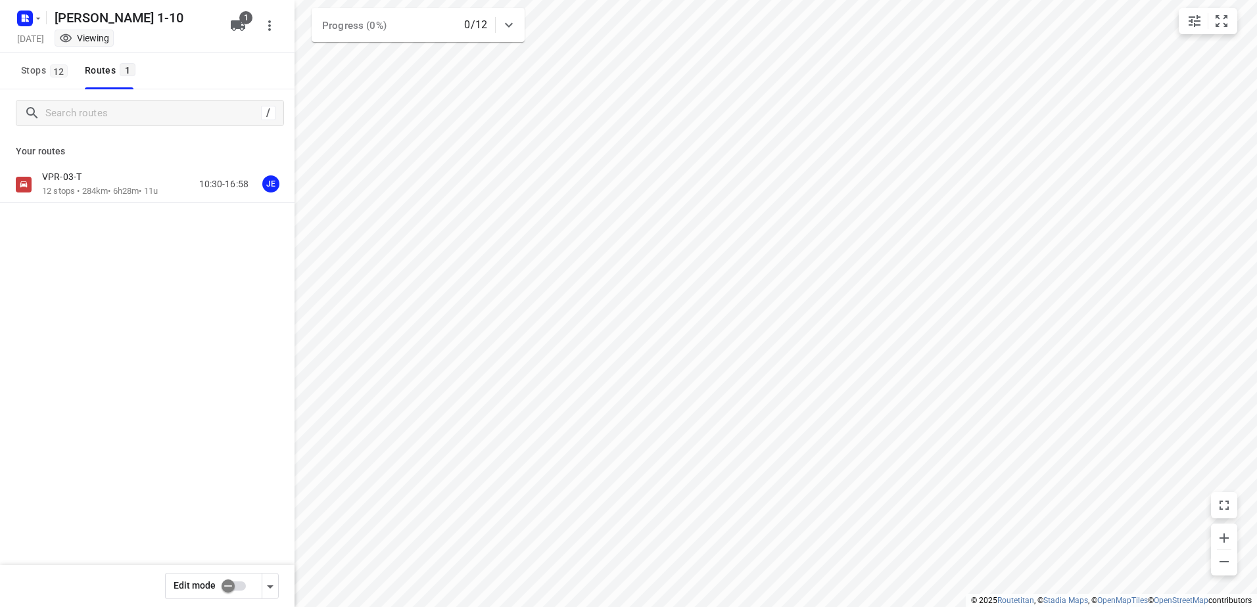
click at [96, 168] on div "VPR-03-T 12 stops • 284km • 6h28m • 11u 10:30-16:58 JE" at bounding box center [147, 184] width 294 height 37
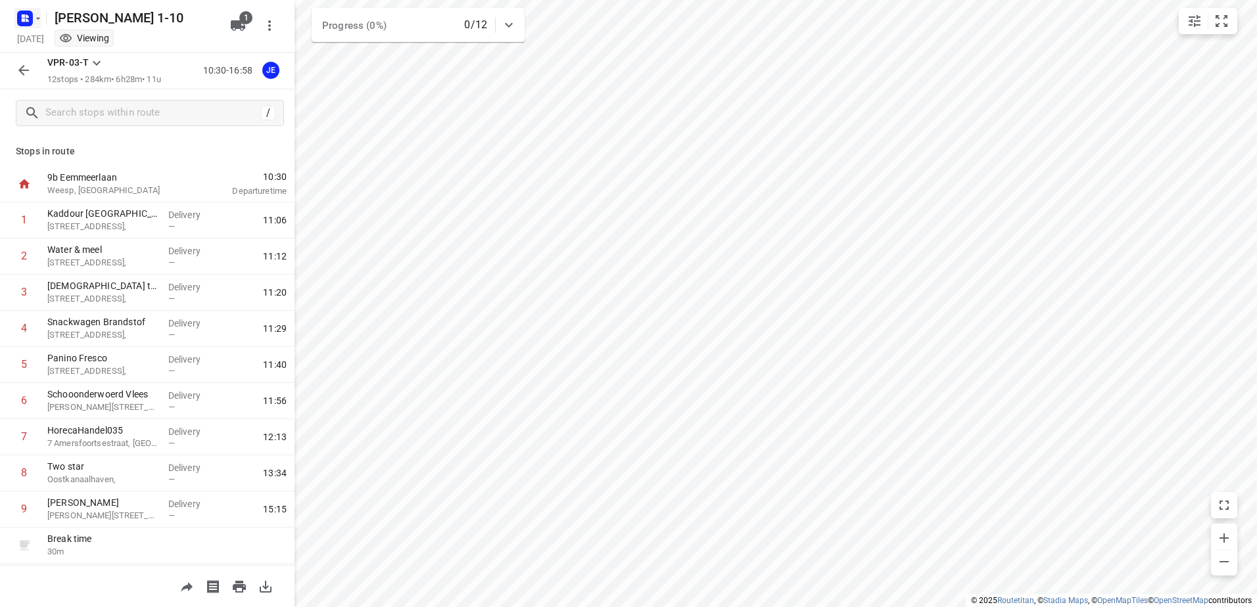
click at [23, 16] on icon "button" at bounding box center [23, 15] width 3 height 3
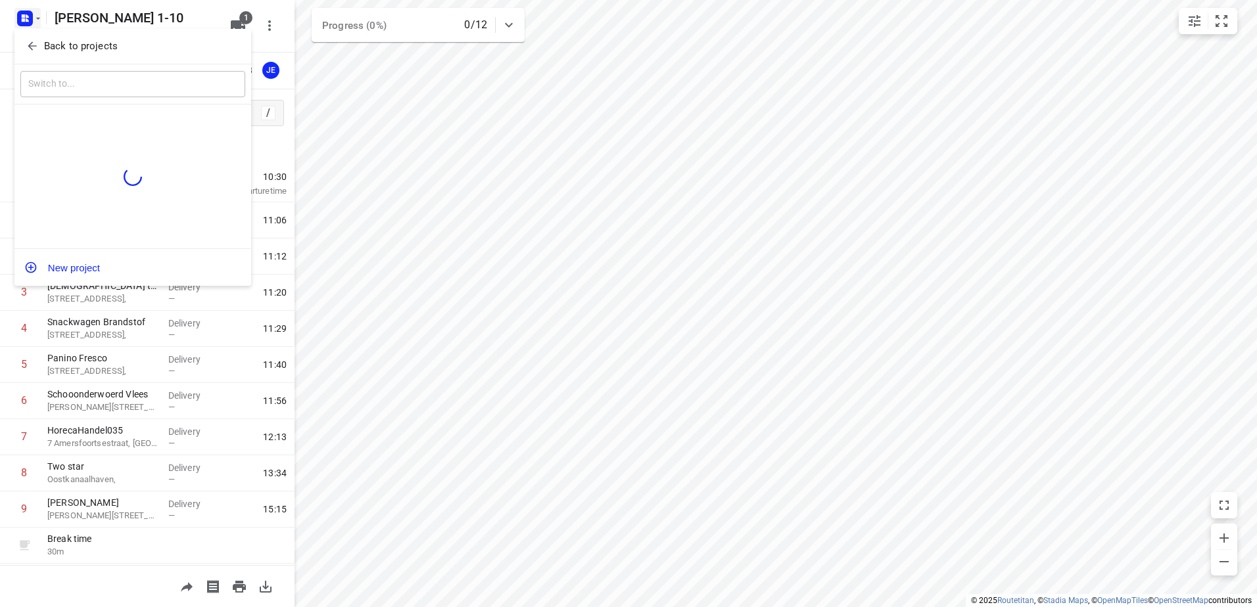
click at [111, 55] on button "Back to projects" at bounding box center [132, 46] width 225 height 22
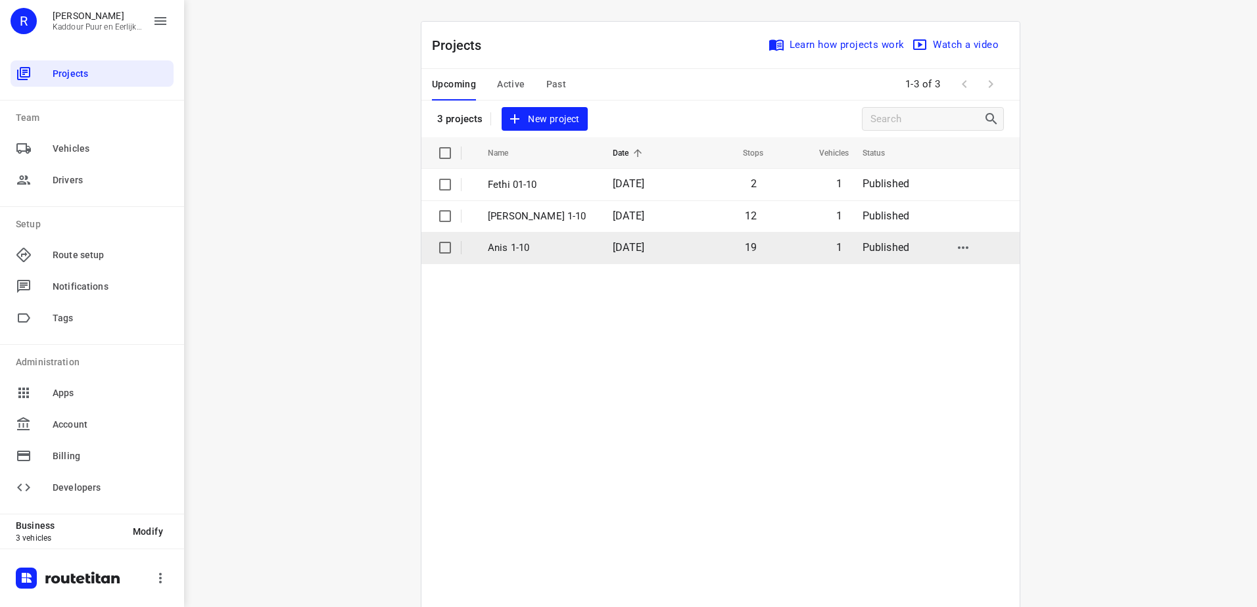
click at [526, 243] on p "Anis 1-10" at bounding box center [540, 248] width 105 height 15
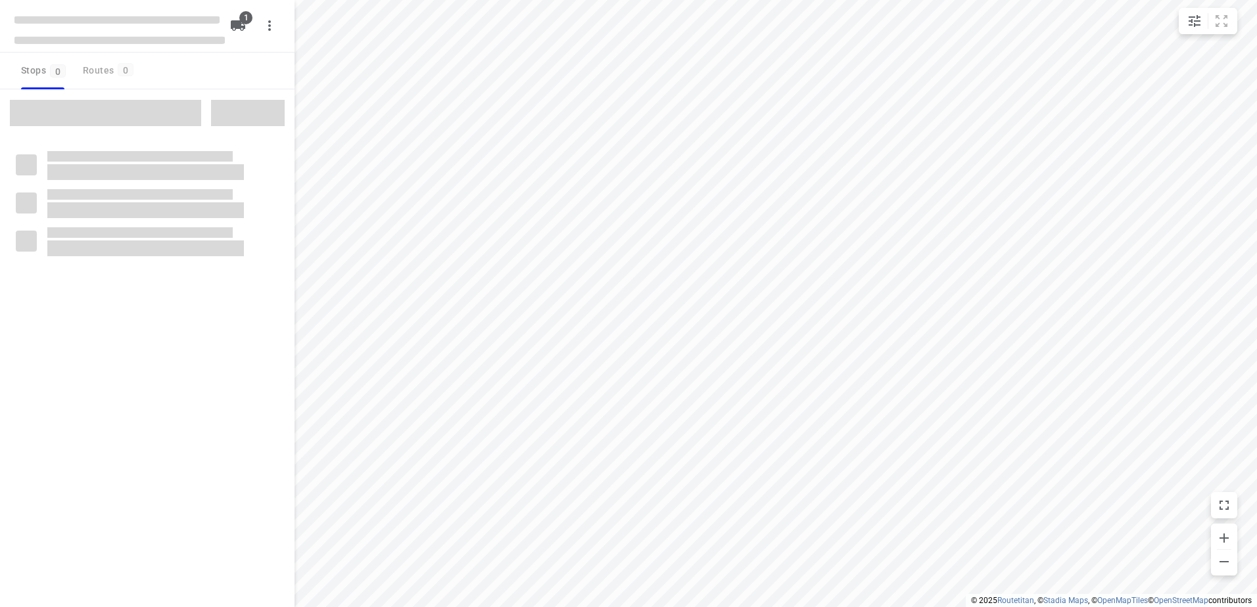
type input "distance"
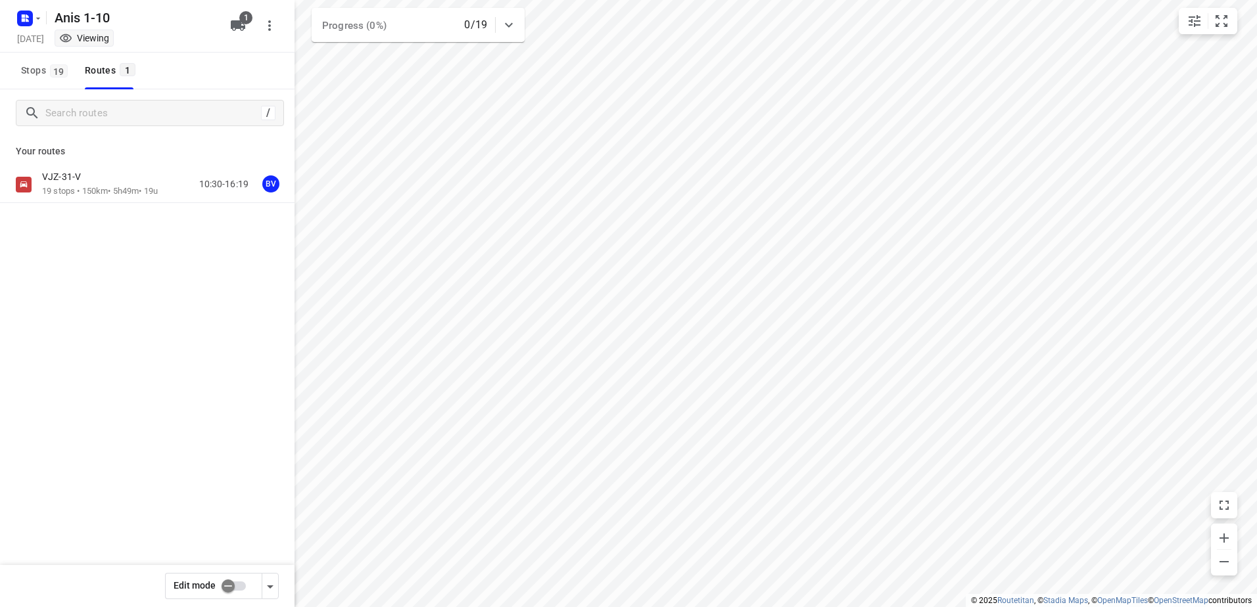
click at [87, 183] on div "VJZ-31-V" at bounding box center [100, 178] width 116 height 14
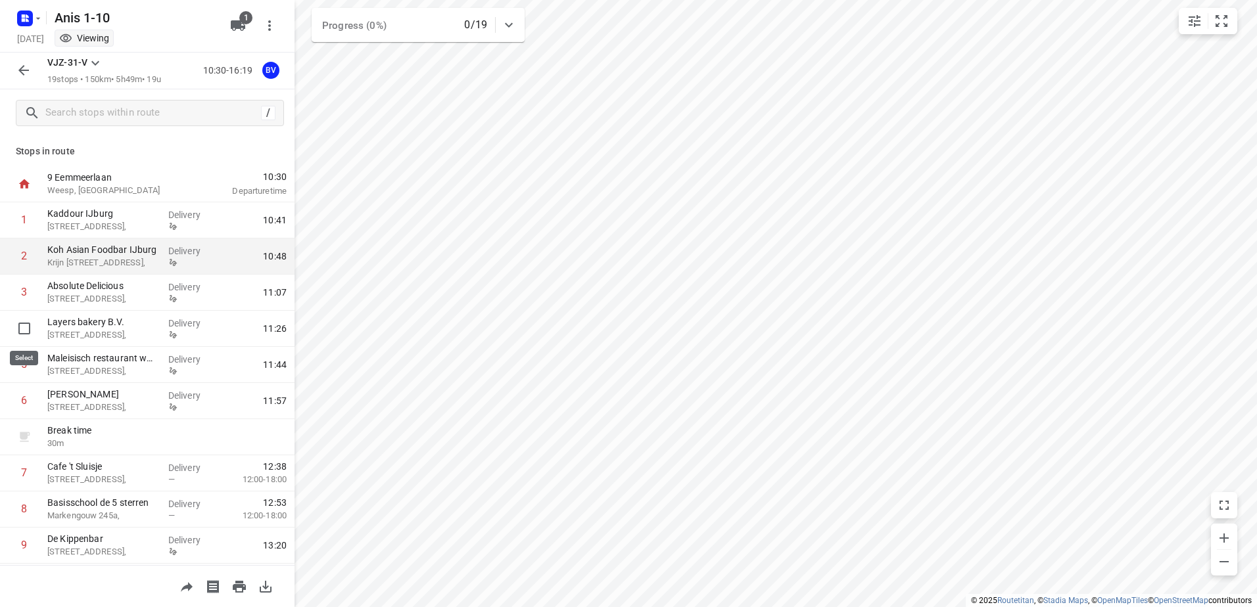
drag, startPoint x: 28, startPoint y: 333, endPoint x: 23, endPoint y: 309, distance: 24.2
click at [28, 332] on input "checkbox" at bounding box center [24, 329] width 26 height 26
checkbox input "true"
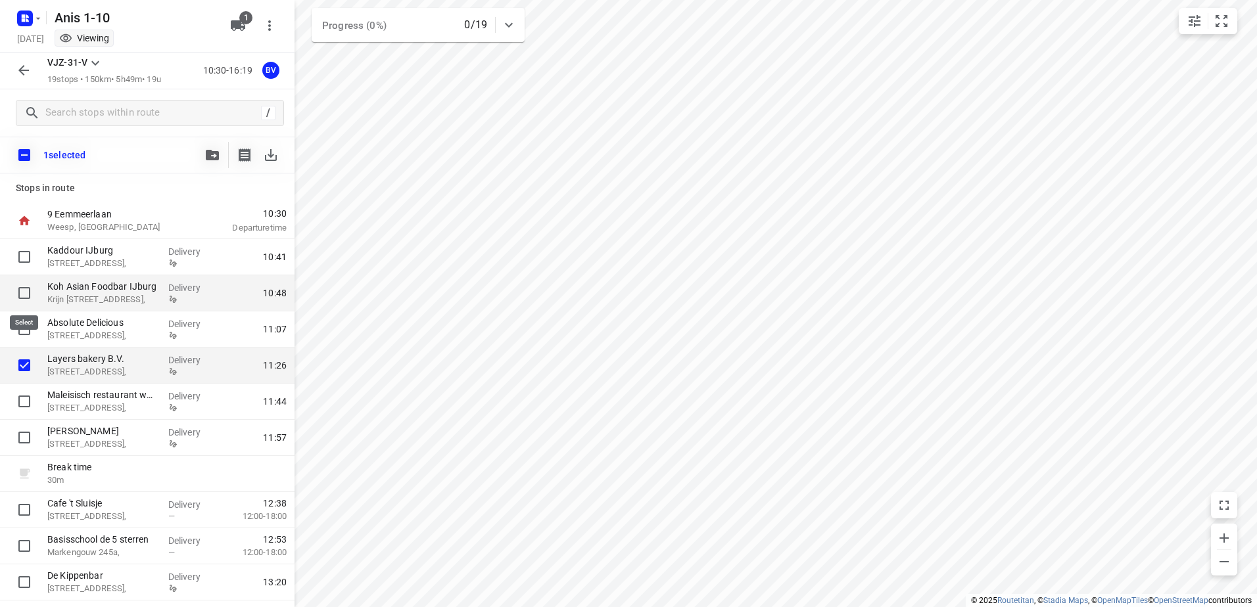
click at [15, 294] on input "checkbox" at bounding box center [24, 293] width 26 height 26
checkbox input "true"
click at [20, 331] on input "checkbox" at bounding box center [24, 329] width 26 height 26
checkbox input "true"
click at [7, 287] on icon at bounding box center [9, 293] width 13 height 13
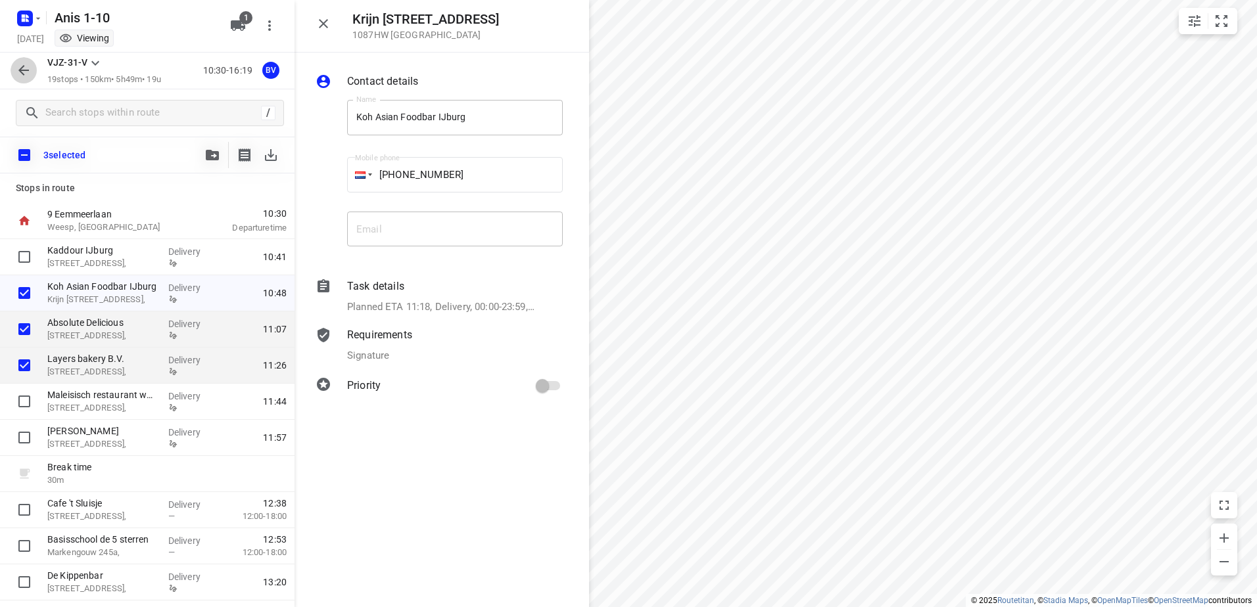
click at [23, 68] on icon "button" at bounding box center [24, 70] width 16 height 16
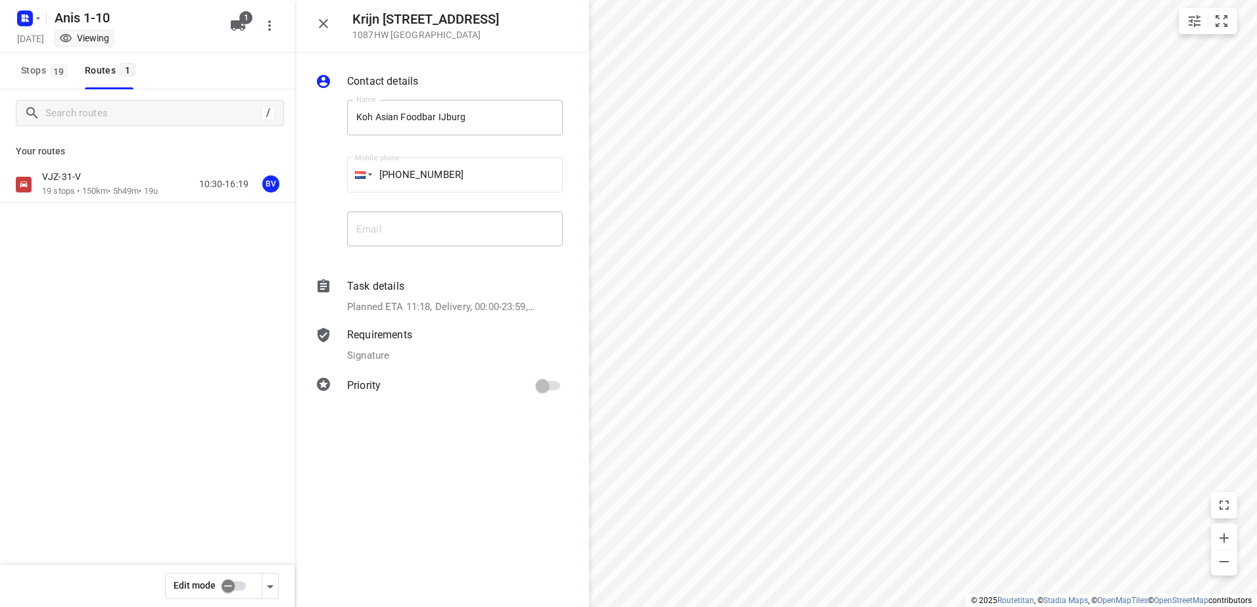
click at [232, 583] on input "checkbox" at bounding box center [228, 586] width 75 height 25
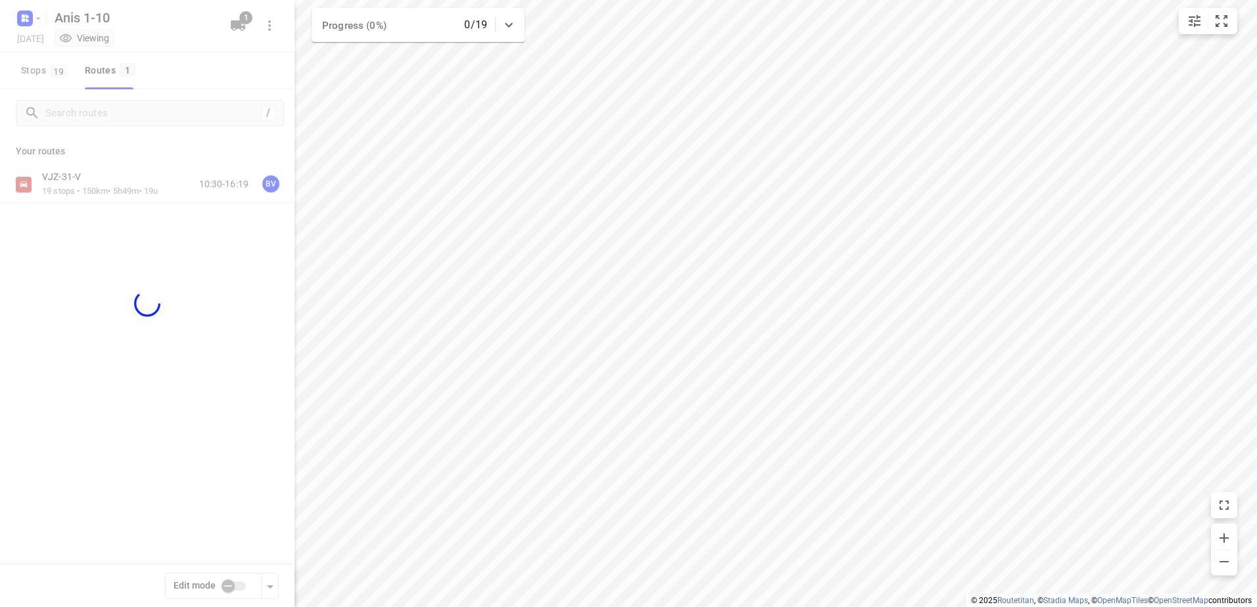
checkbox input "true"
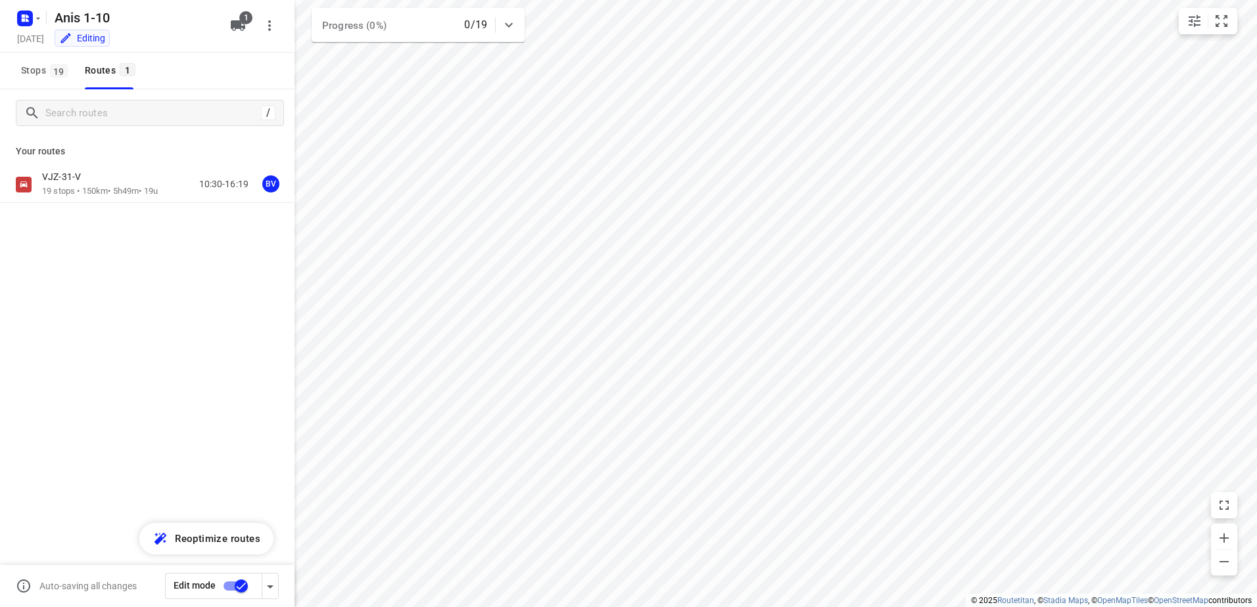
click at [82, 183] on div "VJZ-31-V" at bounding box center [100, 178] width 116 height 14
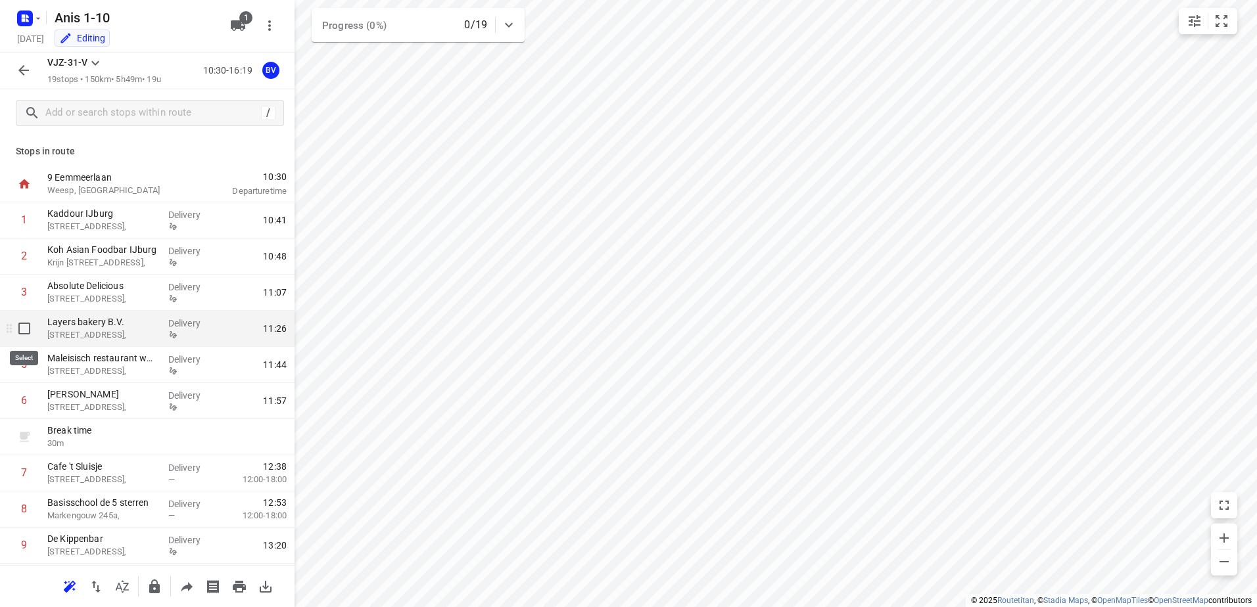
click at [20, 333] on input "checkbox" at bounding box center [24, 329] width 26 height 26
checkbox input "true"
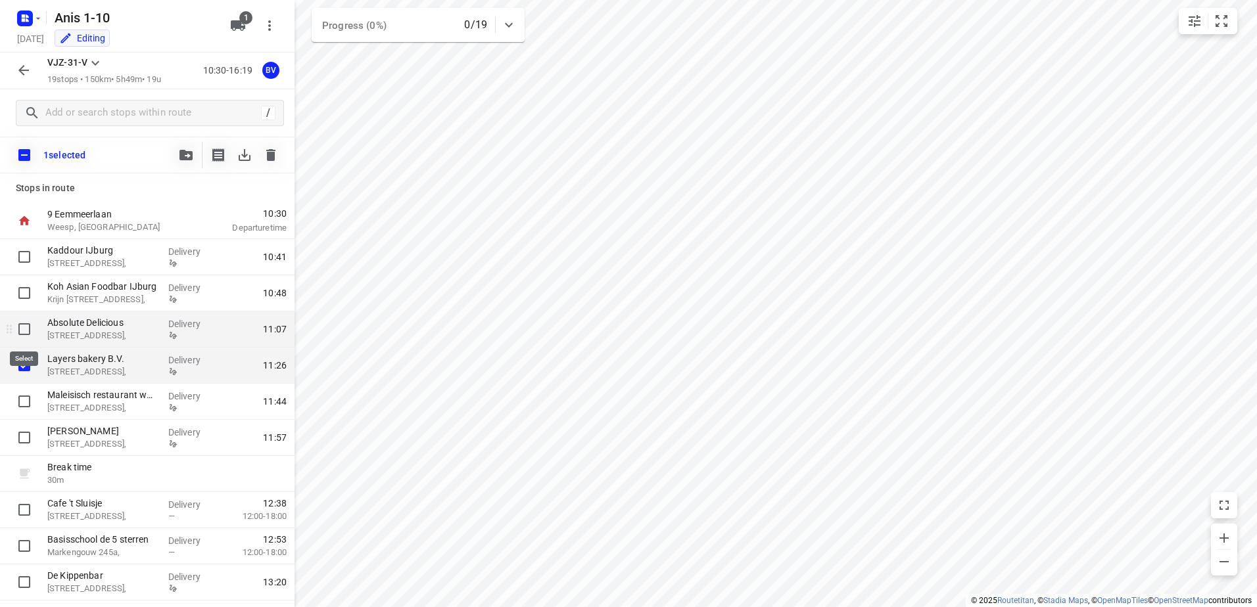
click at [25, 329] on input "checkbox" at bounding box center [24, 329] width 26 height 26
checkbox input "true"
click at [274, 157] on icon "button" at bounding box center [270, 155] width 9 height 12
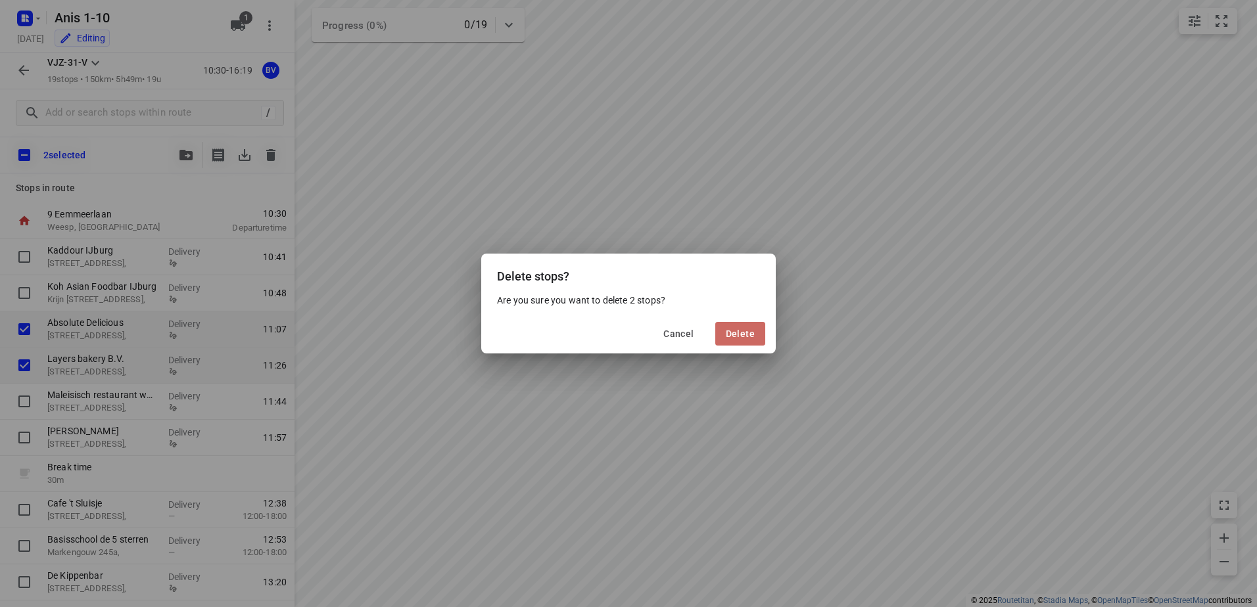
click at [740, 333] on span "Delete" at bounding box center [740, 334] width 29 height 11
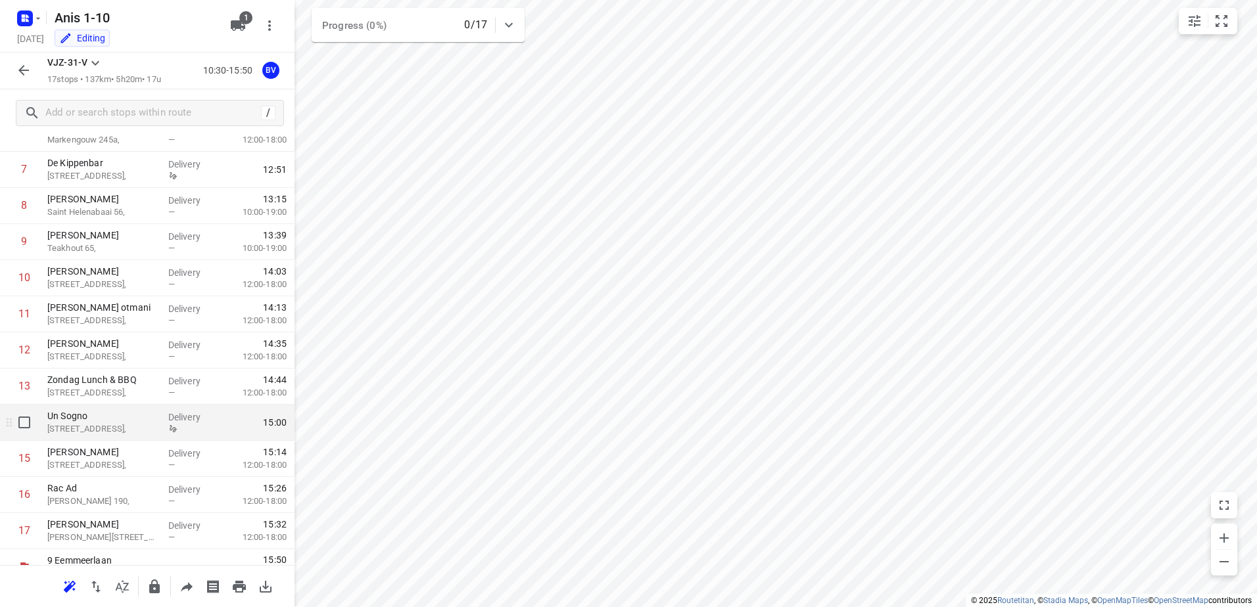
scroll to position [324, 0]
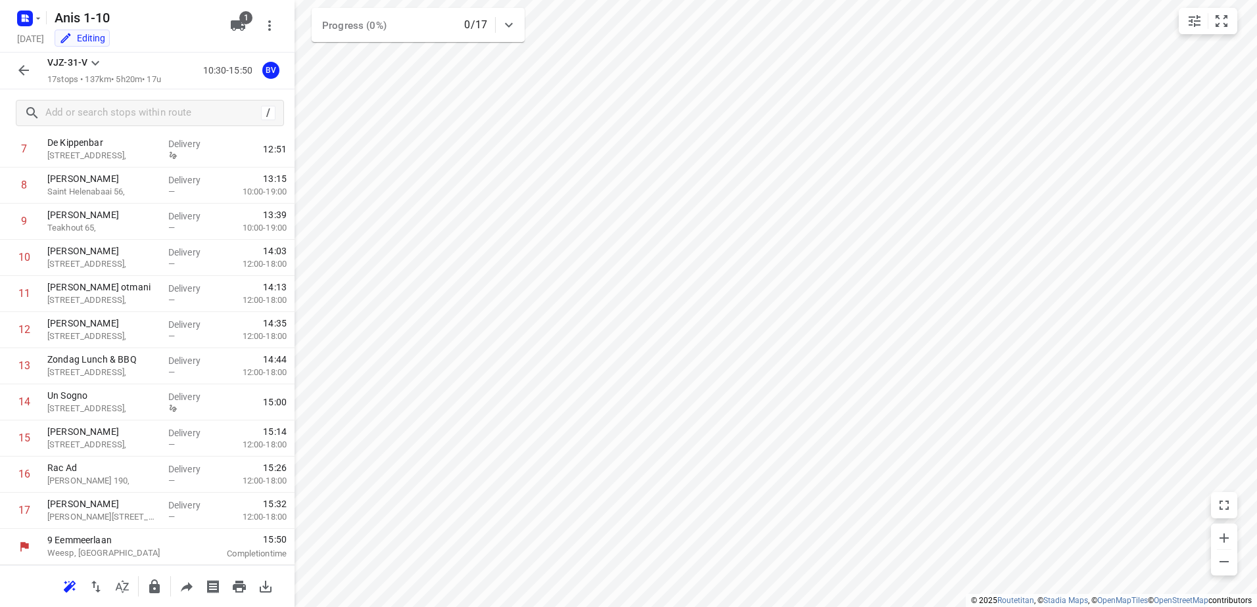
click at [26, 61] on button "button" at bounding box center [24, 70] width 26 height 26
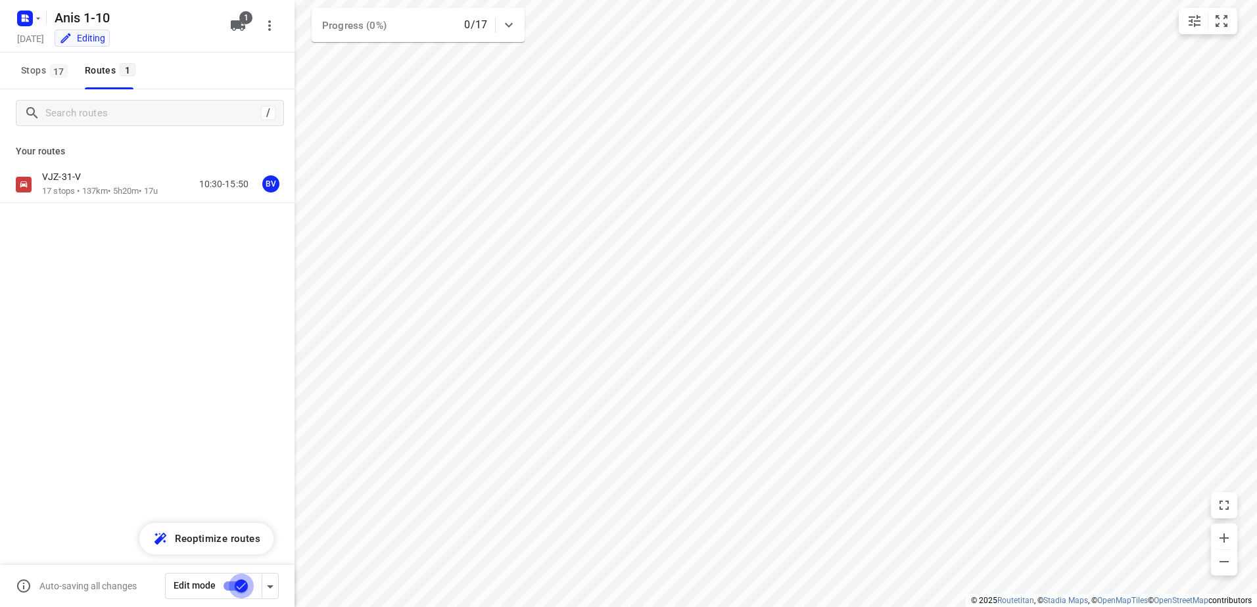
click at [241, 597] on input "checkbox" at bounding box center [241, 586] width 75 height 25
click at [220, 584] on input "checkbox" at bounding box center [228, 586] width 75 height 25
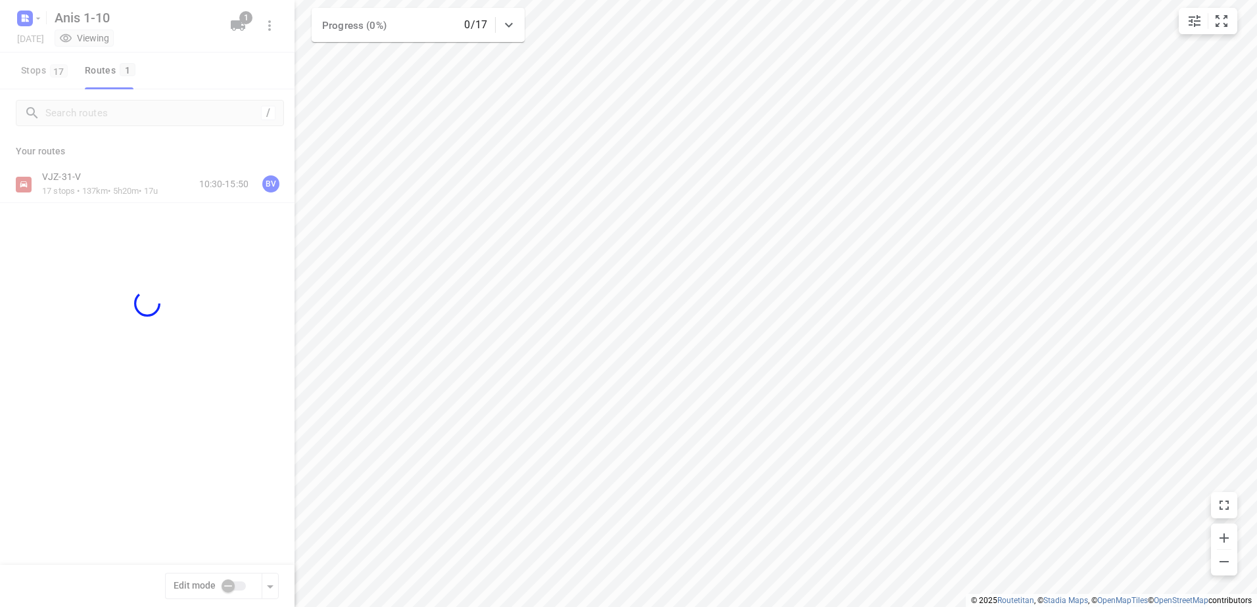
checkbox input "true"
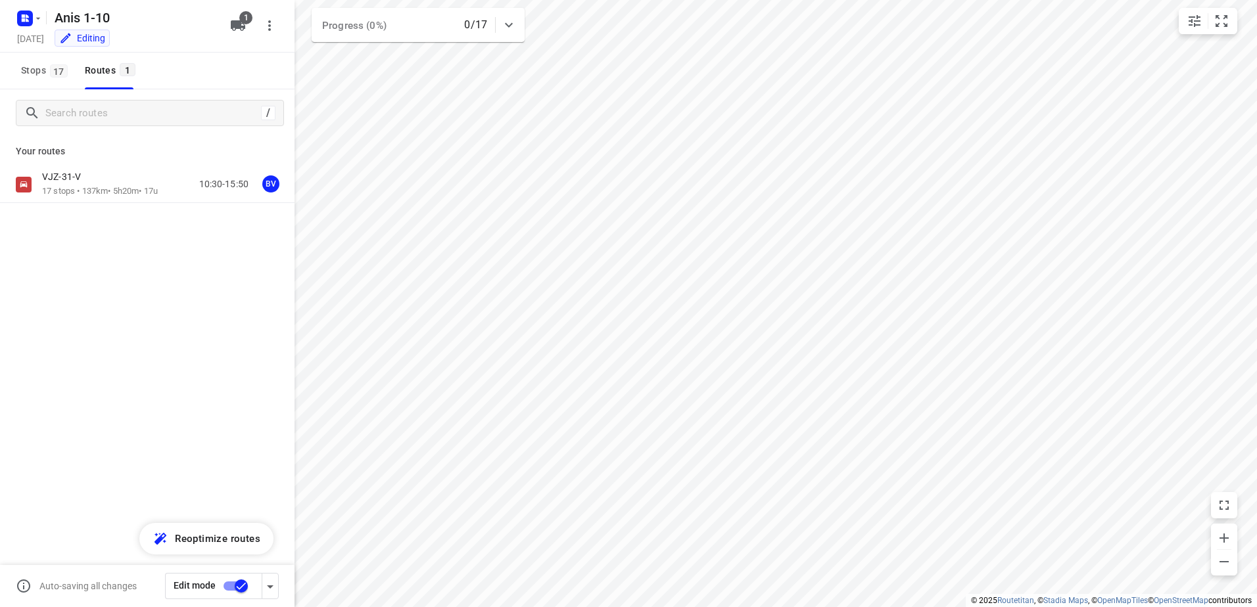
click at [117, 183] on div "VJZ-31-V" at bounding box center [100, 178] width 116 height 14
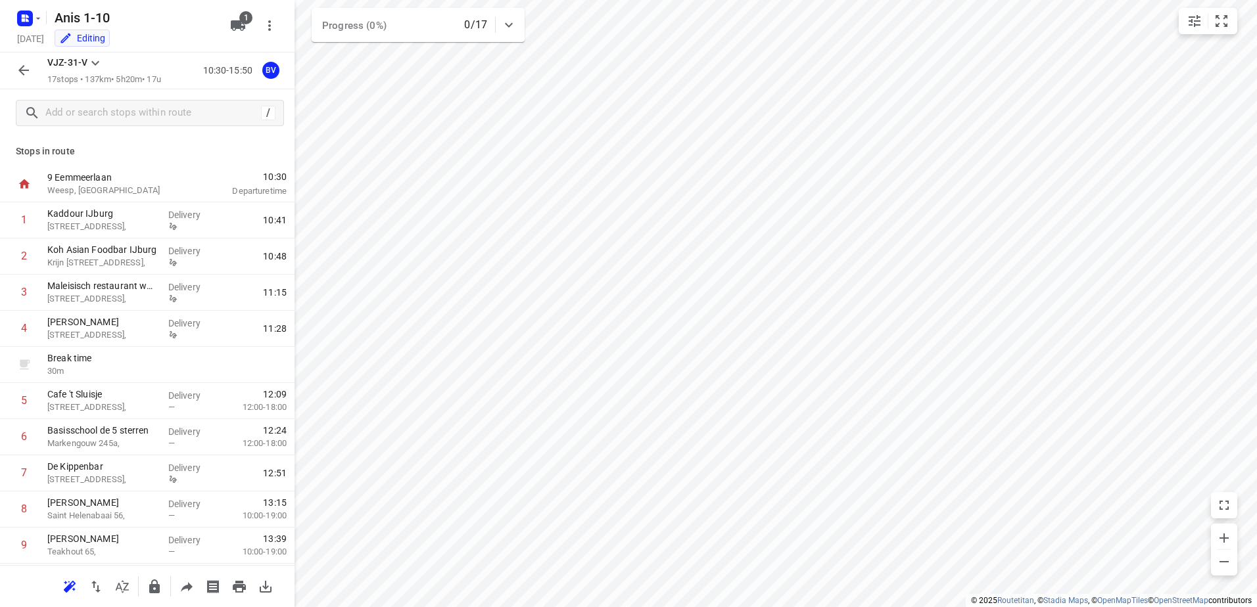
click at [22, 75] on icon "button" at bounding box center [24, 70] width 16 height 16
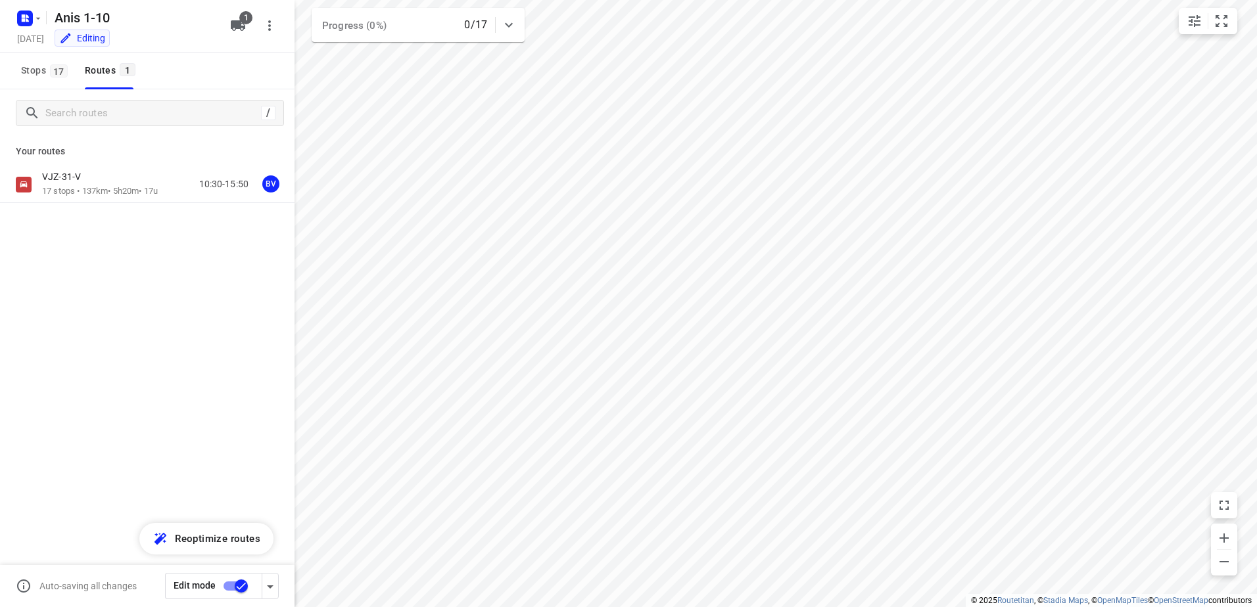
click at [248, 596] on input "checkbox" at bounding box center [241, 586] width 75 height 25
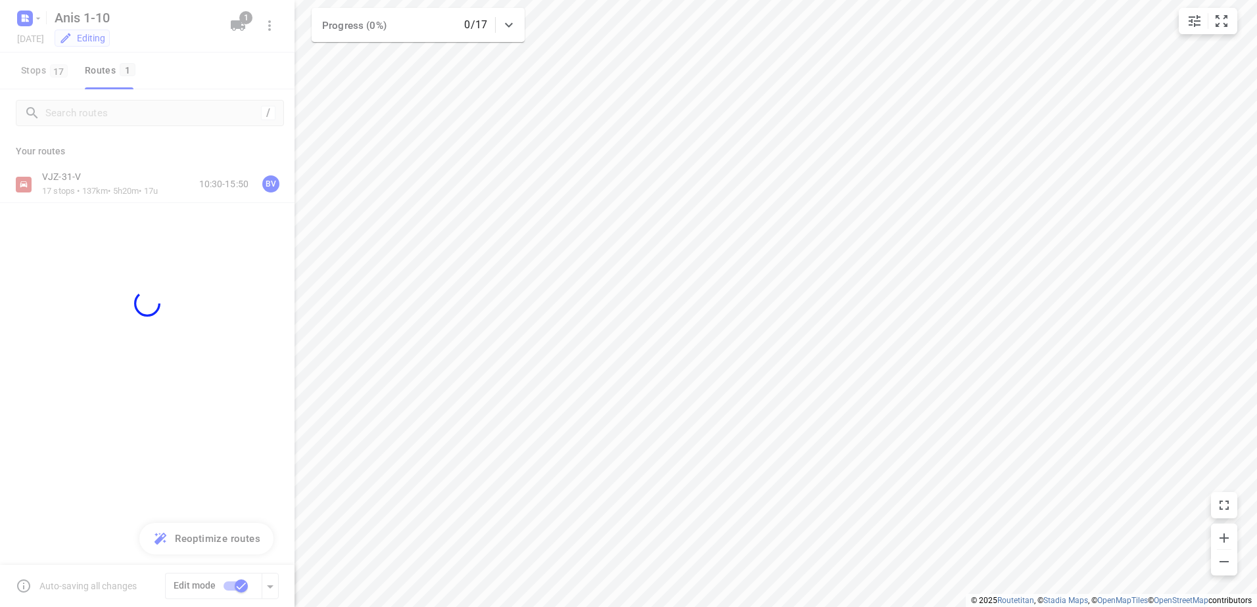
checkbox input "false"
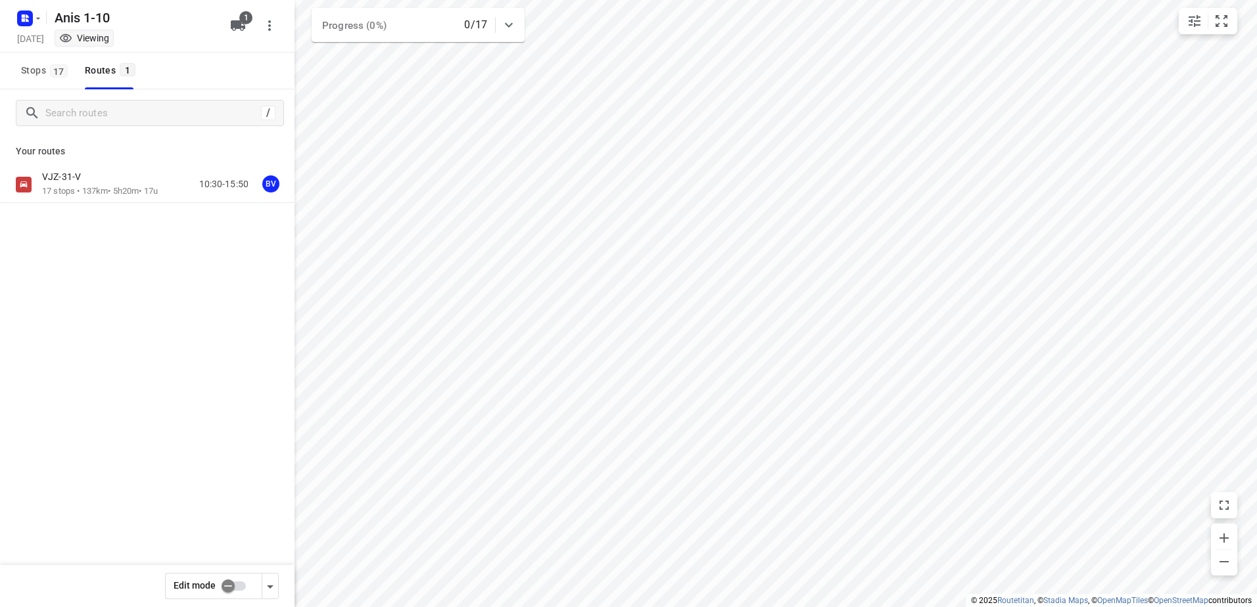
click at [24, 14] on icon "button" at bounding box center [23, 15] width 3 height 3
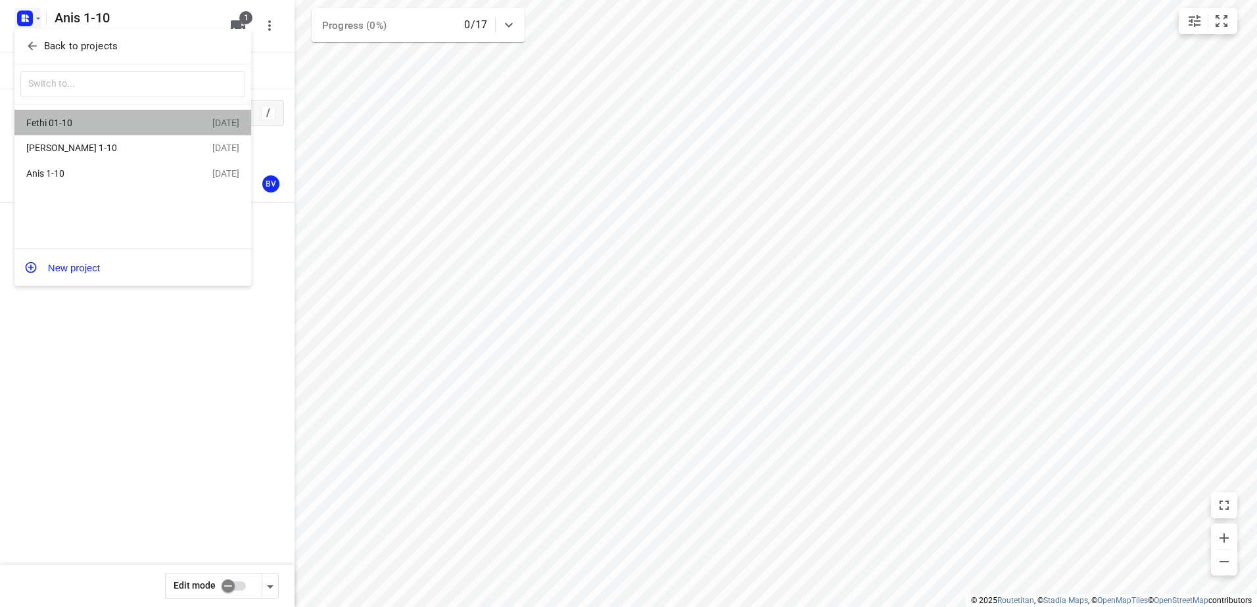
click at [79, 129] on div "Fethi 01-10" at bounding box center [119, 123] width 186 height 16
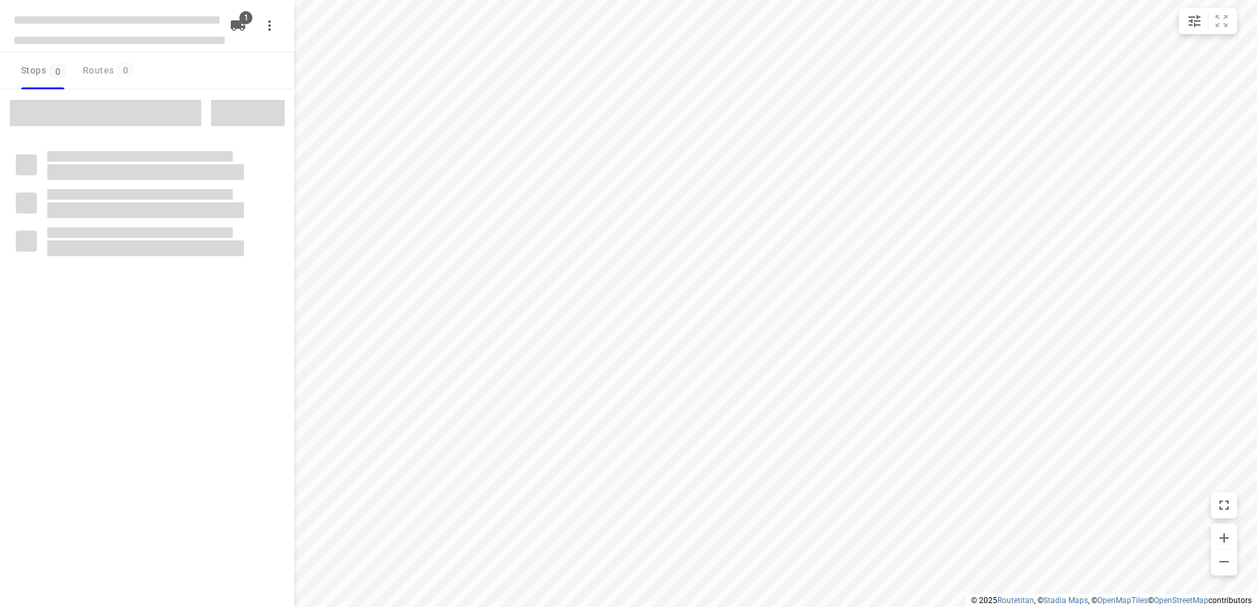
type input "distance"
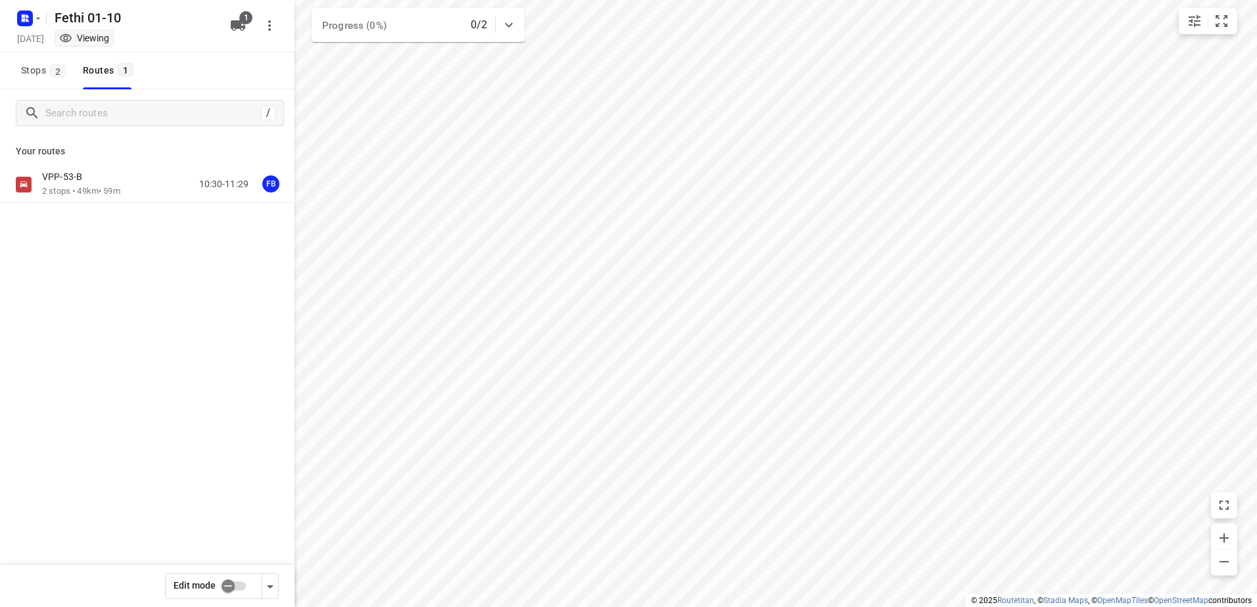
click at [229, 582] on input "checkbox" at bounding box center [228, 586] width 75 height 25
checkbox input "true"
click at [89, 180] on p "VPP-53-B" at bounding box center [66, 177] width 48 height 12
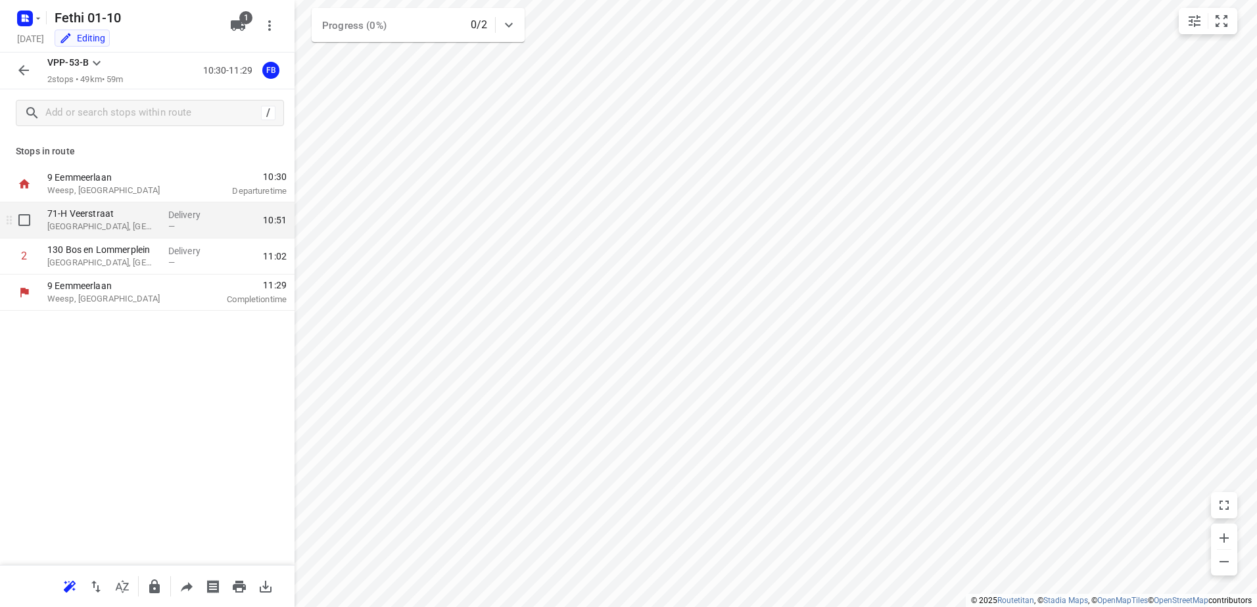
click at [111, 219] on p "71-H Veerstraat" at bounding box center [102, 213] width 110 height 13
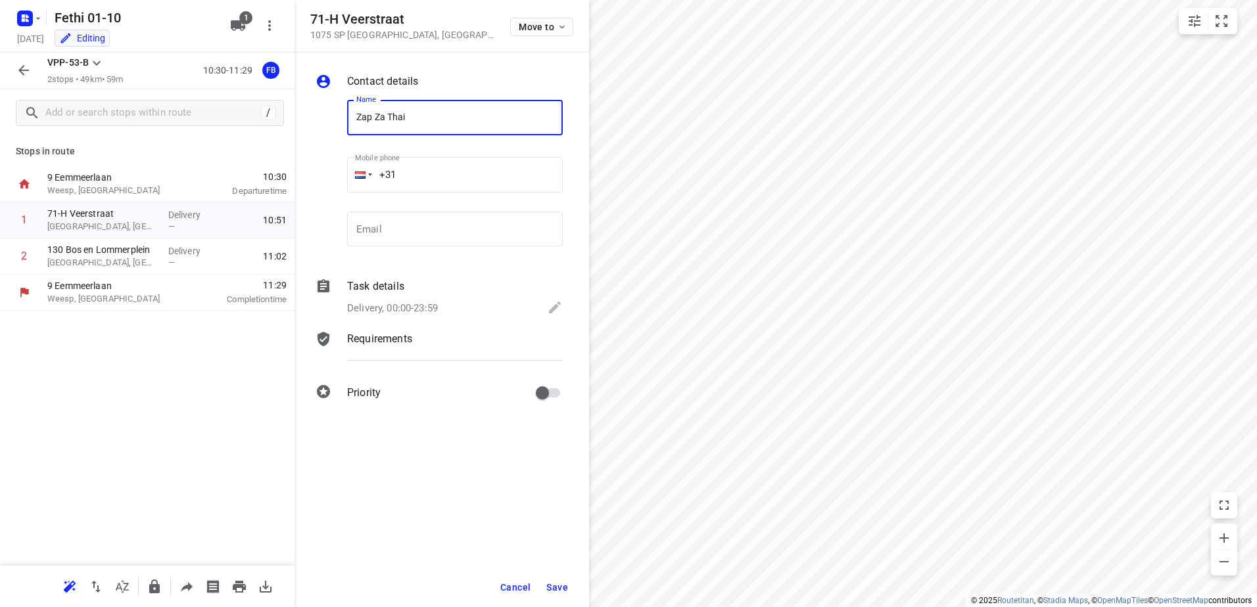
type input "Zap Za Thai"
click at [428, 291] on div "Task details" at bounding box center [455, 287] width 216 height 16
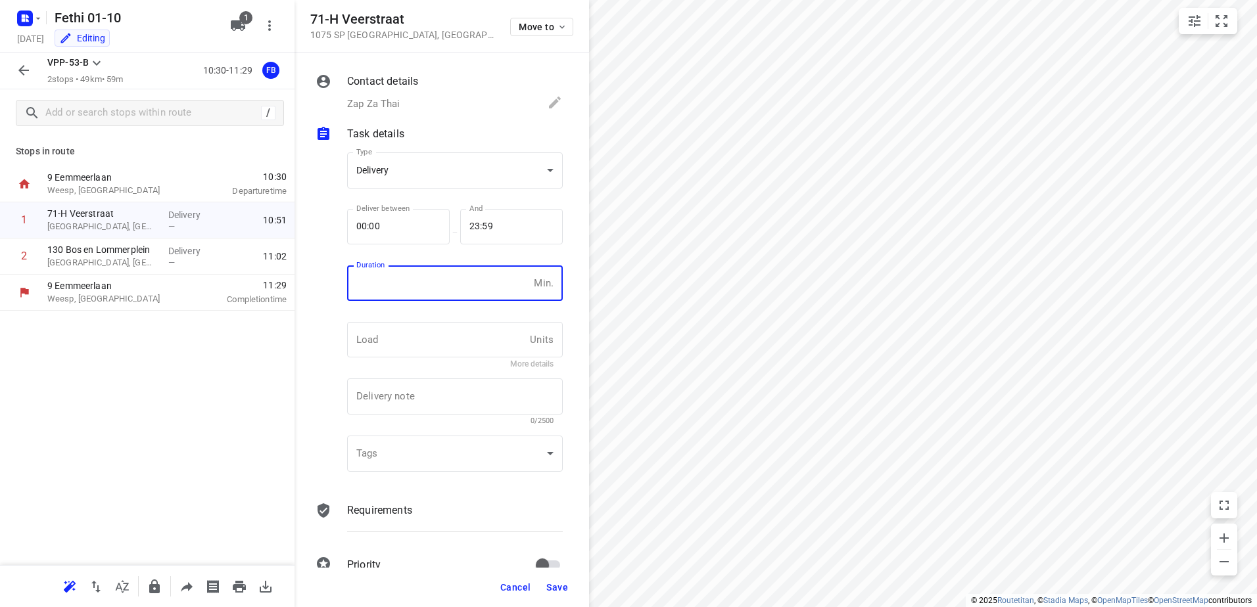
click at [431, 281] on input "number" at bounding box center [437, 283] width 181 height 35
type input "15"
click at [547, 582] on span "Save" at bounding box center [557, 587] width 22 height 11
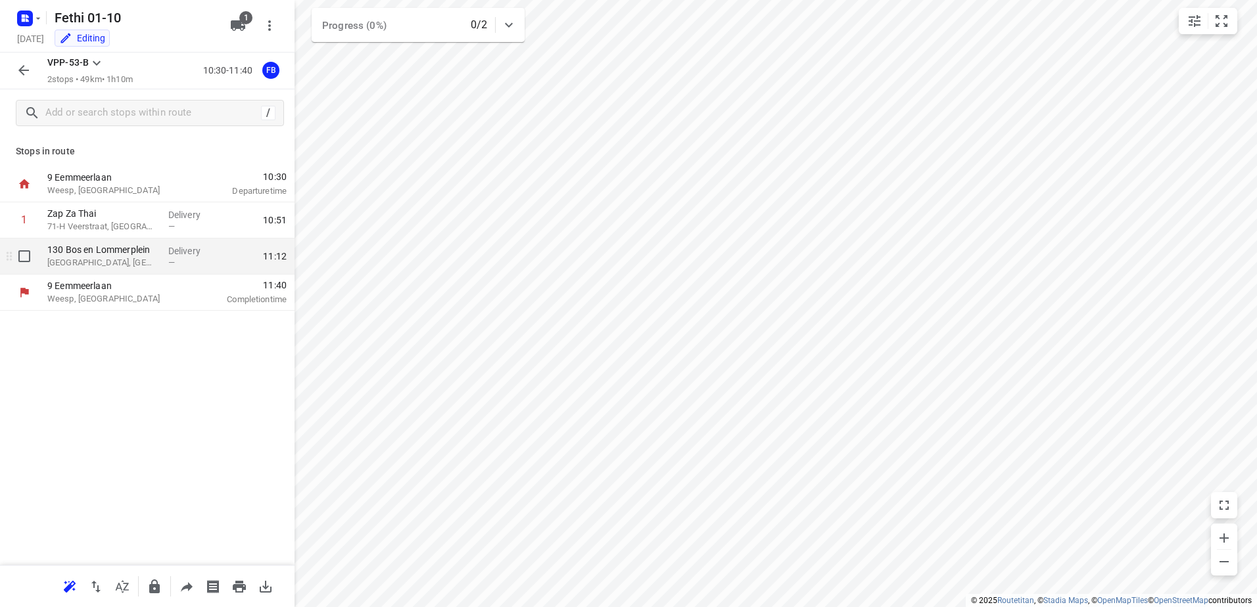
click at [153, 249] on p "130 Bos en Lommerplein" at bounding box center [102, 249] width 110 height 13
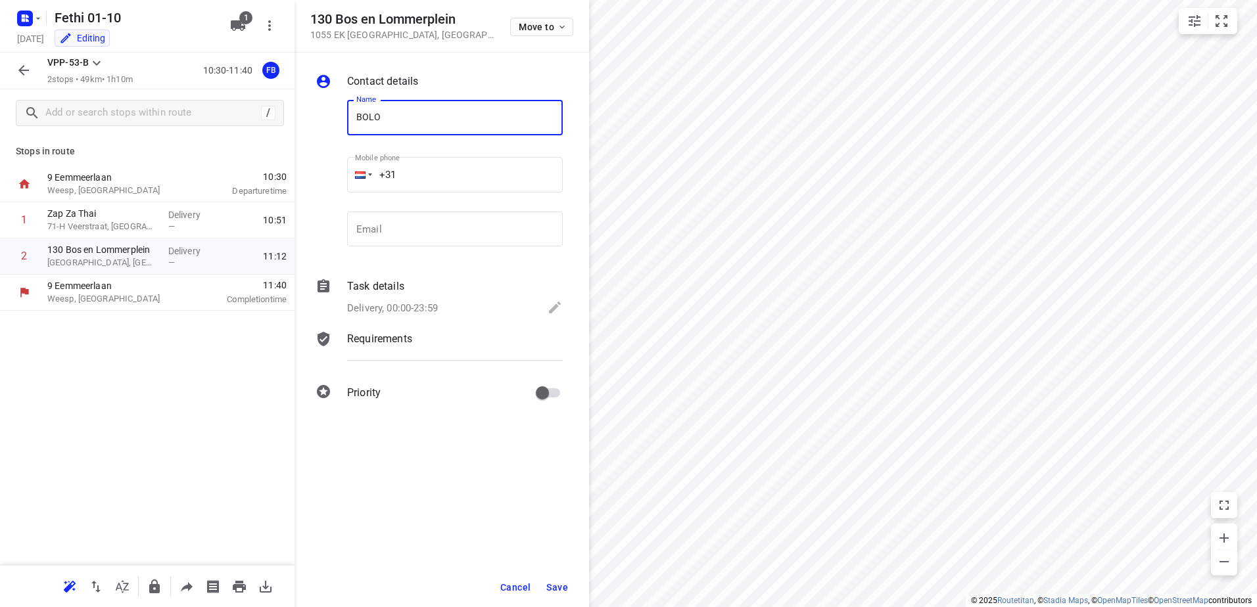
type input "BOLO"
click at [429, 300] on div "Delivery, 00:00-23:59" at bounding box center [455, 309] width 216 height 18
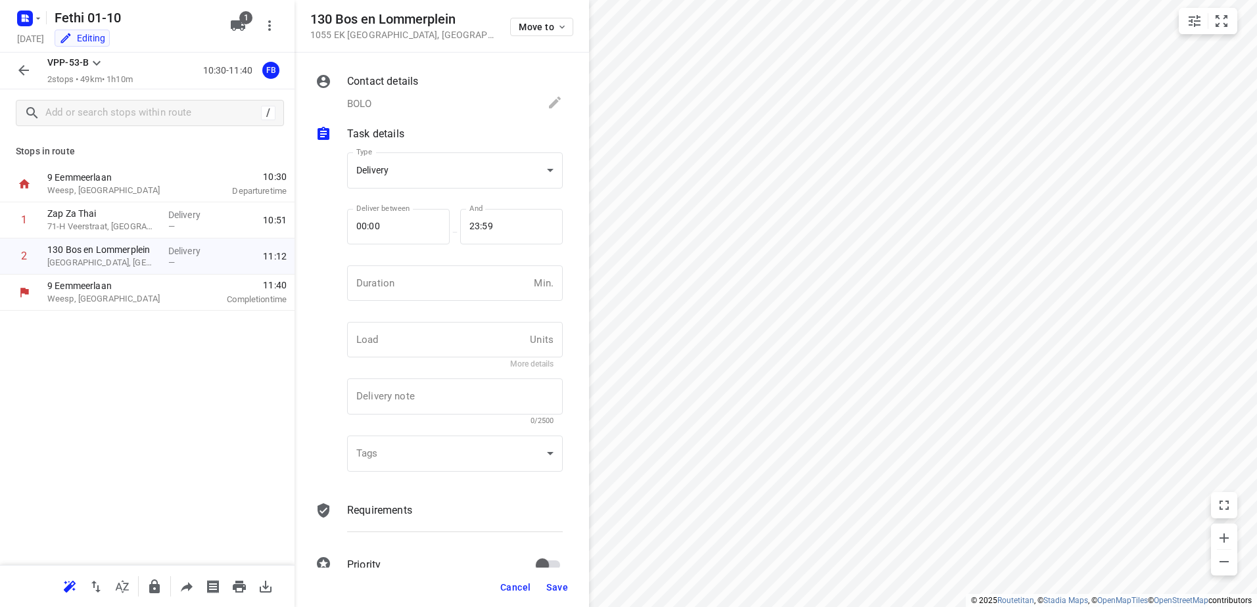
click at [429, 299] on input "number" at bounding box center [437, 283] width 181 height 35
type input "20"
click at [568, 586] on button "Save" at bounding box center [557, 588] width 32 height 24
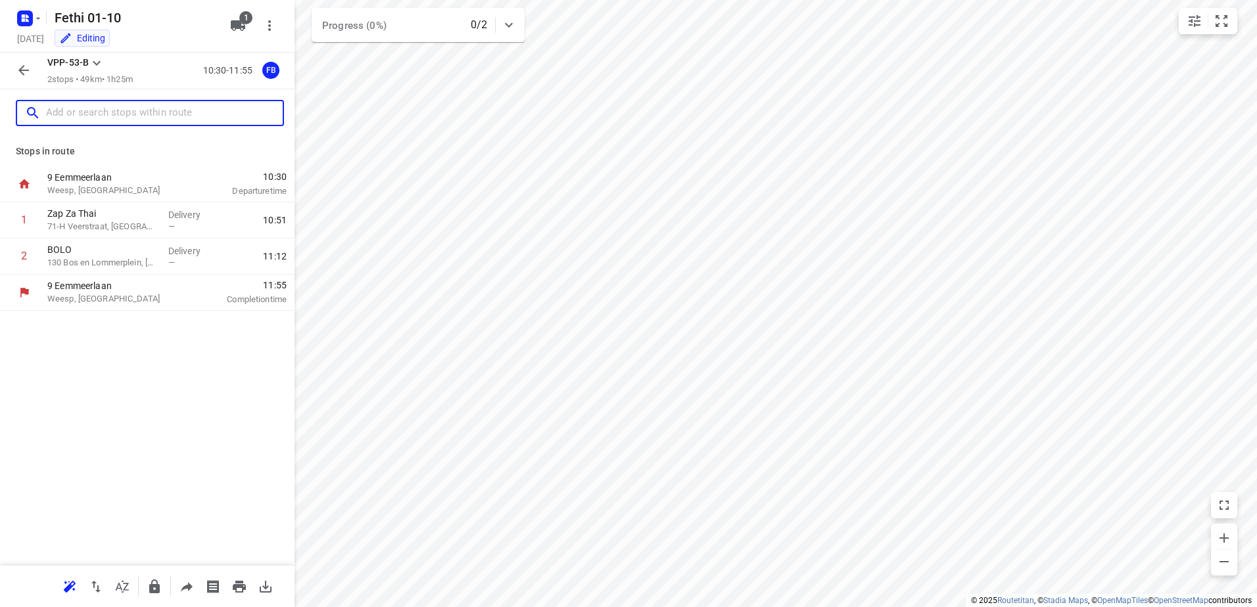
click at [116, 112] on input "text" at bounding box center [164, 113] width 237 height 20
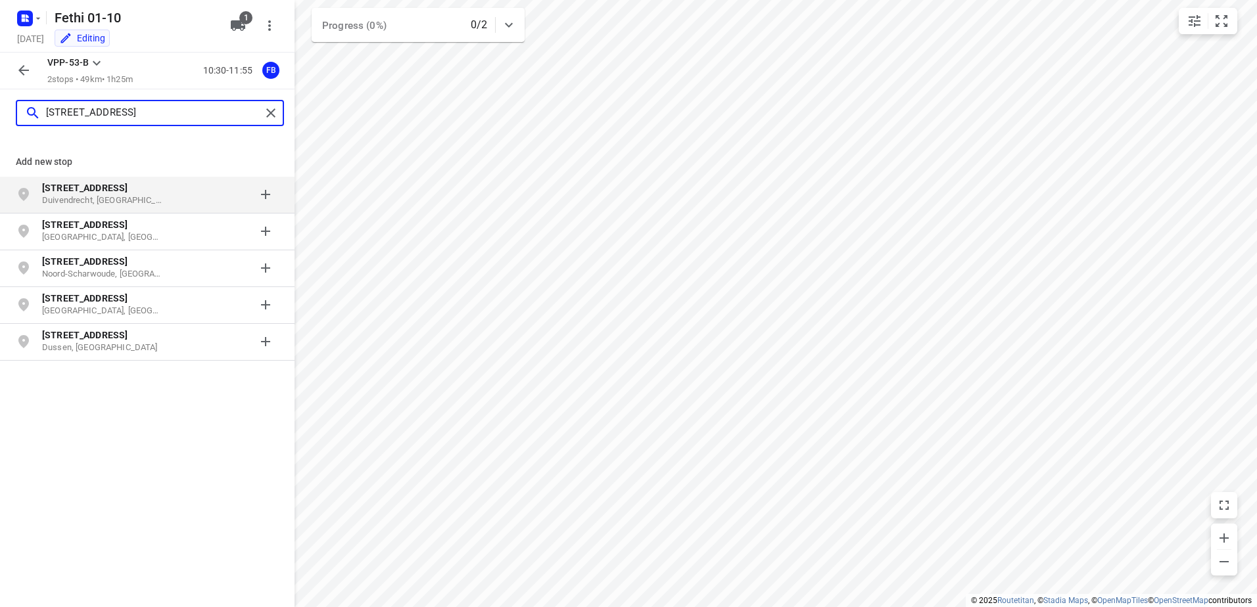
type input "[STREET_ADDRESS]"
click at [85, 186] on b "[STREET_ADDRESS]" at bounding box center [84, 188] width 85 height 11
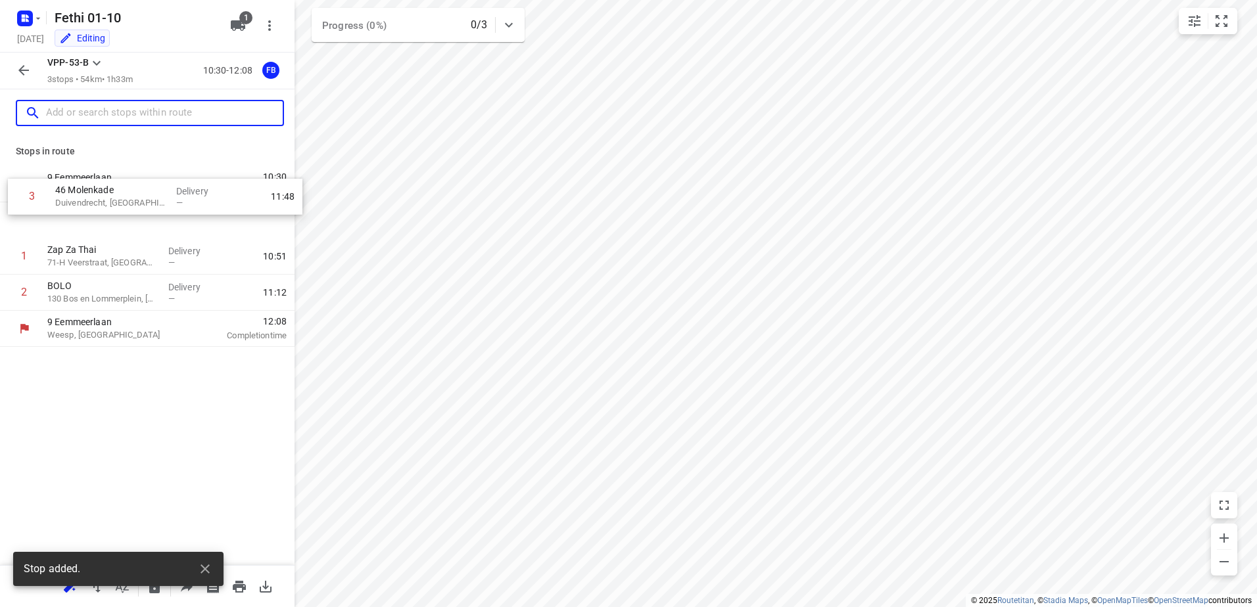
drag, startPoint x: 128, startPoint y: 300, endPoint x: 137, endPoint y: 191, distance: 109.5
click at [137, 191] on div "9 Eemmeerlaan [GEOGRAPHIC_DATA], [GEOGRAPHIC_DATA] 10:30 Departure time 1 Zap Z…" at bounding box center [147, 256] width 294 height 181
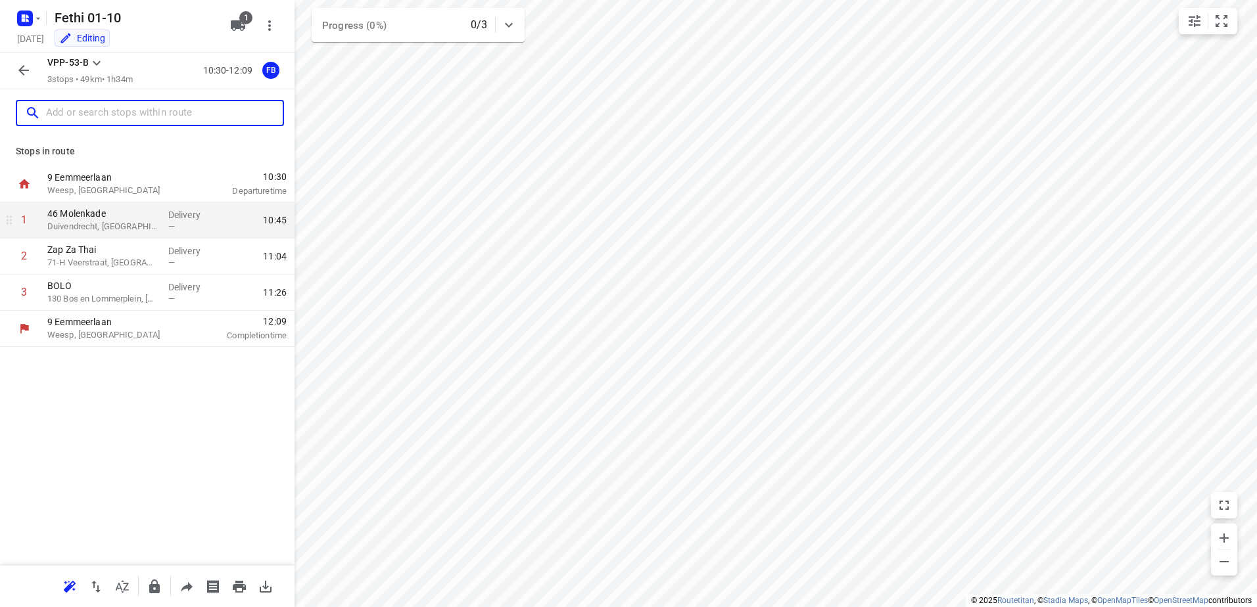
click at [128, 218] on p "46 Molenkade" at bounding box center [102, 213] width 110 height 13
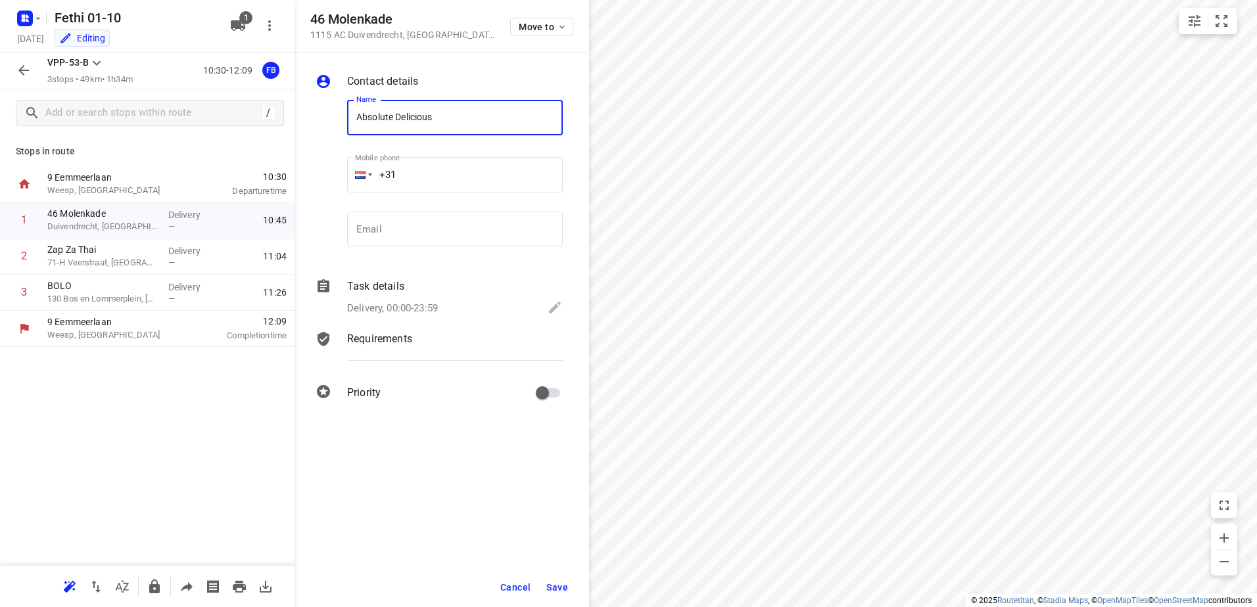
type input "Absolute Delicious"
click at [416, 322] on div "Contact details Name Absolute Delicious Name Mobile phone +31 ​ Email Email Tas…" at bounding box center [441, 240] width 294 height 374
click at [399, 291] on p "Task details" at bounding box center [375, 287] width 57 height 16
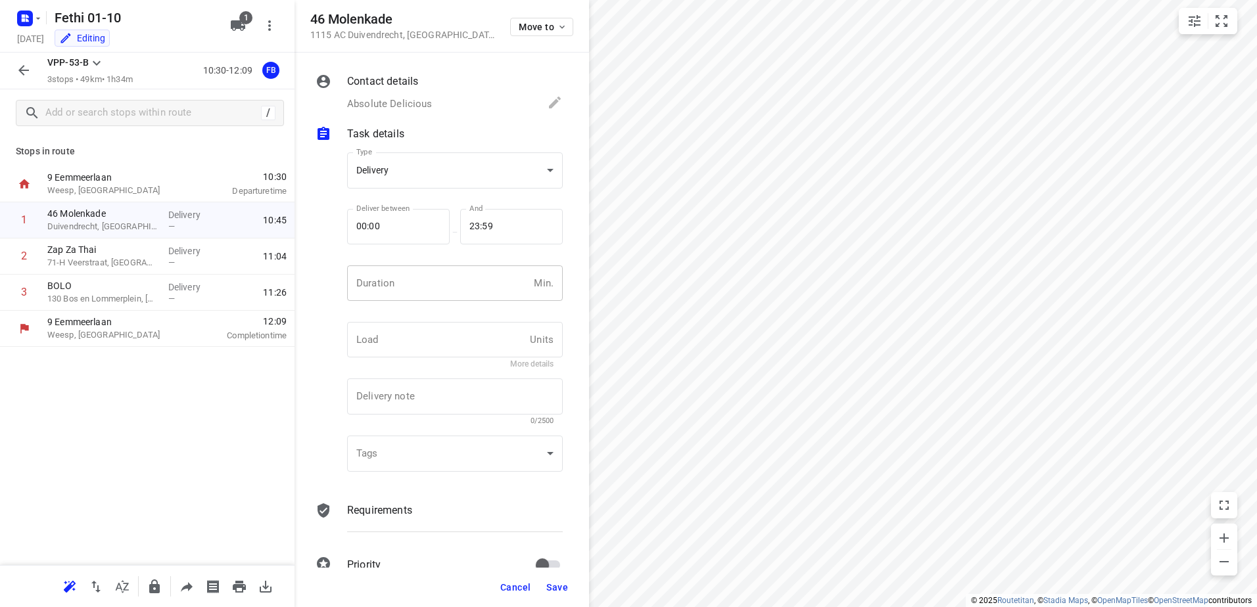
click at [402, 290] on input "number" at bounding box center [437, 283] width 181 height 35
type input "10"
click at [552, 584] on span "Save" at bounding box center [557, 587] width 22 height 11
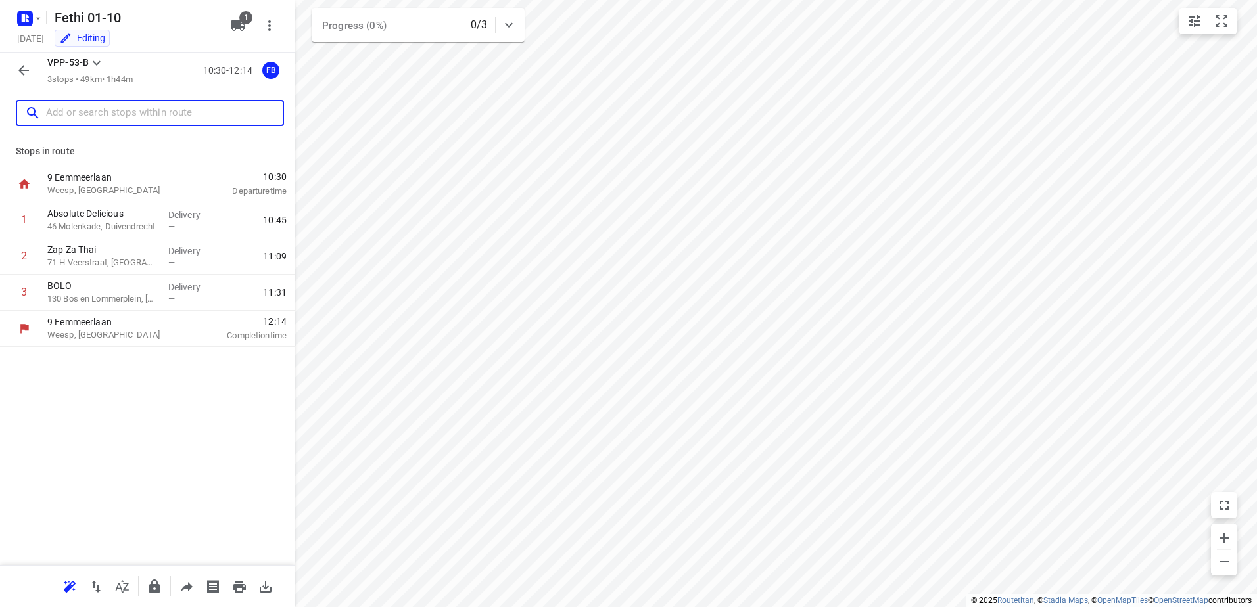
click at [112, 118] on input "text" at bounding box center [164, 113] width 237 height 20
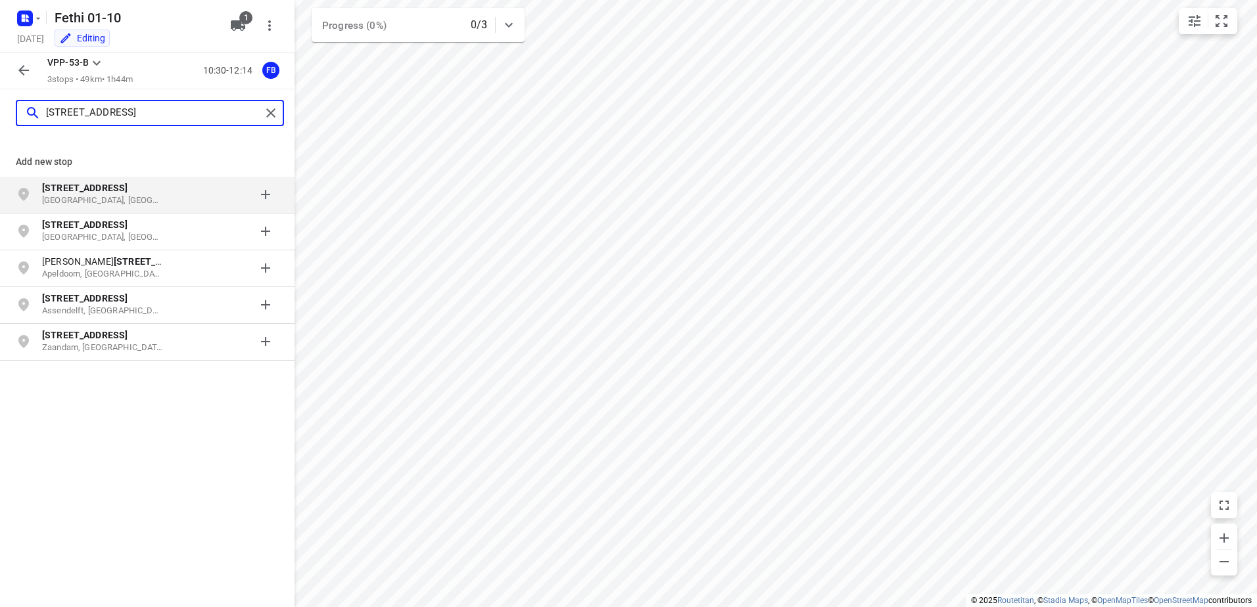
type input "[STREET_ADDRESS]"
click at [103, 189] on b "[STREET_ADDRESS]" at bounding box center [84, 188] width 85 height 11
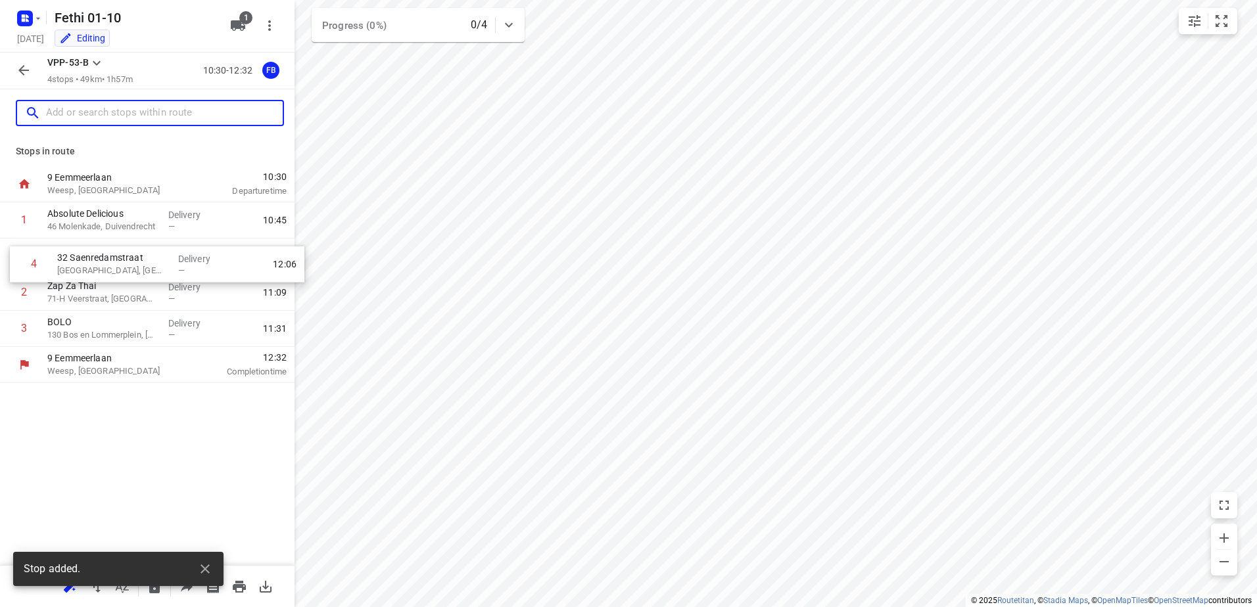
drag, startPoint x: 118, startPoint y: 337, endPoint x: 131, endPoint y: 256, distance: 82.6
click at [131, 256] on div "1 Absolute Delicious 46 Molenkade, Duivendrecht Delivery — 10:45 2 Zap Za Thai …" at bounding box center [147, 274] width 294 height 145
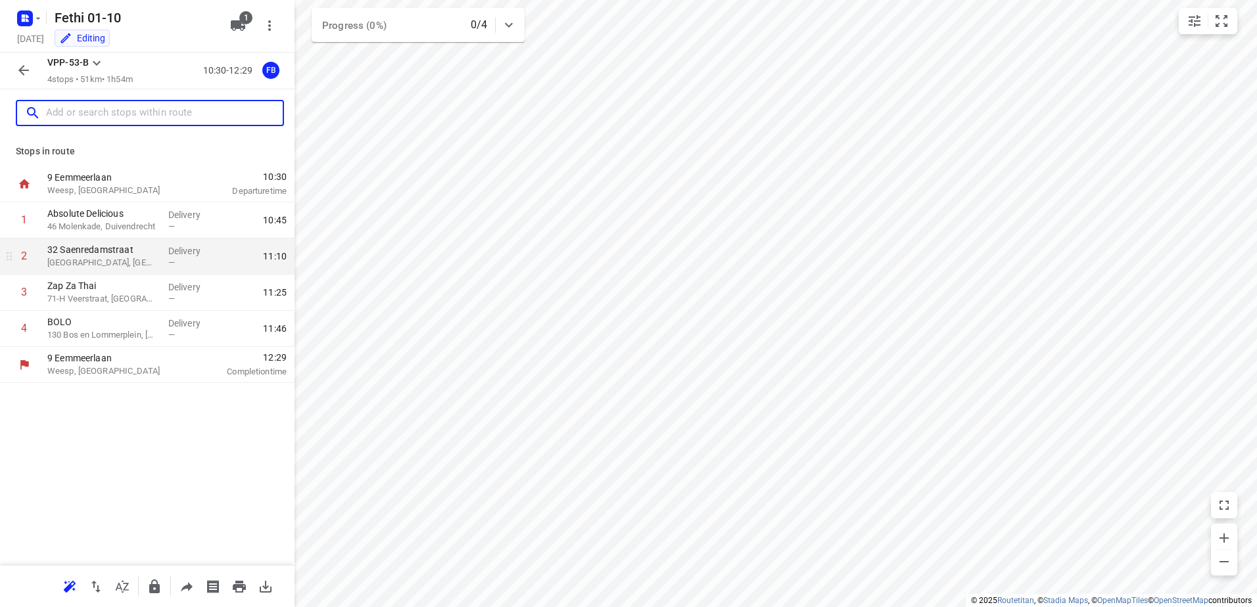
click at [114, 253] on p "32 Saenredamstraat" at bounding box center [102, 249] width 110 height 13
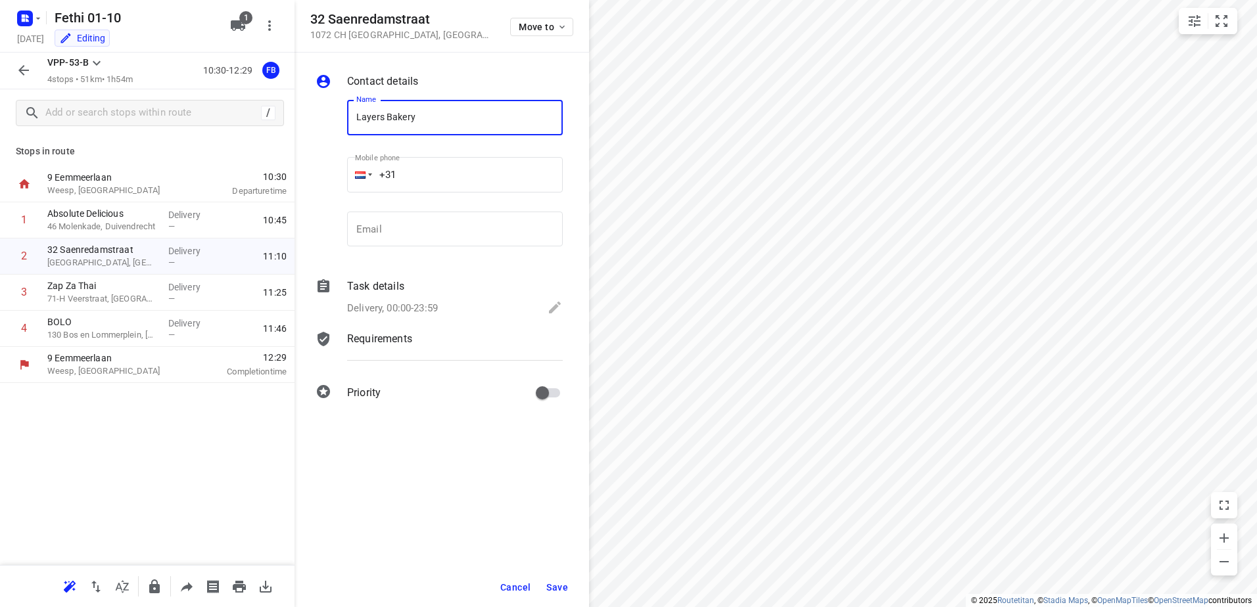
type input "Layers Bakery"
click at [452, 289] on div "Task details" at bounding box center [455, 287] width 216 height 16
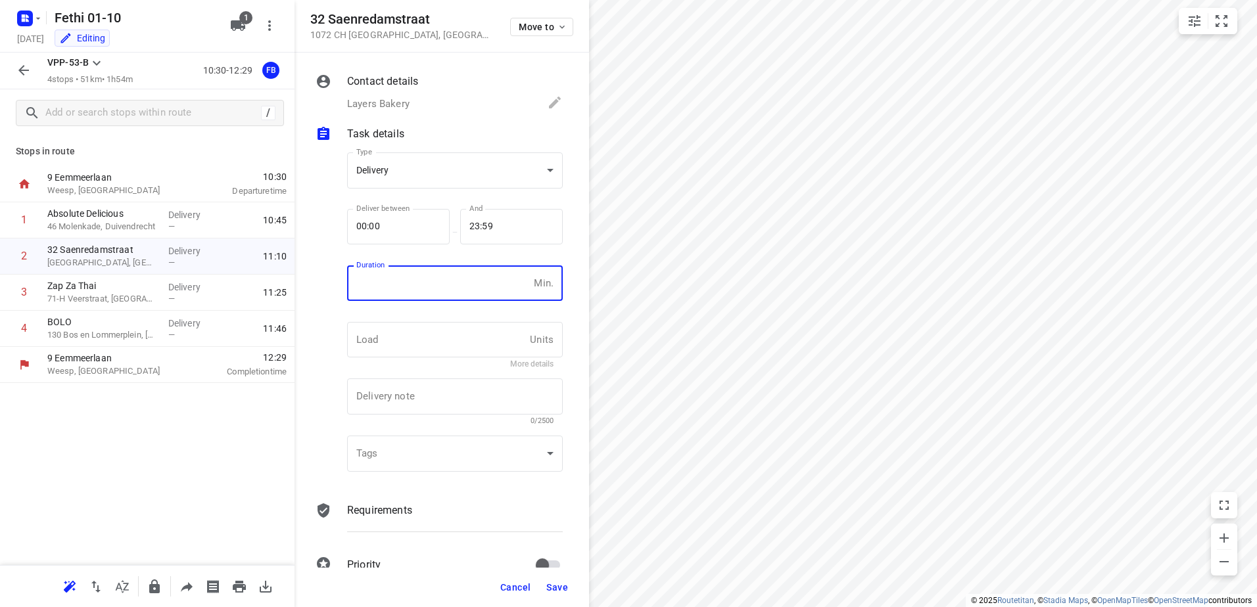
click at [452, 289] on input "number" at bounding box center [437, 283] width 181 height 35
type input "10"
click at [565, 588] on span "Save" at bounding box center [557, 587] width 22 height 11
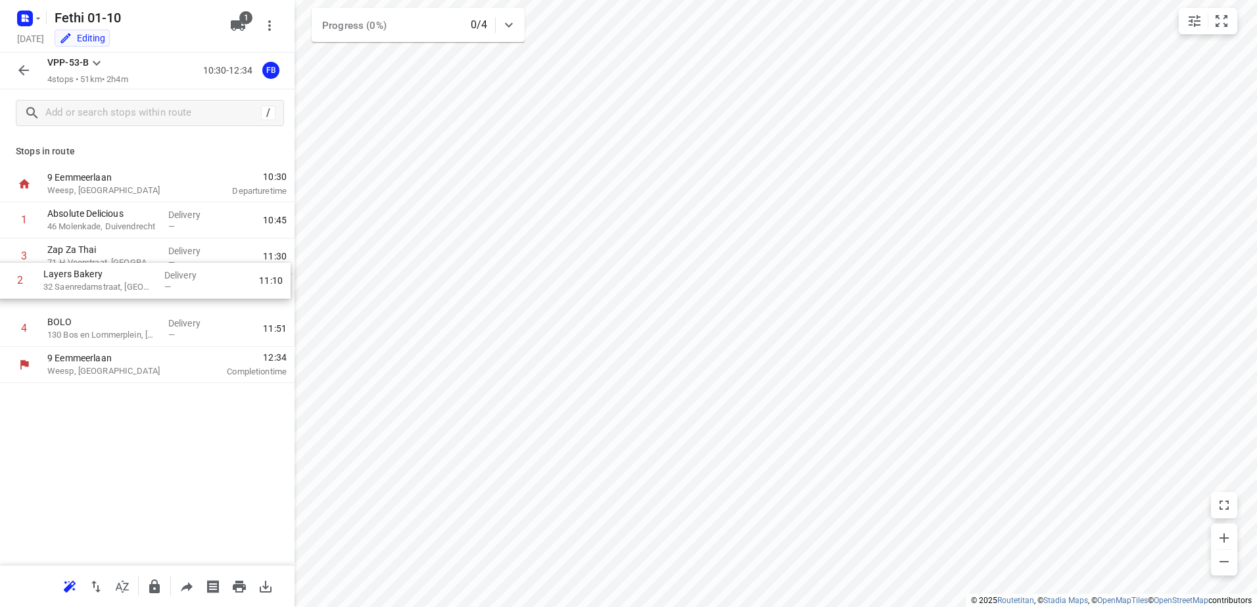
drag, startPoint x: 121, startPoint y: 261, endPoint x: 115, endPoint y: 293, distance: 32.1
click at [115, 293] on div "1 Absolute Delicious 46 Molenkade, Duivendrecht Delivery — 10:45 2 Layers Baker…" at bounding box center [147, 274] width 294 height 145
drag, startPoint x: 119, startPoint y: 290, endPoint x: 118, endPoint y: 252, distance: 38.1
click at [118, 252] on div "1 Absolute Delicious 46 Molenkade, Duivendrecht Delivery — 10:45 2 Zap Za Thai …" at bounding box center [147, 274] width 294 height 145
click at [15, 70] on button "button" at bounding box center [24, 70] width 26 height 26
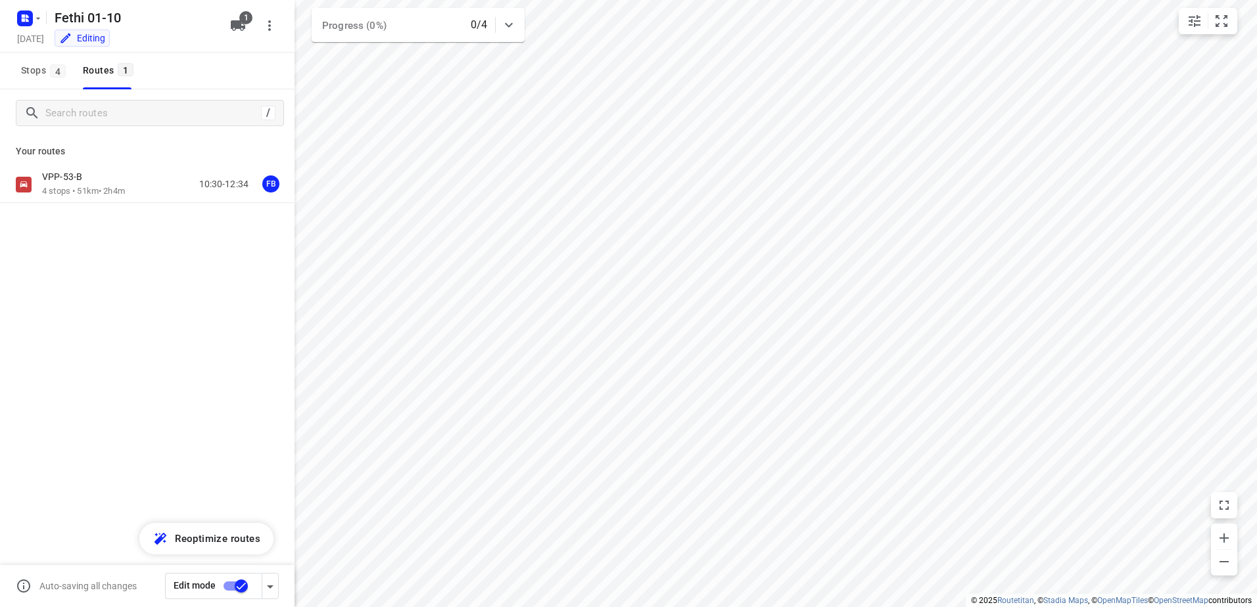
click at [248, 586] on input "checkbox" at bounding box center [241, 586] width 75 height 25
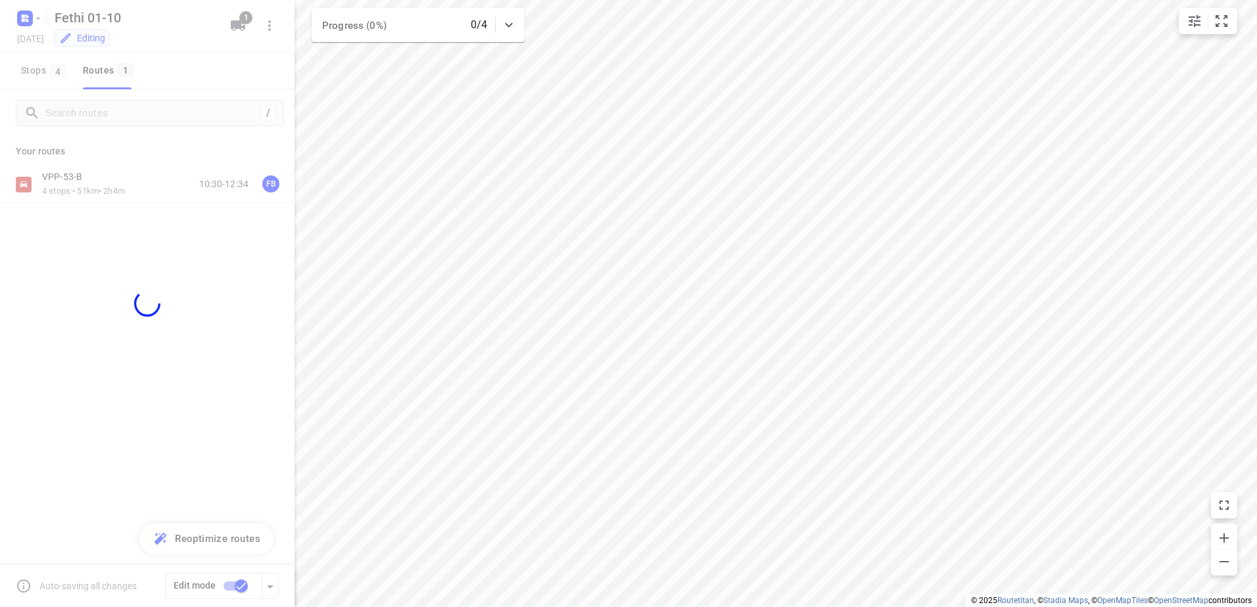
checkbox input "false"
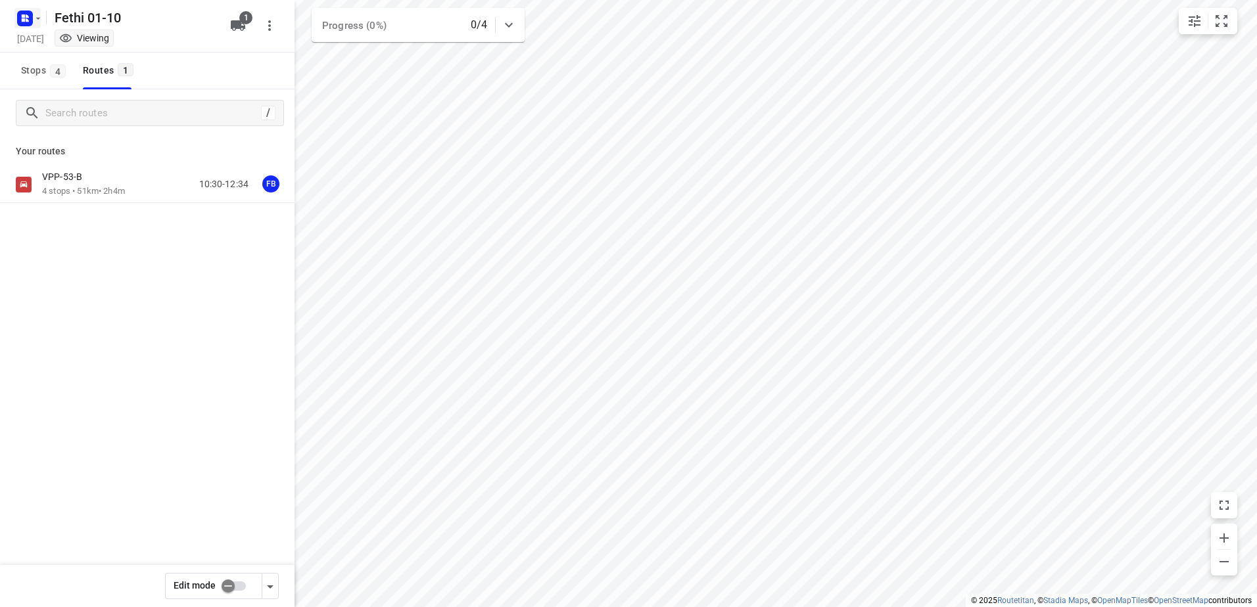
click at [34, 20] on icon "button" at bounding box center [38, 18] width 11 height 11
click at [64, 41] on p "Back to projects" at bounding box center [81, 46] width 74 height 15
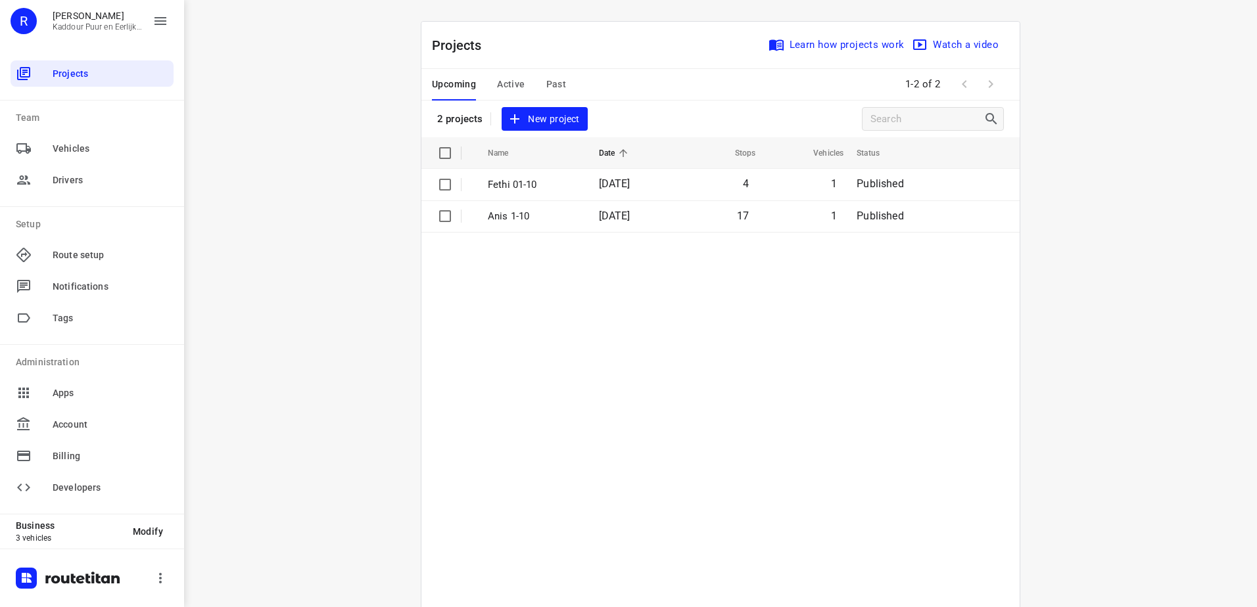
click at [546, 88] on span "Past" at bounding box center [556, 84] width 20 height 16
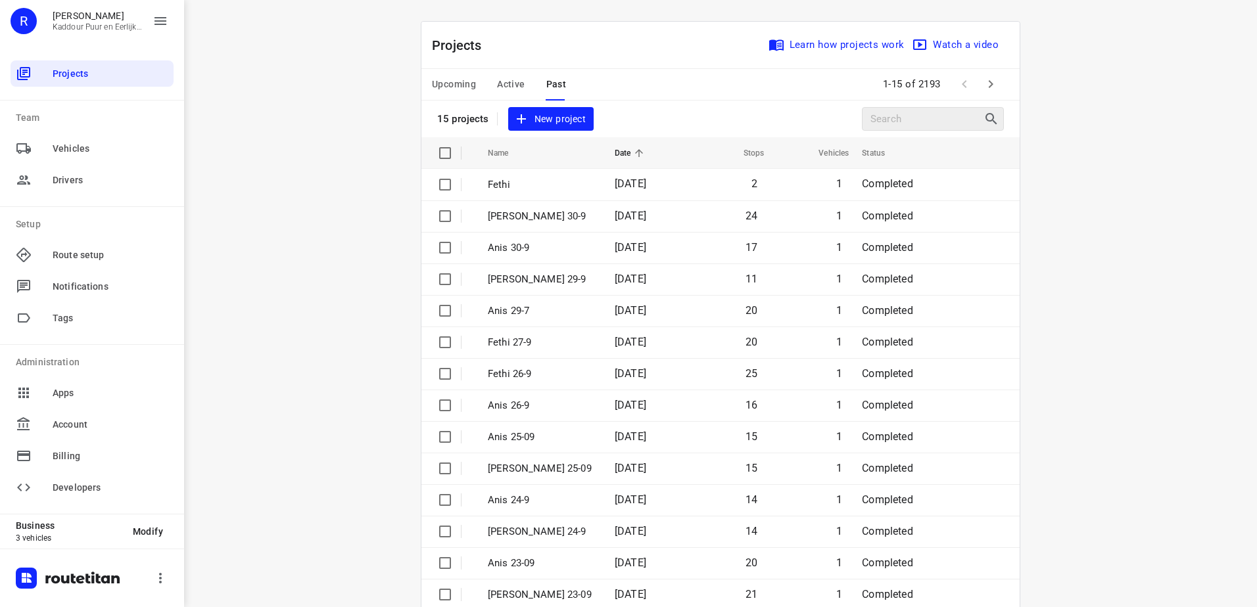
click at [943, 107] on div at bounding box center [933, 119] width 142 height 24
click at [936, 114] on input "Search projects" at bounding box center [927, 119] width 112 height 20
click at [989, 83] on icon "button" at bounding box center [991, 84] width 16 height 16
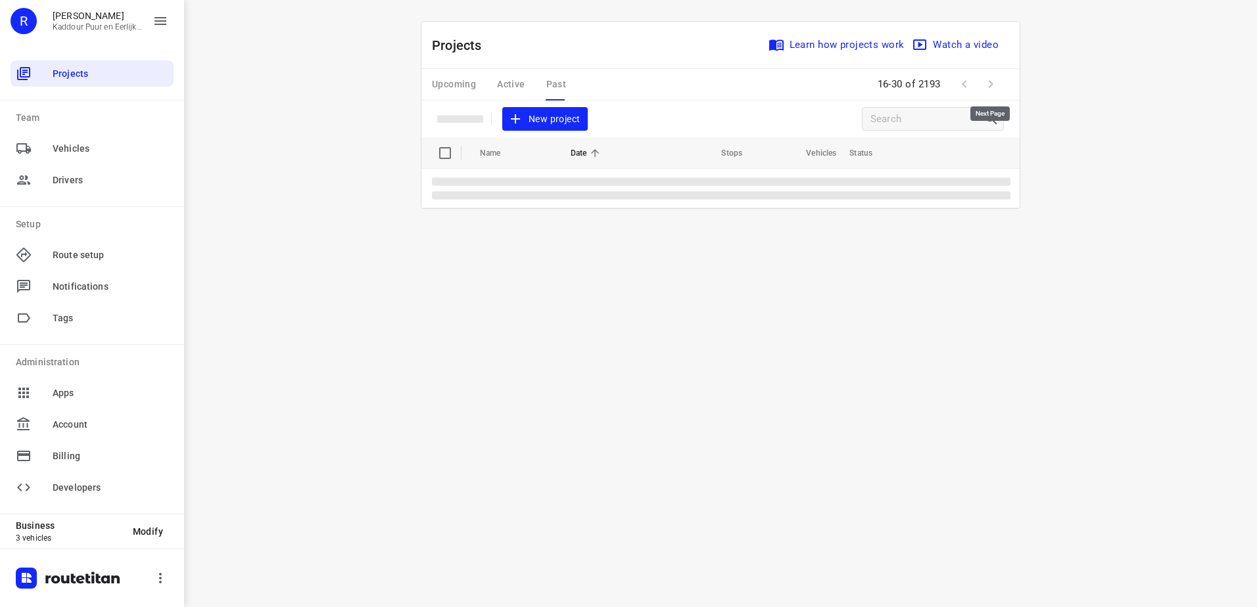
click at [989, 83] on span at bounding box center [990, 84] width 26 height 26
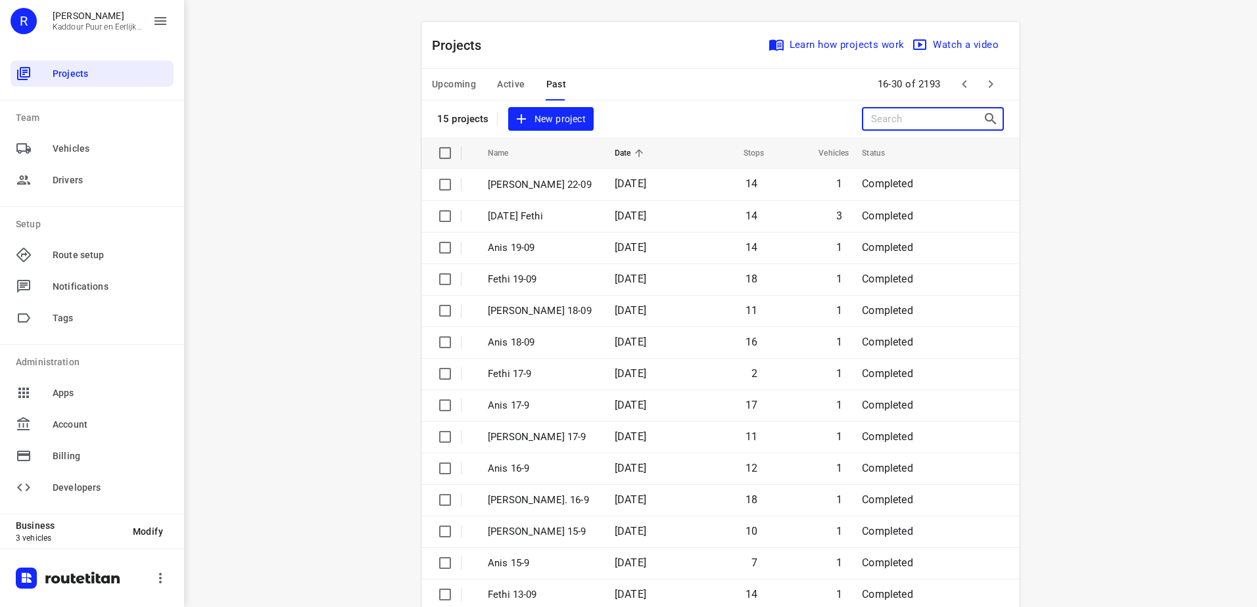
click at [922, 112] on input "Search projects" at bounding box center [927, 119] width 112 height 20
click at [935, 120] on input "Search projects" at bounding box center [927, 119] width 112 height 20
click at [983, 87] on icon "button" at bounding box center [991, 84] width 16 height 16
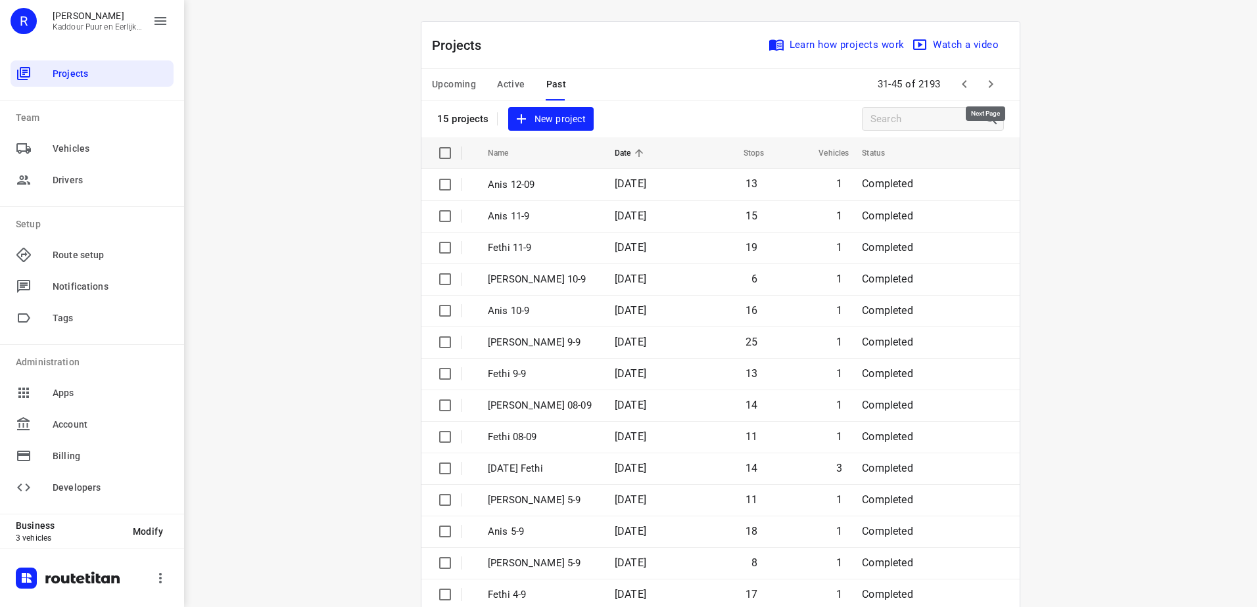
click at [994, 80] on button "button" at bounding box center [990, 84] width 26 height 26
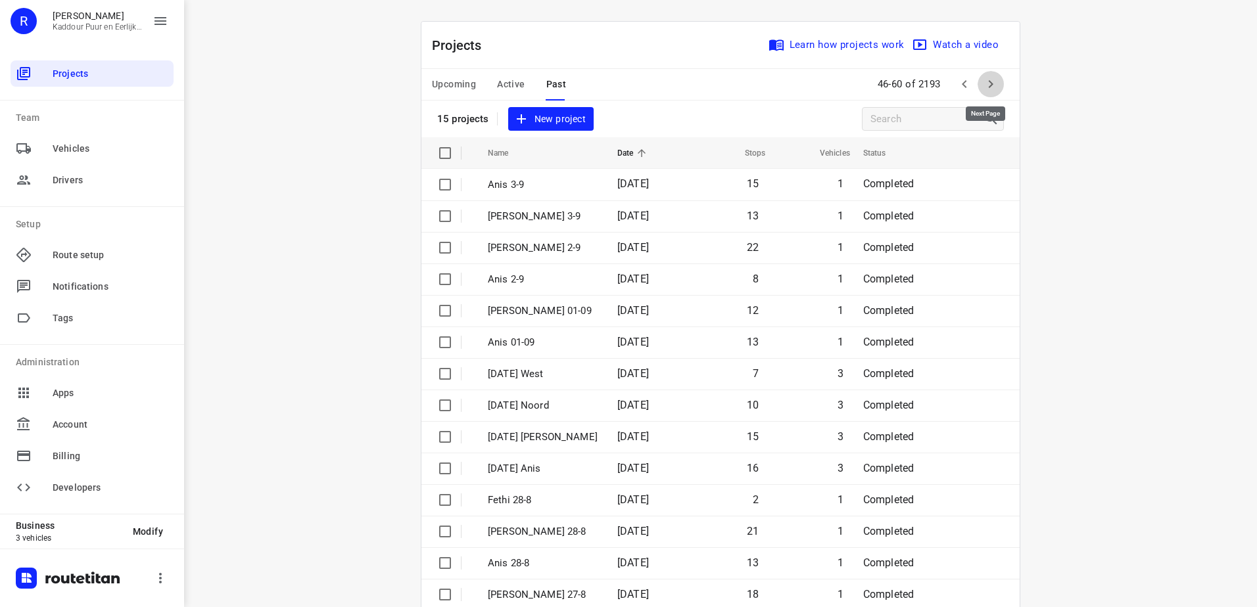
click at [993, 87] on icon "button" at bounding box center [991, 84] width 16 height 16
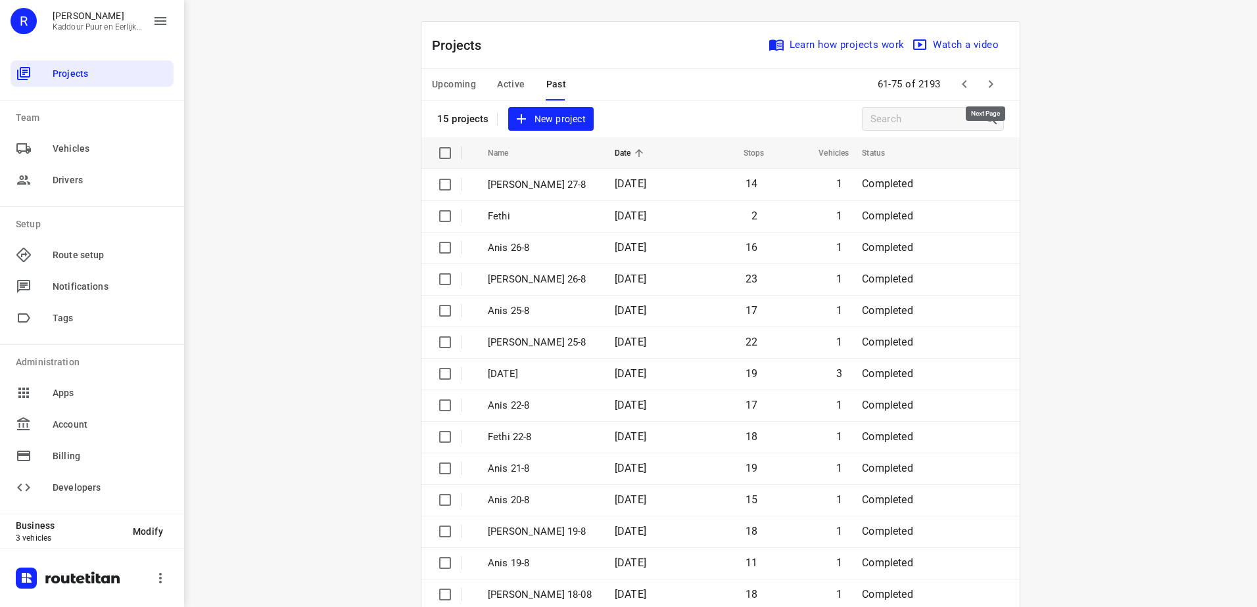
click at [993, 87] on icon "button" at bounding box center [991, 84] width 16 height 16
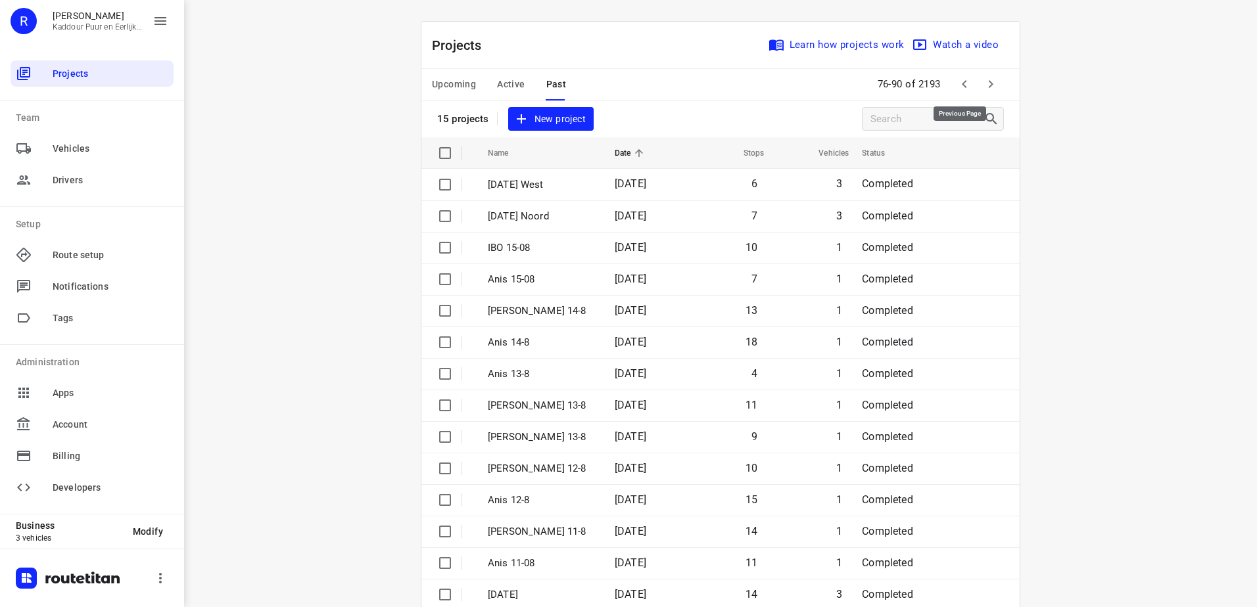
click at [967, 87] on icon "button" at bounding box center [964, 84] width 16 height 16
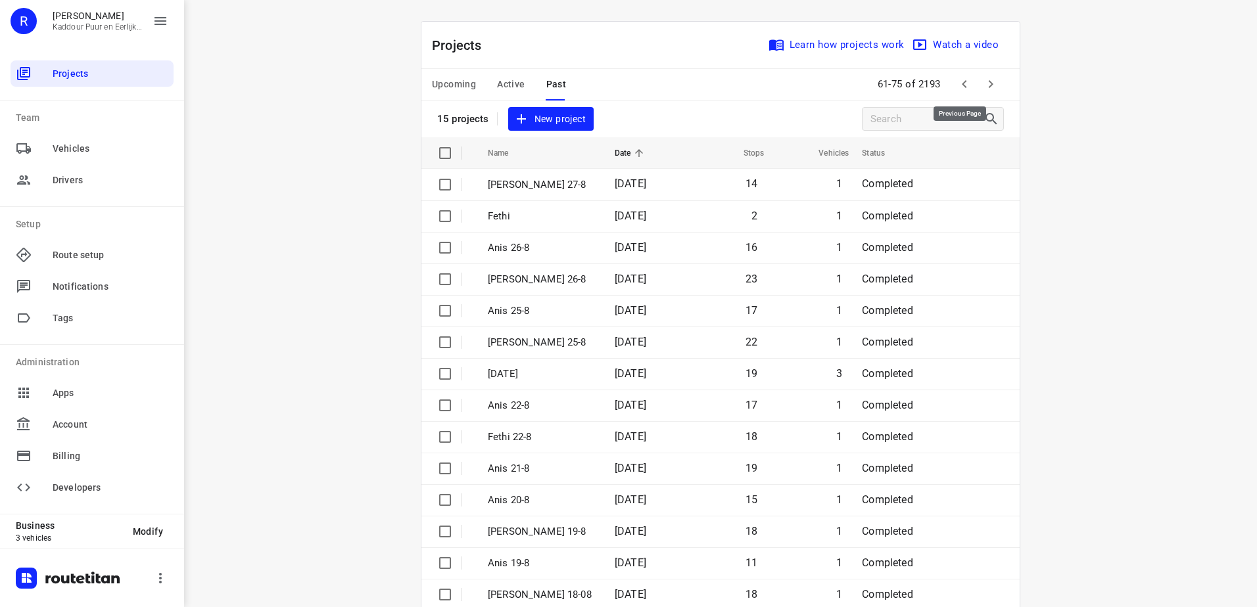
click at [962, 85] on icon "button" at bounding box center [964, 84] width 5 height 8
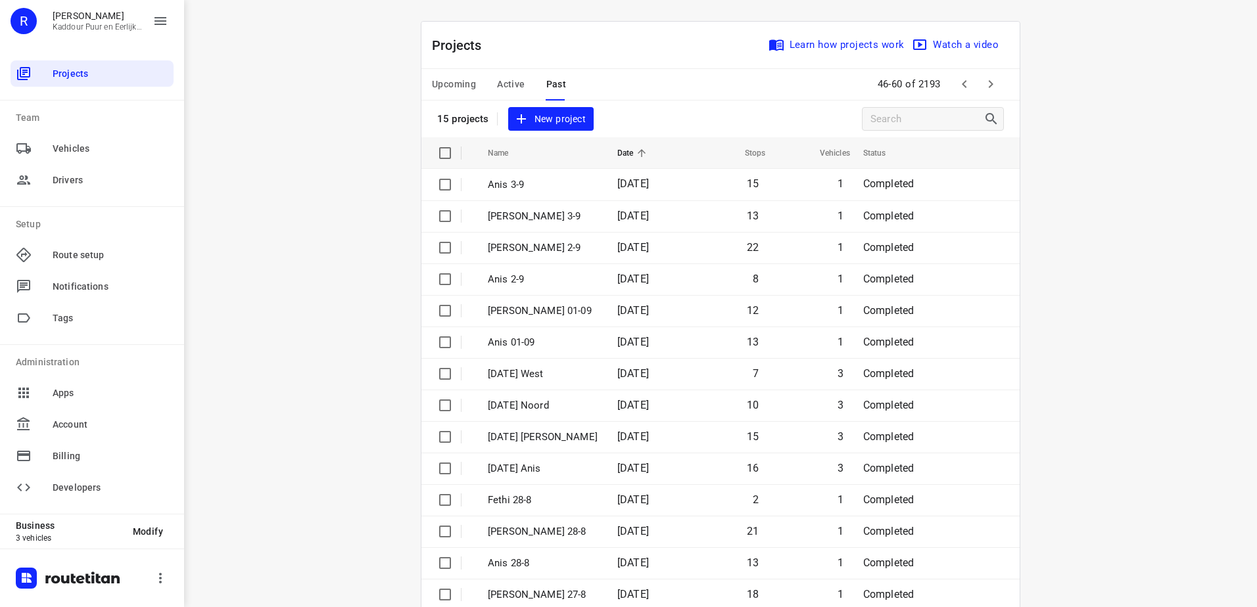
click at [445, 84] on span "Upcoming" at bounding box center [454, 84] width 44 height 16
